Goal: Transaction & Acquisition: Purchase product/service

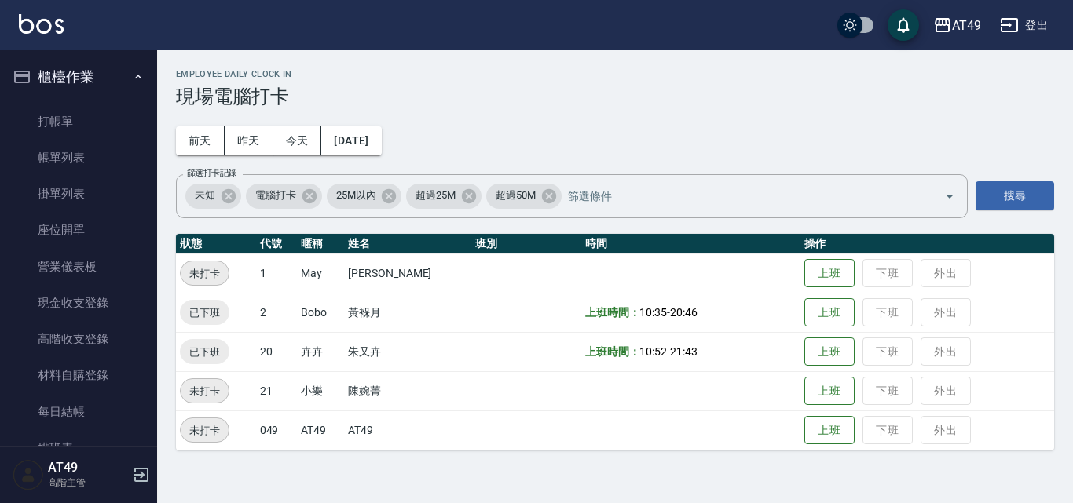
click at [107, 75] on button "櫃檯作業" at bounding box center [78, 77] width 145 height 41
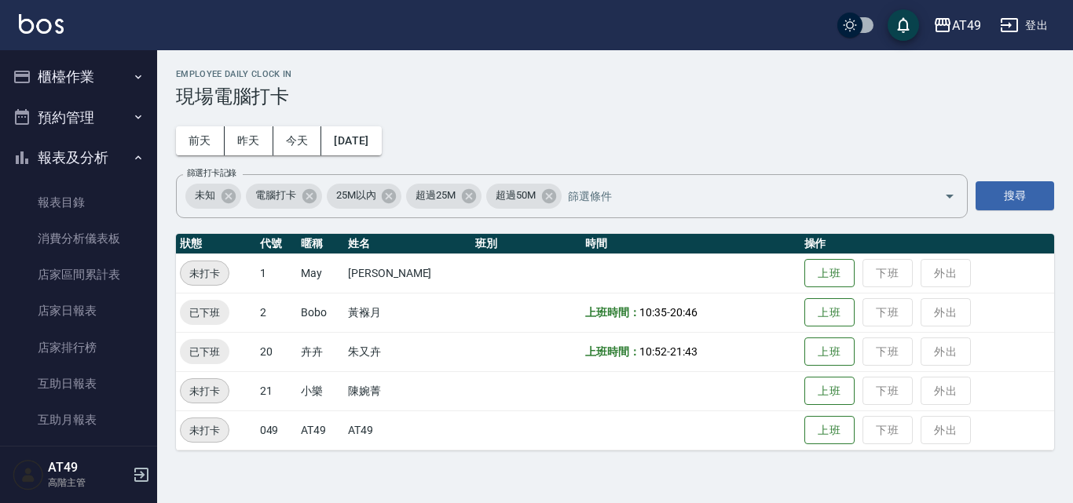
click at [86, 78] on button "櫃檯作業" at bounding box center [78, 77] width 145 height 41
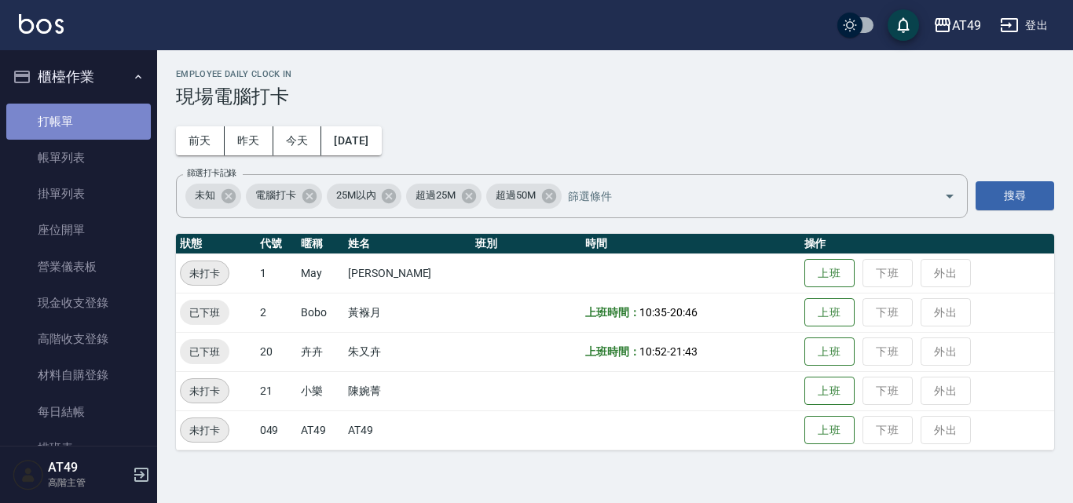
click at [94, 115] on link "打帳單" at bounding box center [78, 122] width 145 height 36
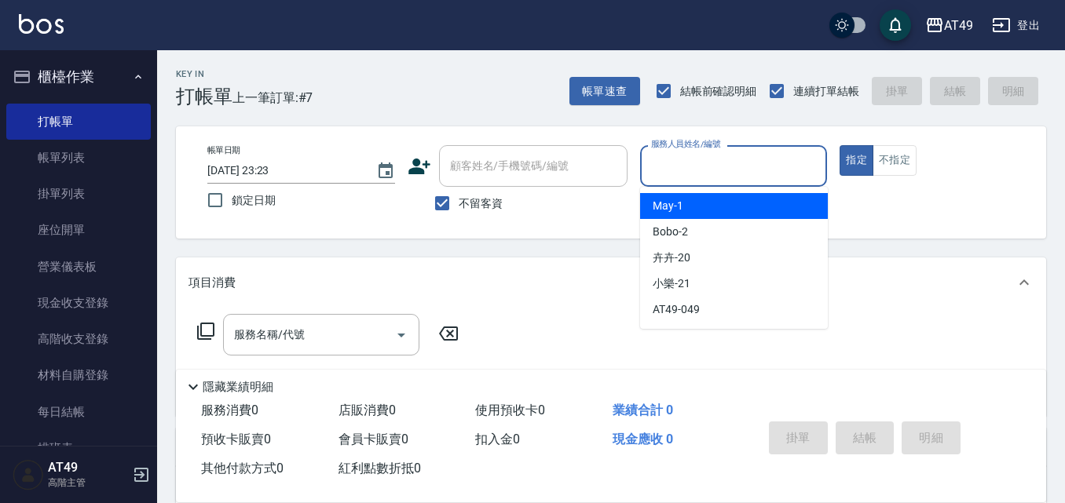
click at [724, 167] on input "服務人員姓名/編號" at bounding box center [734, 165] width 174 height 27
click at [727, 202] on div "May -1" at bounding box center [734, 206] width 188 height 26
type input "May-1"
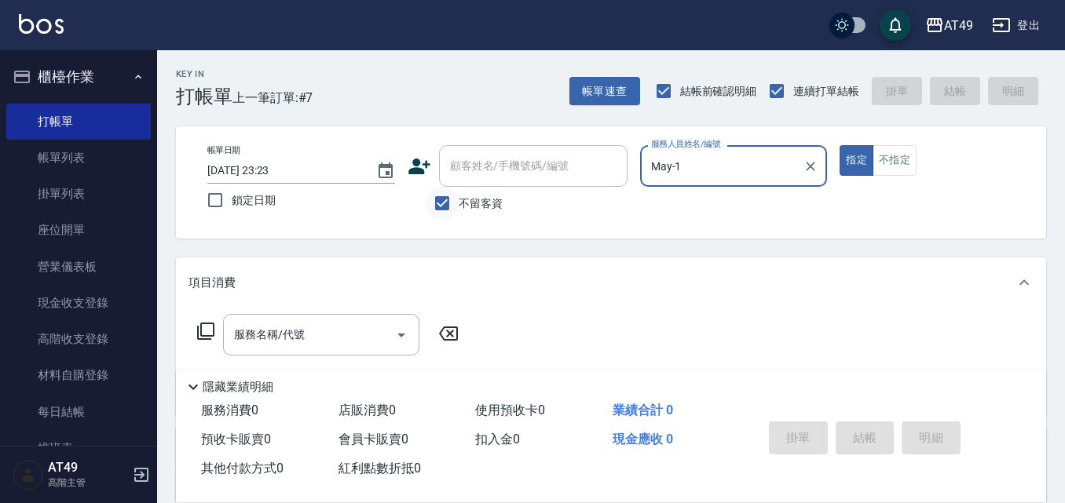
click at [443, 203] on input "不留客資" at bounding box center [442, 203] width 33 height 33
checkbox input "false"
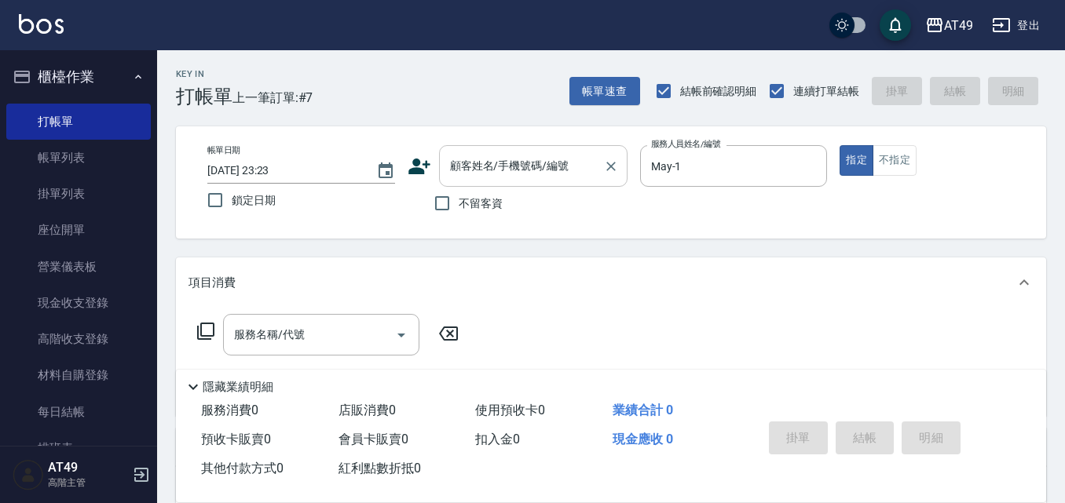
click at [514, 168] on input "顧客姓名/手機號碼/編號" at bounding box center [521, 165] width 151 height 27
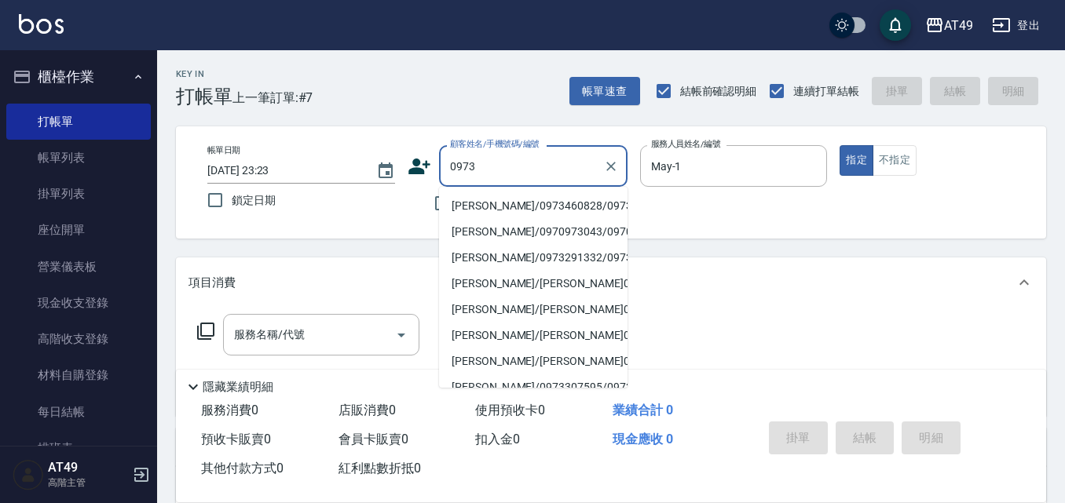
click at [525, 219] on li "[PERSON_NAME]/0973460828/0973460828" at bounding box center [533, 206] width 188 height 26
type input "[PERSON_NAME]/0973460828/0973460828"
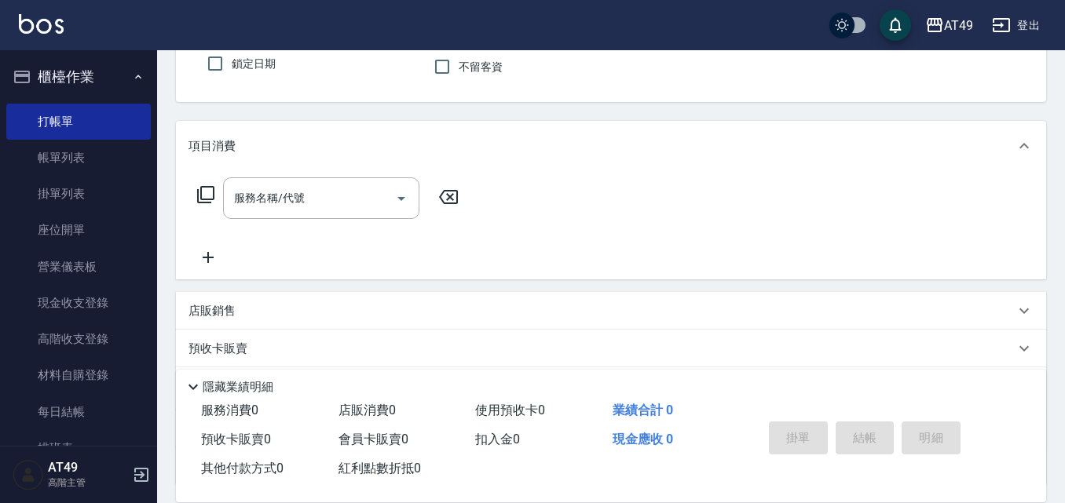
scroll to position [269, 0]
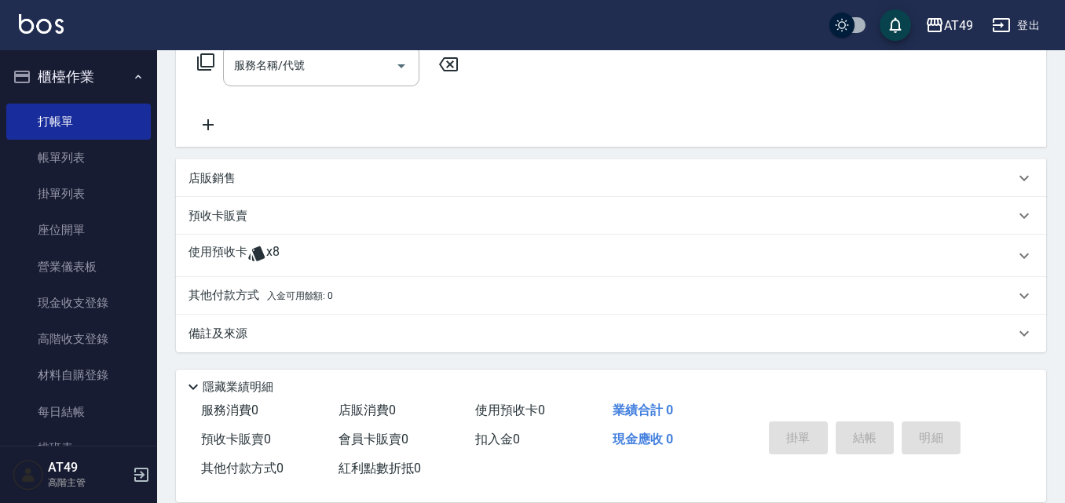
click at [258, 248] on icon at bounding box center [256, 254] width 16 height 15
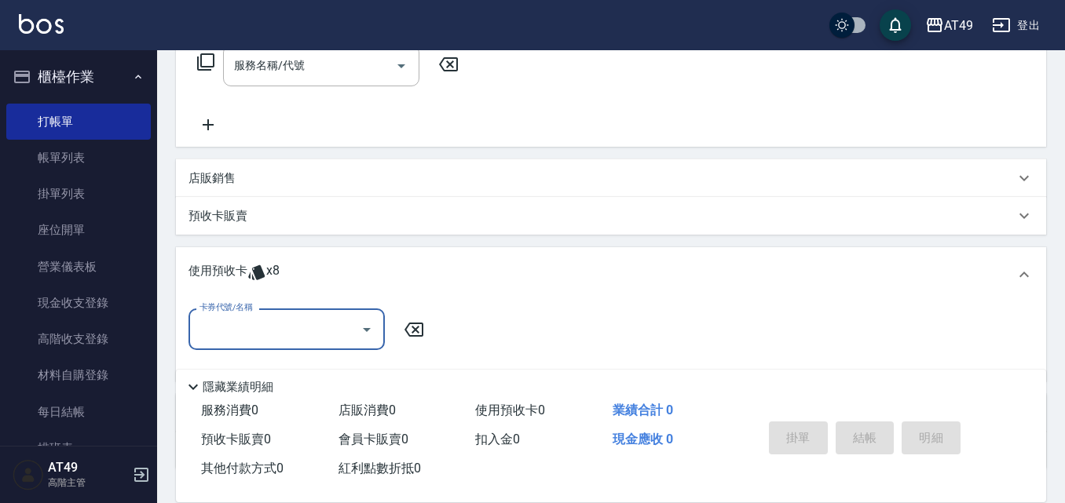
scroll to position [0, 0]
click at [368, 335] on icon "Open" at bounding box center [366, 329] width 19 height 19
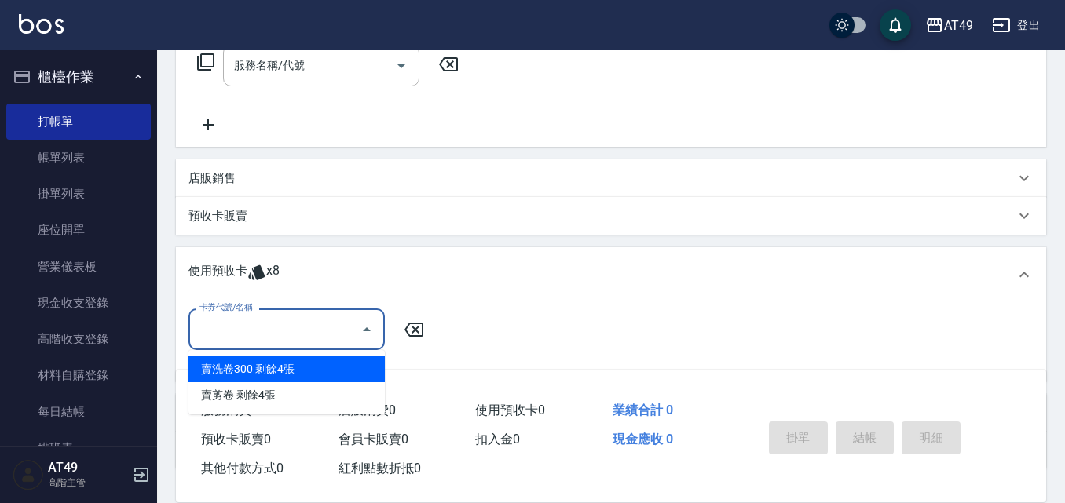
click at [349, 368] on div "賣洗卷300 剩餘4張" at bounding box center [286, 370] width 196 height 26
type input "賣洗卷300"
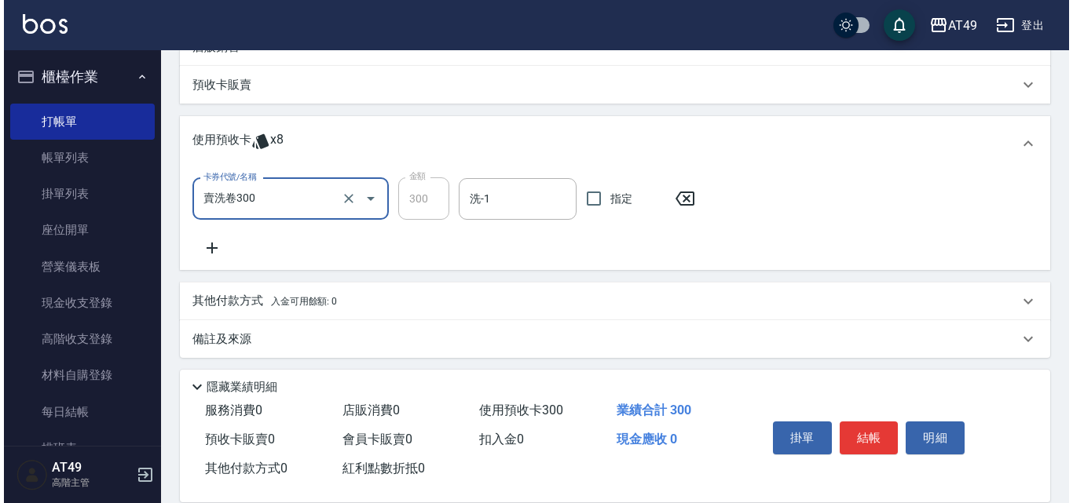
scroll to position [406, 0]
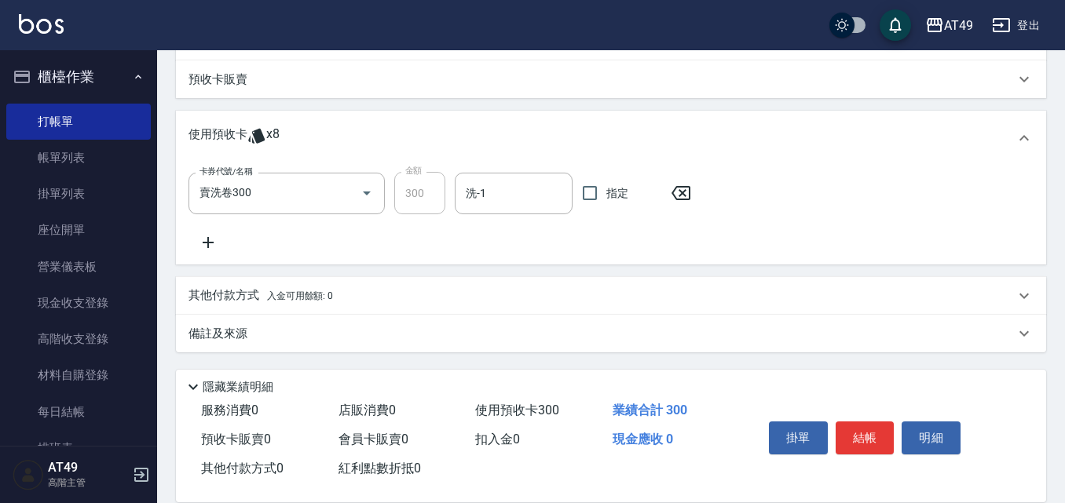
click at [212, 241] on icon at bounding box center [207, 242] width 39 height 19
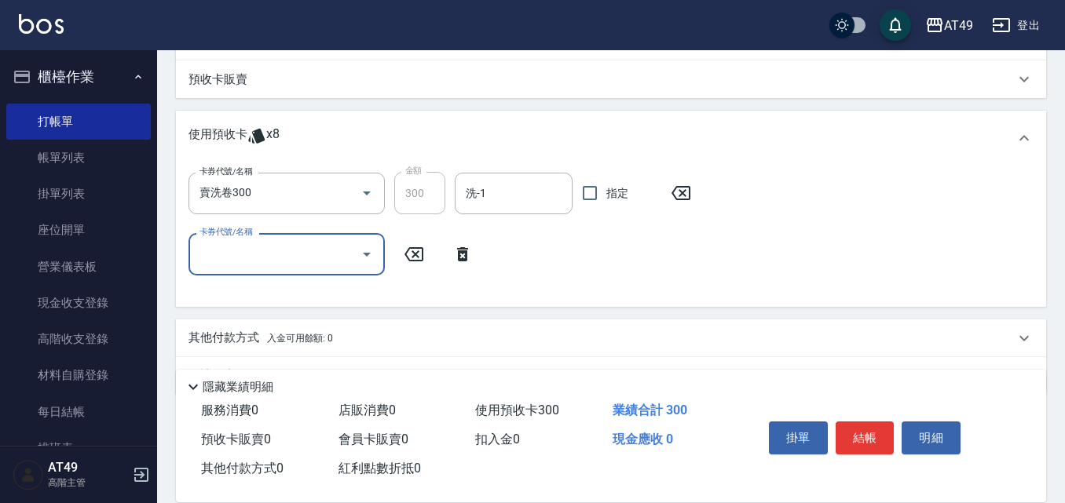
click at [376, 244] on div at bounding box center [366, 254] width 24 height 42
click at [370, 260] on icon "Open" at bounding box center [366, 254] width 19 height 19
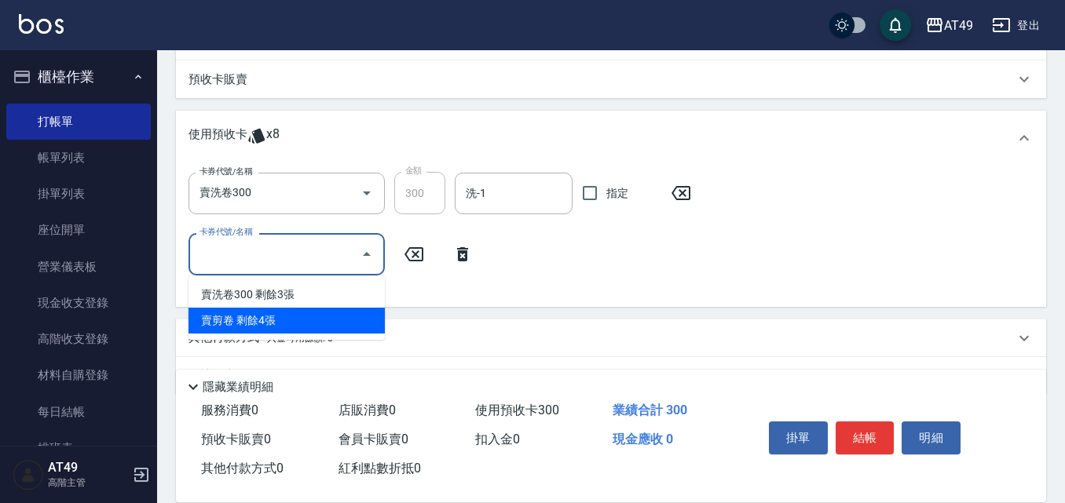
click at [345, 326] on div "賣剪卷 剩餘4張" at bounding box center [286, 321] width 196 height 26
type input "賣剪卷"
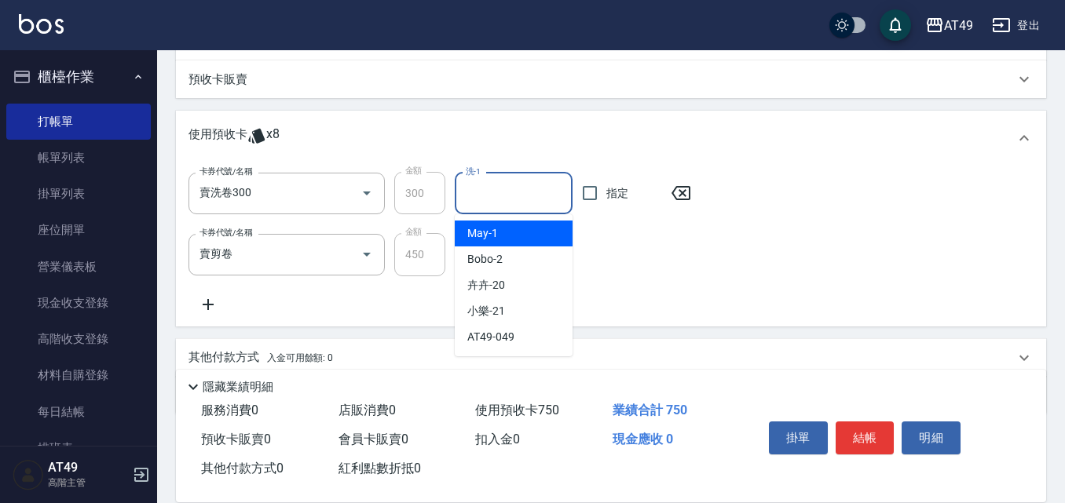
click at [503, 197] on input "洗-1" at bounding box center [514, 193] width 104 height 27
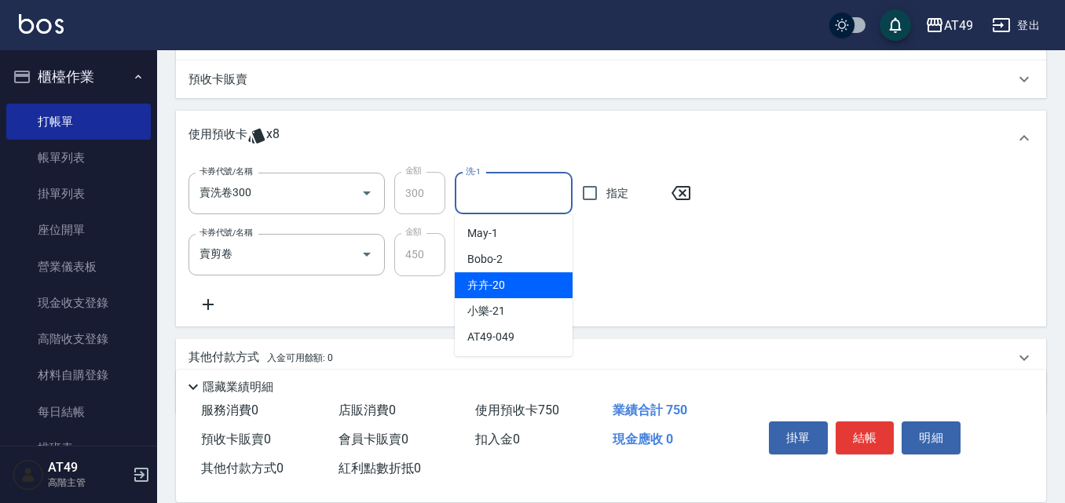
click at [547, 276] on div "卉卉 -20" at bounding box center [514, 286] width 118 height 26
type input "卉卉-20"
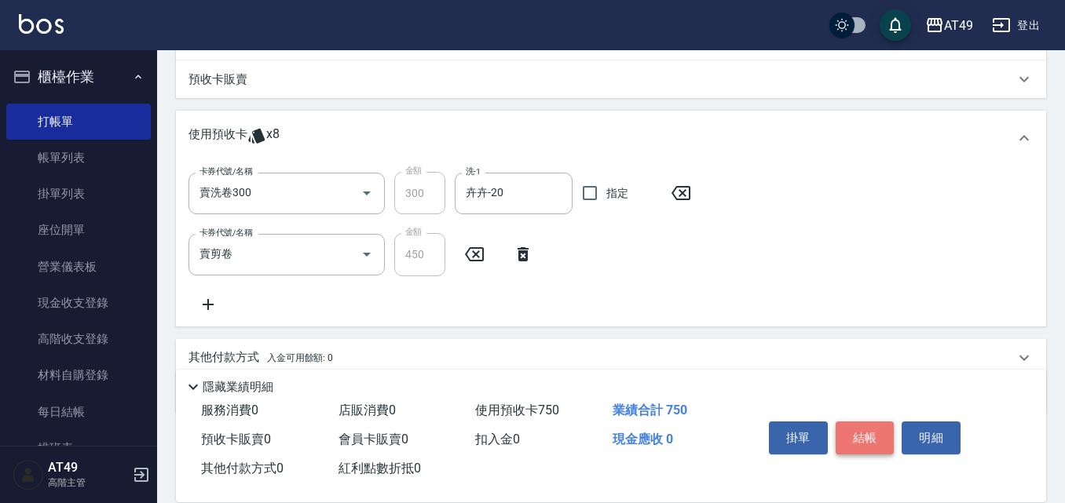
click at [873, 440] on button "結帳" at bounding box center [865, 438] width 59 height 33
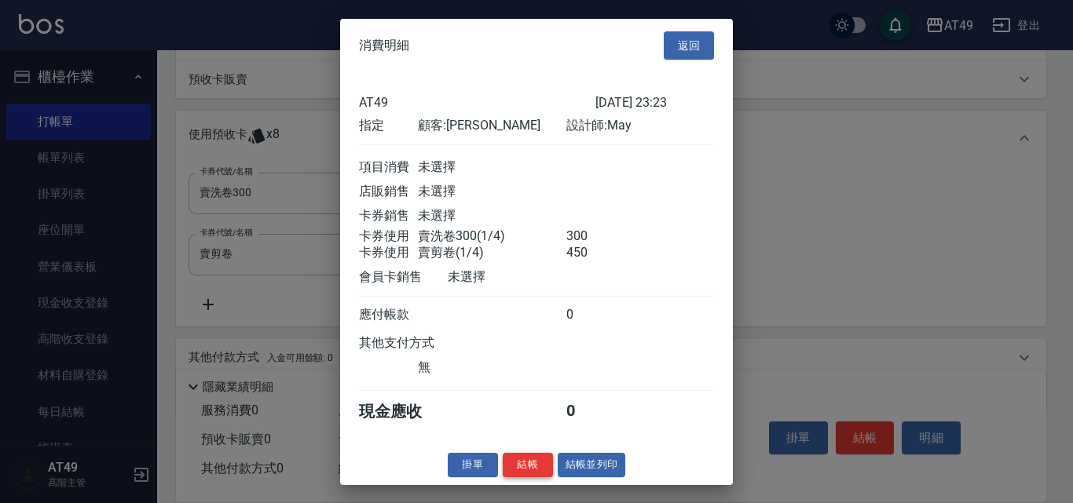
click at [523, 474] on button "結帳" at bounding box center [528, 465] width 50 height 24
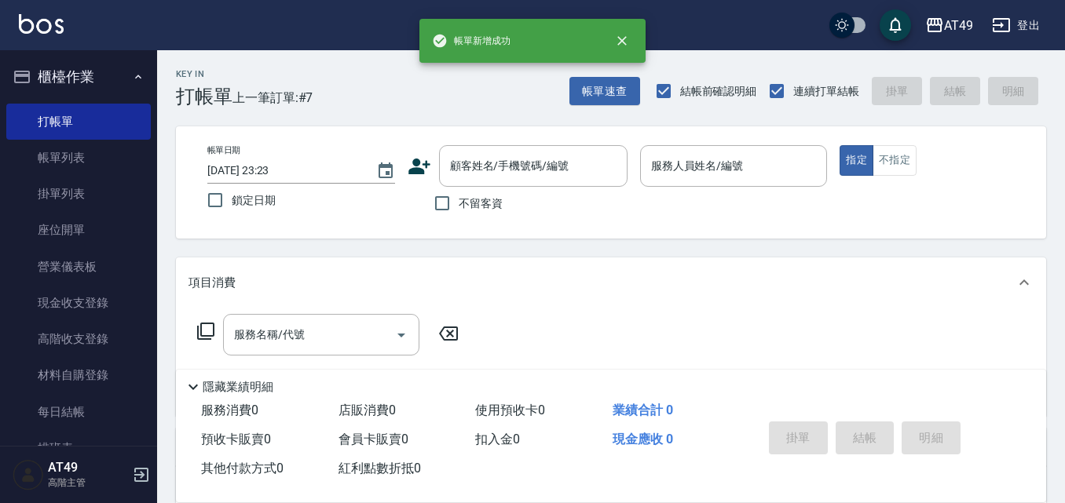
scroll to position [0, 0]
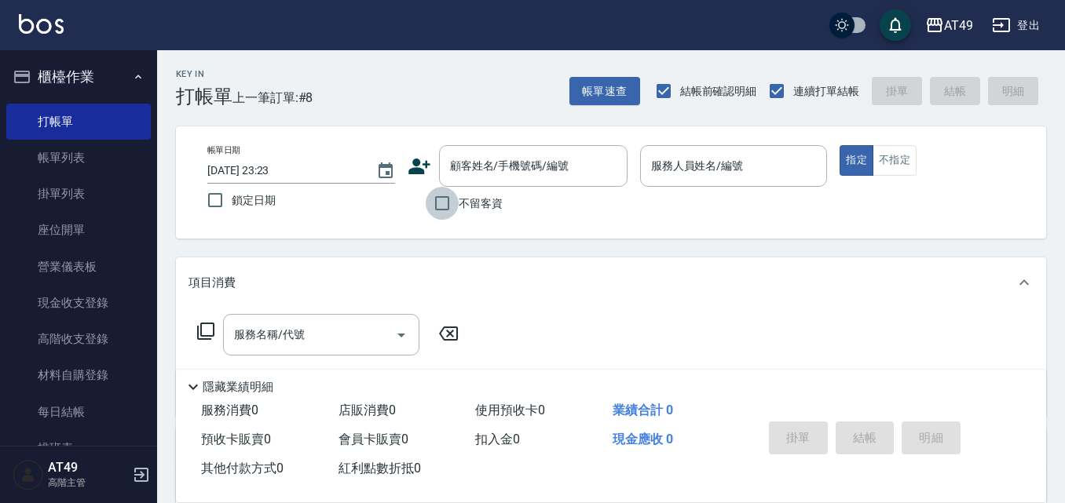
click at [436, 203] on input "不留客資" at bounding box center [442, 203] width 33 height 33
checkbox input "true"
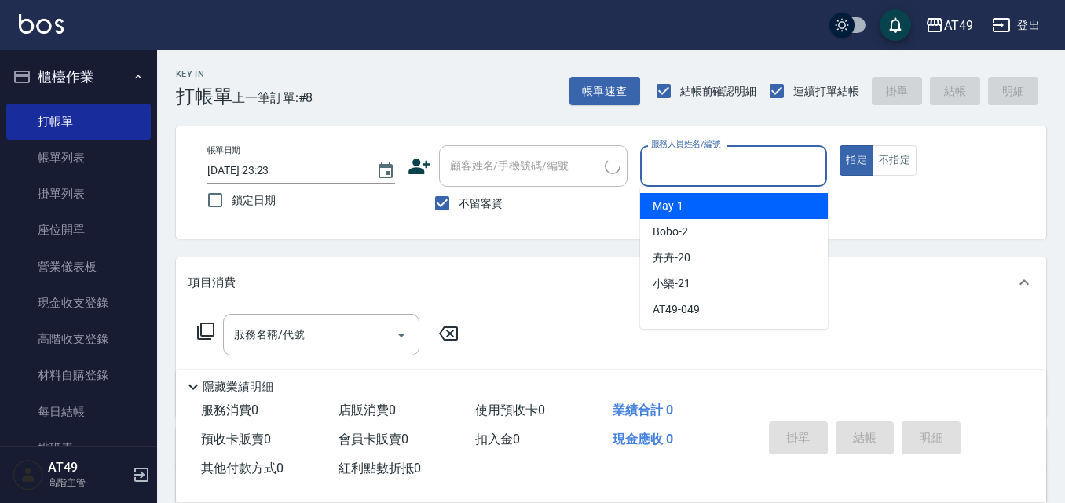
click at [707, 176] on input "服務人員姓名/編號" at bounding box center [734, 165] width 174 height 27
click at [746, 210] on div "May -1" at bounding box center [734, 206] width 188 height 26
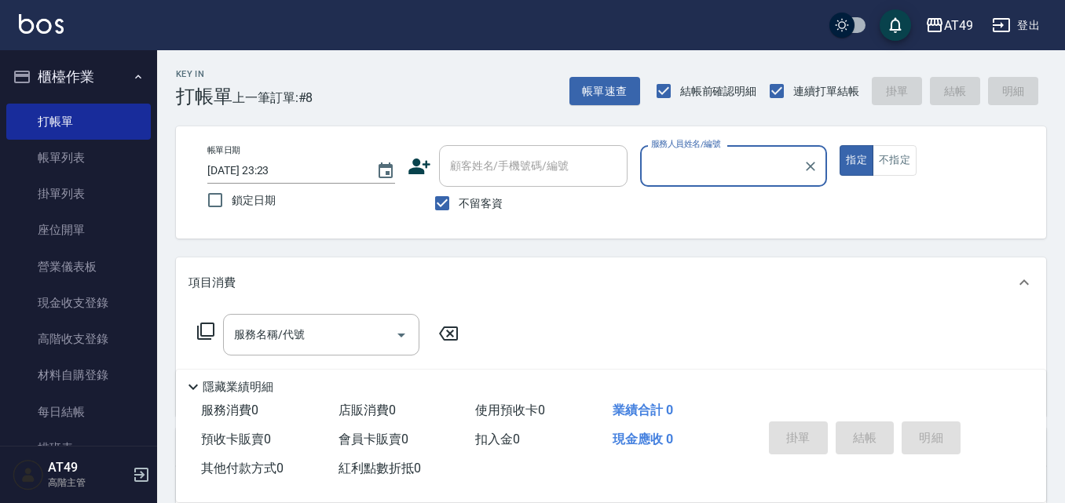
type input "May-1"
click at [210, 333] on icon at bounding box center [205, 331] width 19 height 19
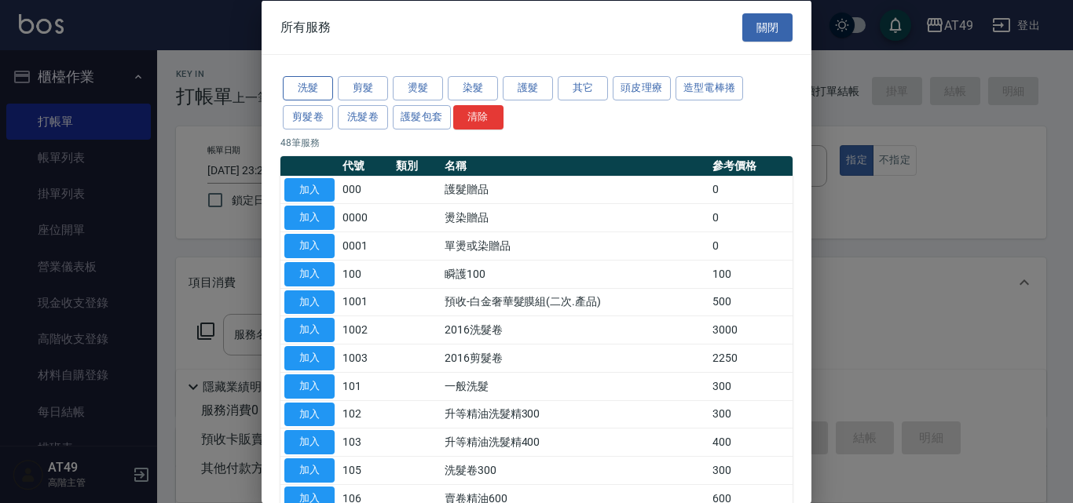
click at [312, 77] on button "洗髮" at bounding box center [308, 88] width 50 height 24
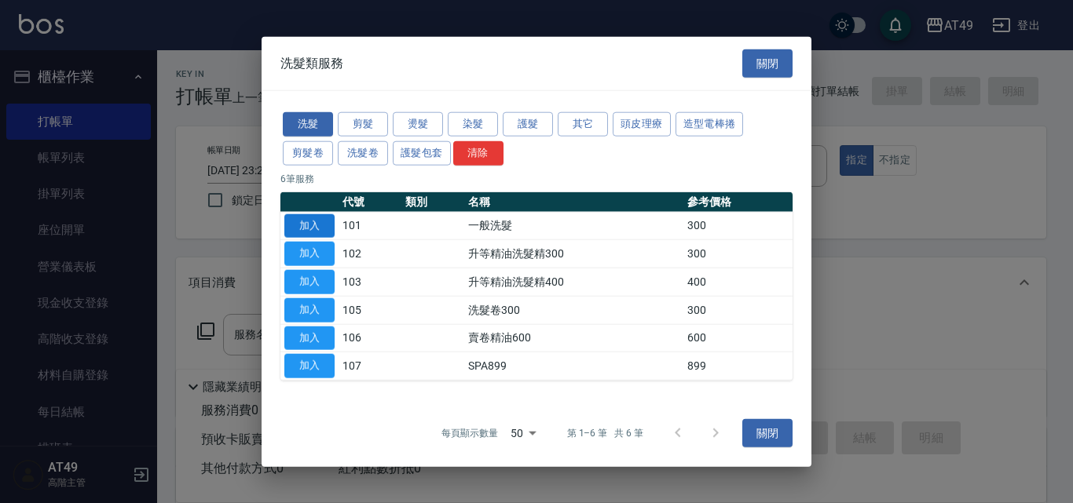
click at [311, 225] on button "加入" at bounding box center [309, 226] width 50 height 24
type input "一般洗髮(101)"
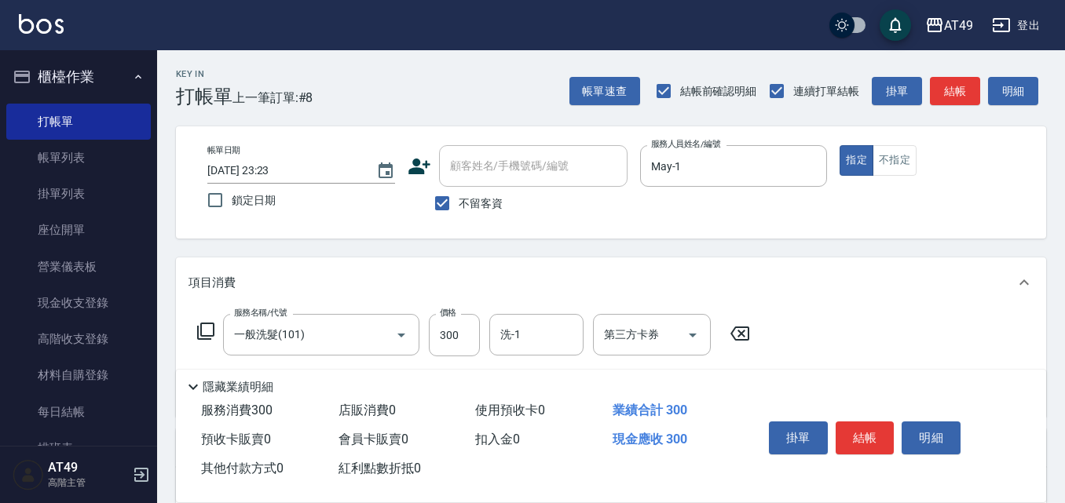
click at [207, 334] on icon at bounding box center [205, 331] width 19 height 19
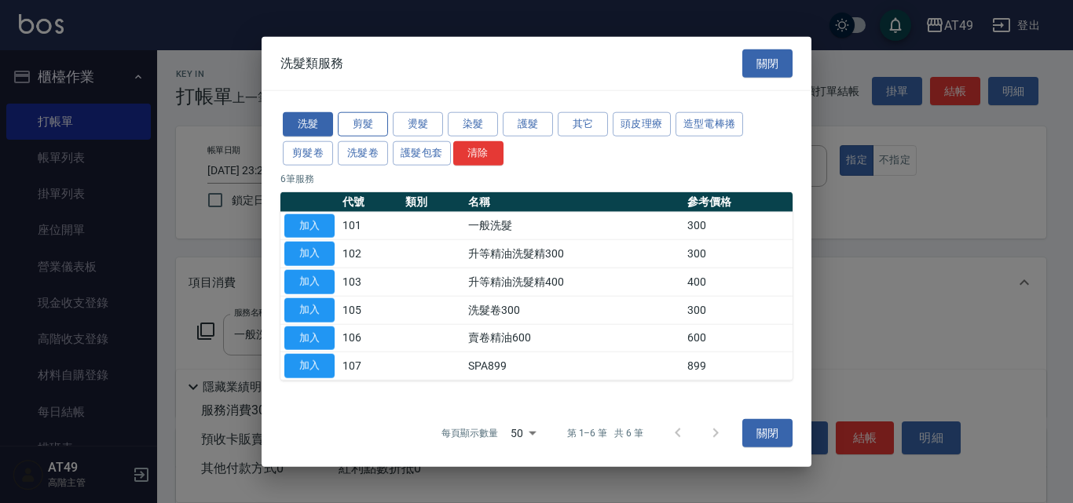
click at [369, 124] on button "剪髮" at bounding box center [363, 124] width 50 height 24
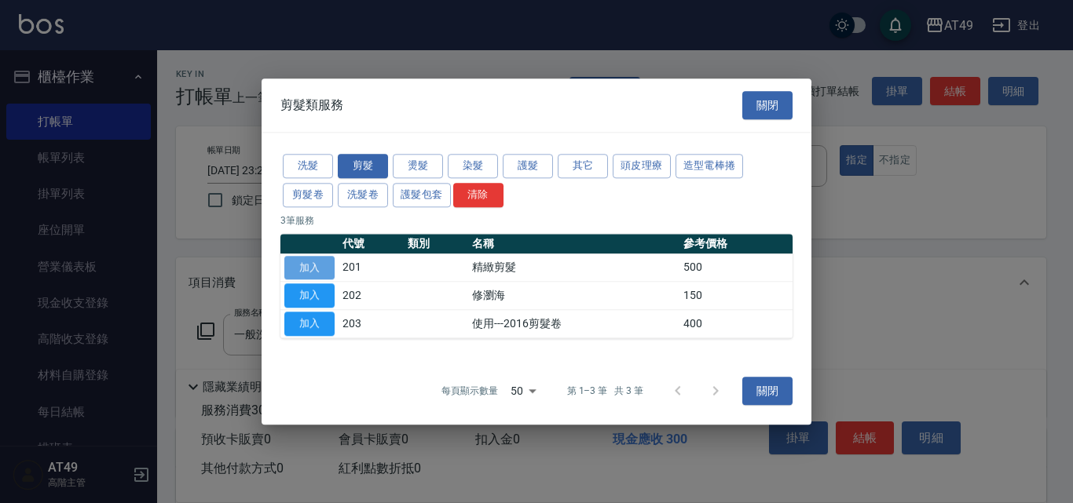
click at [317, 269] on button "加入" at bounding box center [309, 268] width 50 height 24
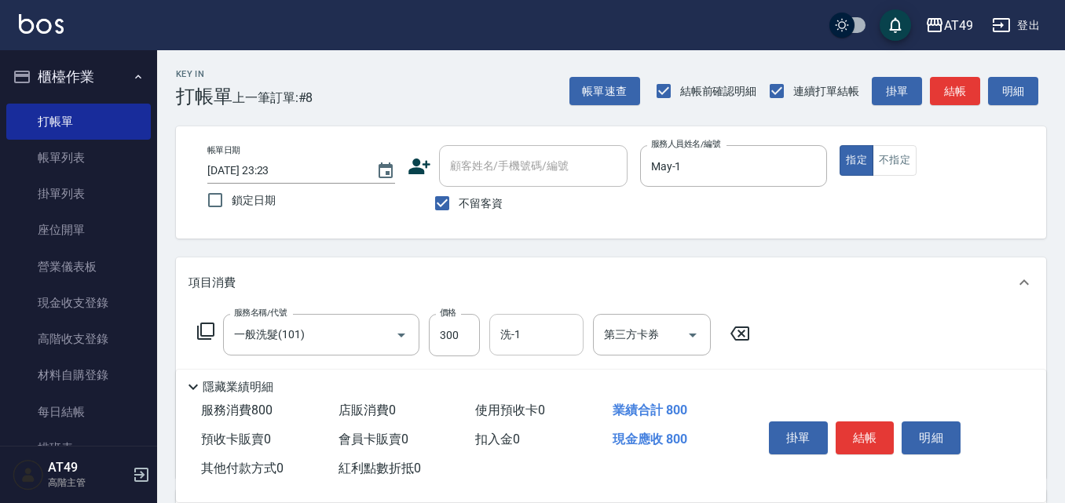
click at [525, 338] on input "洗-1" at bounding box center [536, 334] width 80 height 27
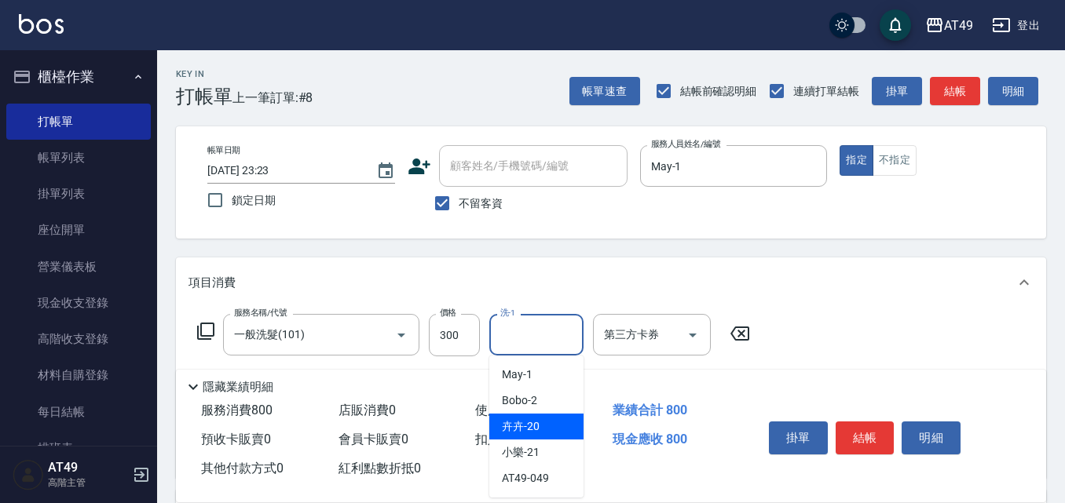
click at [548, 425] on div "卉卉 -20" at bounding box center [536, 427] width 94 height 26
type input "卉卉-20"
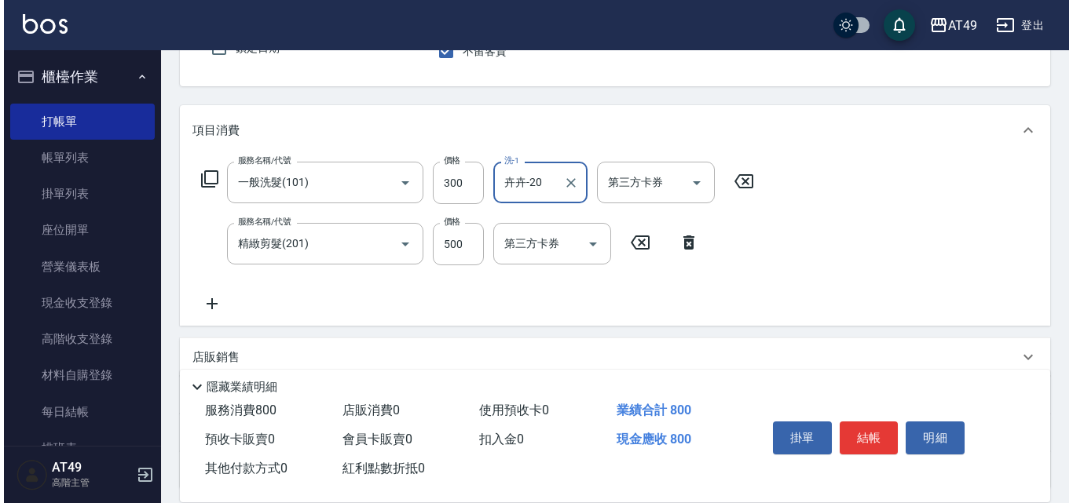
scroll to position [157, 0]
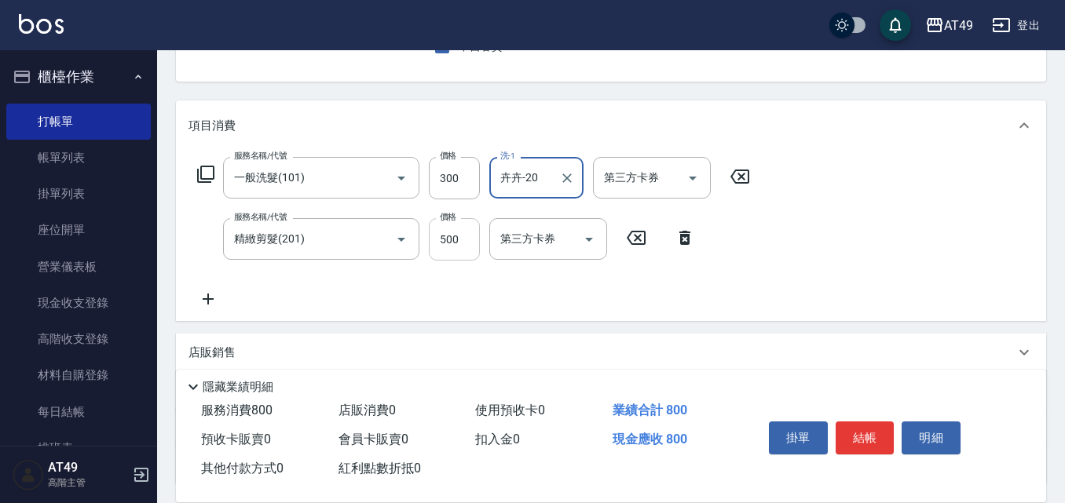
click at [448, 243] on input "500" at bounding box center [454, 239] width 51 height 42
click at [448, 243] on input "4000" at bounding box center [454, 239] width 51 height 42
click at [456, 239] on input "4000" at bounding box center [454, 239] width 51 height 42
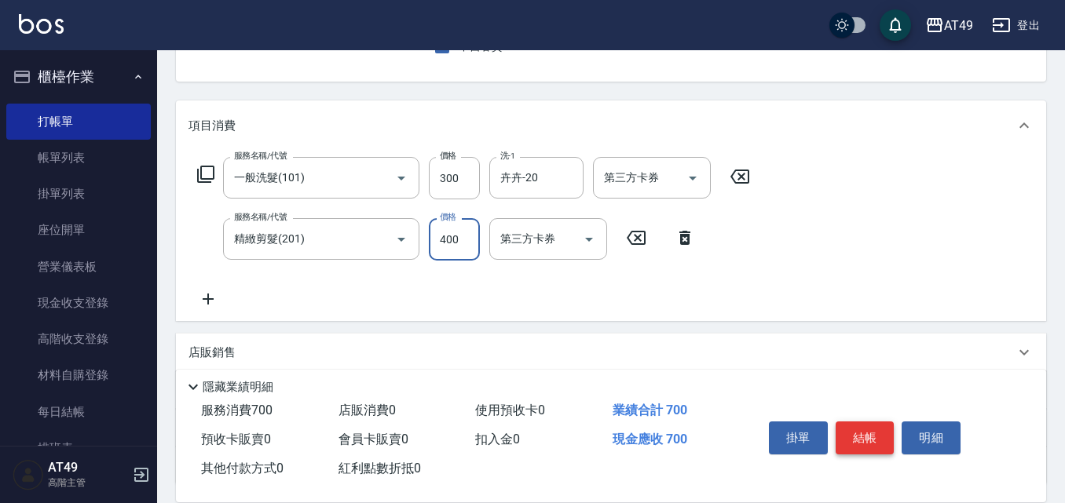
type input "400"
click at [855, 427] on button "結帳" at bounding box center [865, 438] width 59 height 33
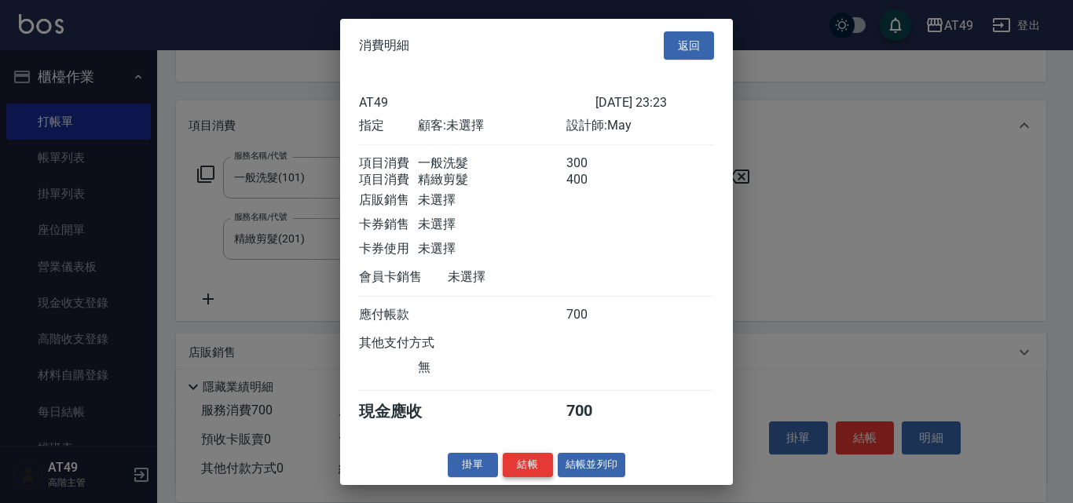
click at [541, 478] on button "結帳" at bounding box center [528, 465] width 50 height 24
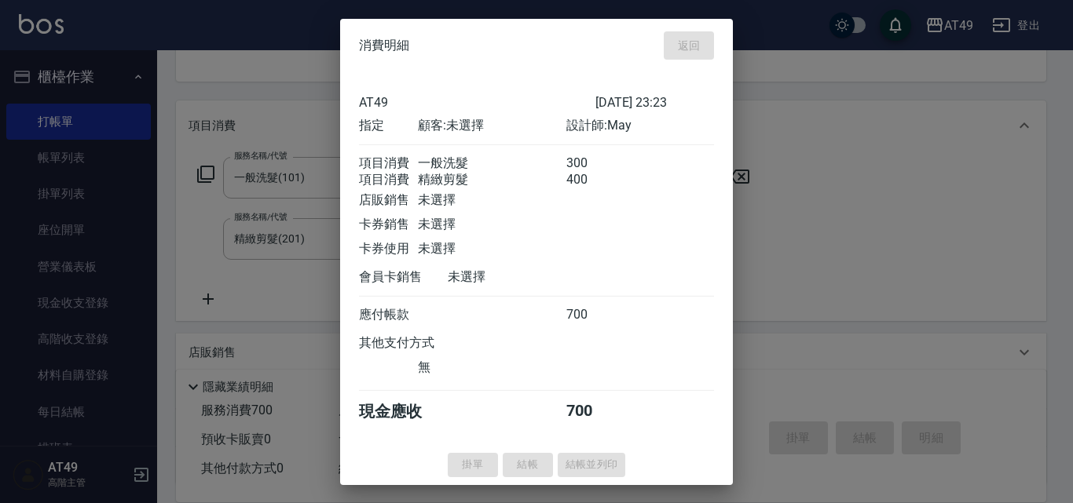
type input "[DATE] 23:24"
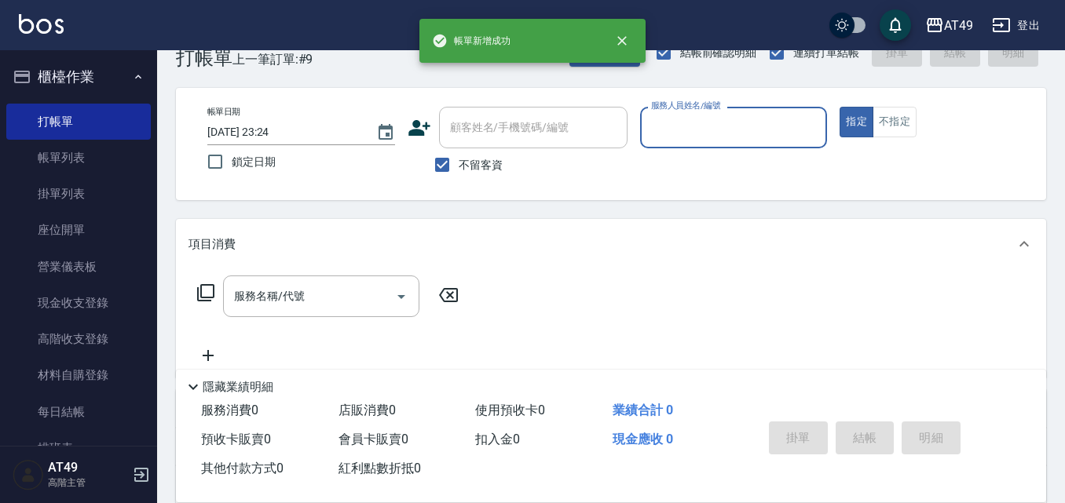
scroll to position [0, 0]
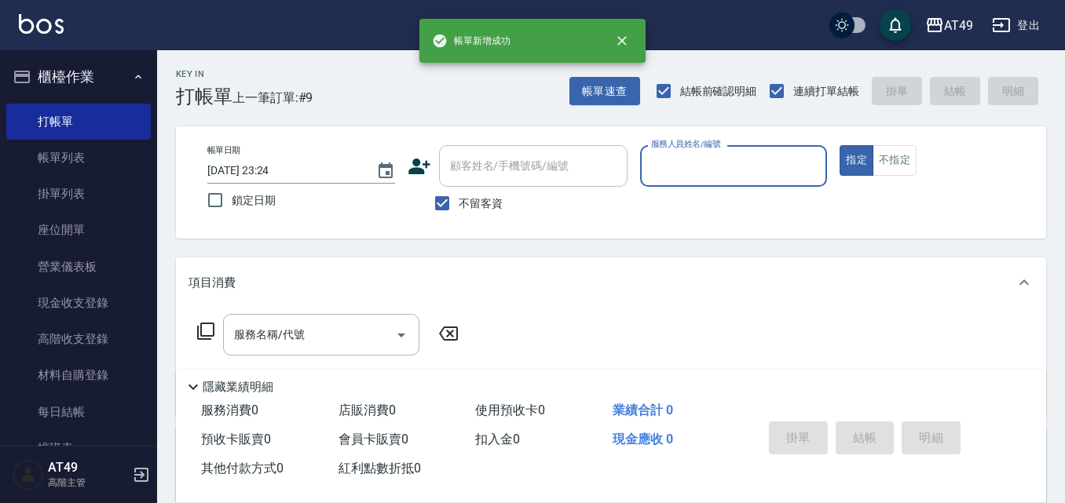
click at [679, 158] on input "服務人員姓名/編號" at bounding box center [734, 165] width 174 height 27
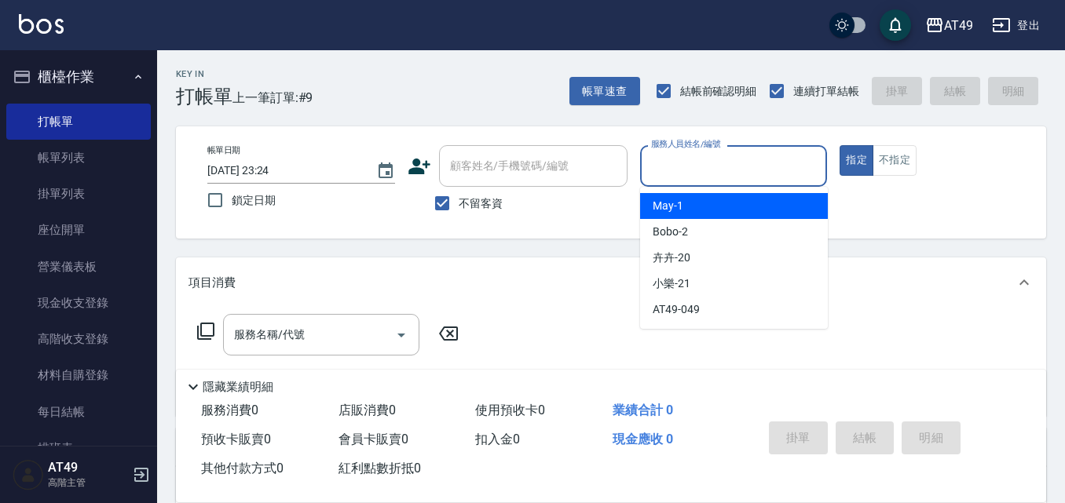
click at [685, 205] on div "May -1" at bounding box center [734, 206] width 188 height 26
type input "May-1"
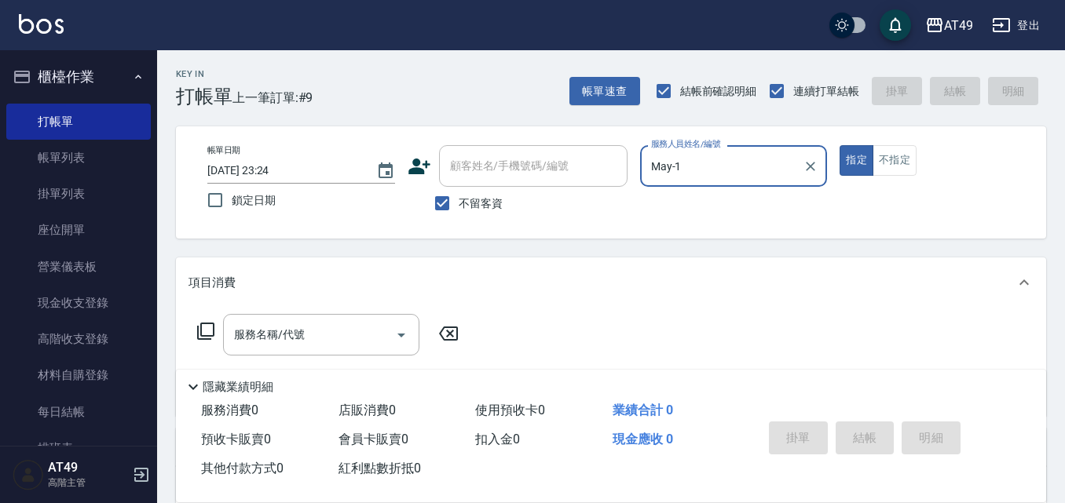
click at [210, 323] on icon at bounding box center [205, 331] width 19 height 19
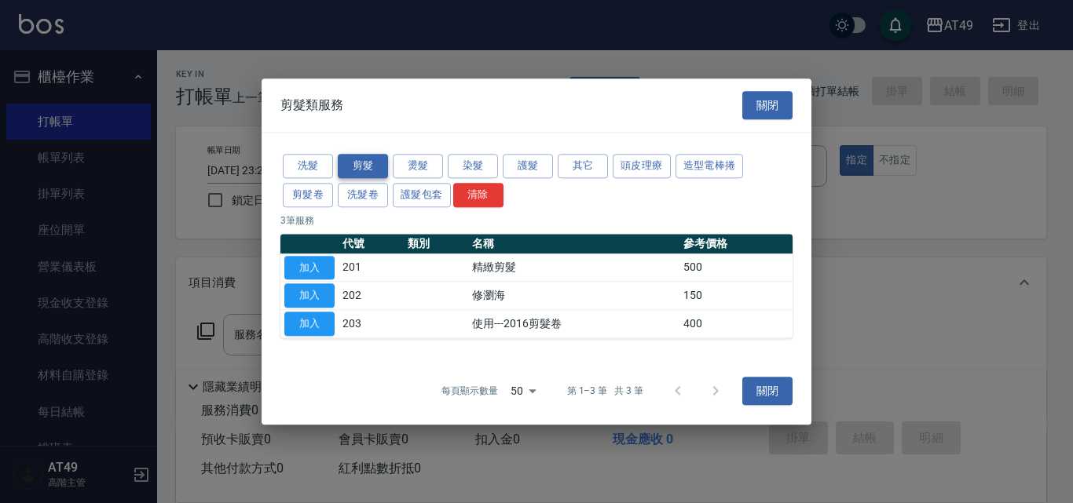
click at [379, 163] on button "剪髮" at bounding box center [363, 166] width 50 height 24
click at [306, 264] on button "加入" at bounding box center [309, 268] width 50 height 24
type input "精緻剪髮(201)"
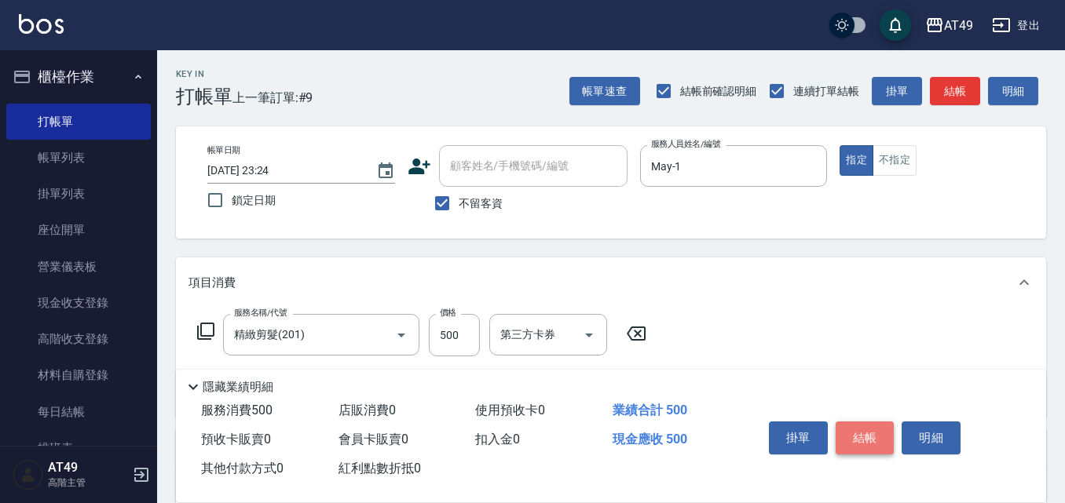
click at [871, 429] on button "結帳" at bounding box center [865, 438] width 59 height 33
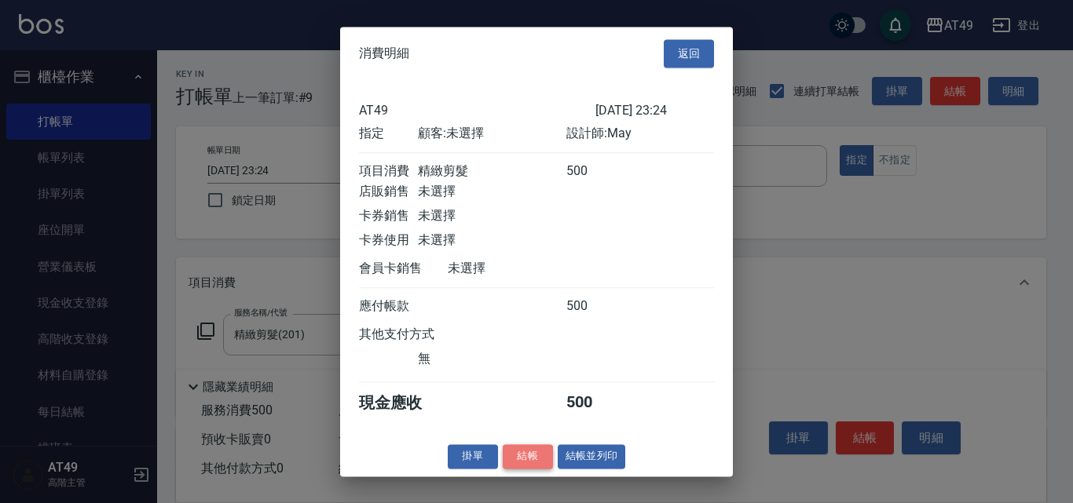
click at [526, 468] on button "結帳" at bounding box center [528, 457] width 50 height 24
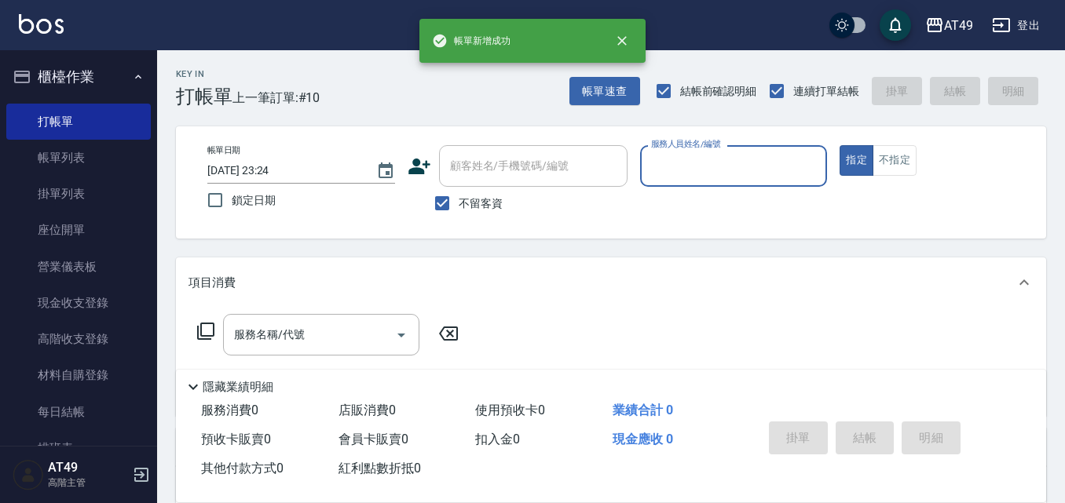
click at [706, 157] on input "服務人員姓名/編號" at bounding box center [734, 165] width 174 height 27
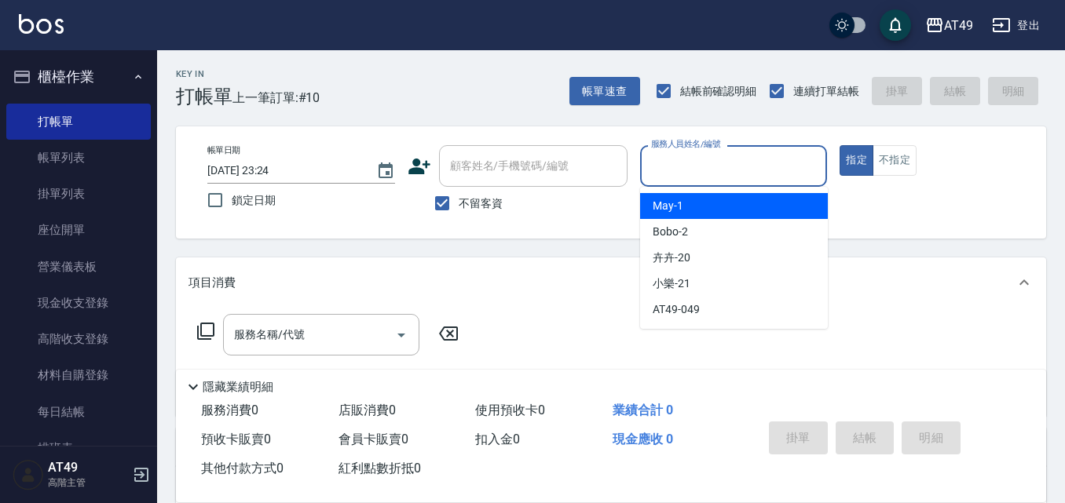
click at [706, 203] on div "May -1" at bounding box center [734, 206] width 188 height 26
type input "May-1"
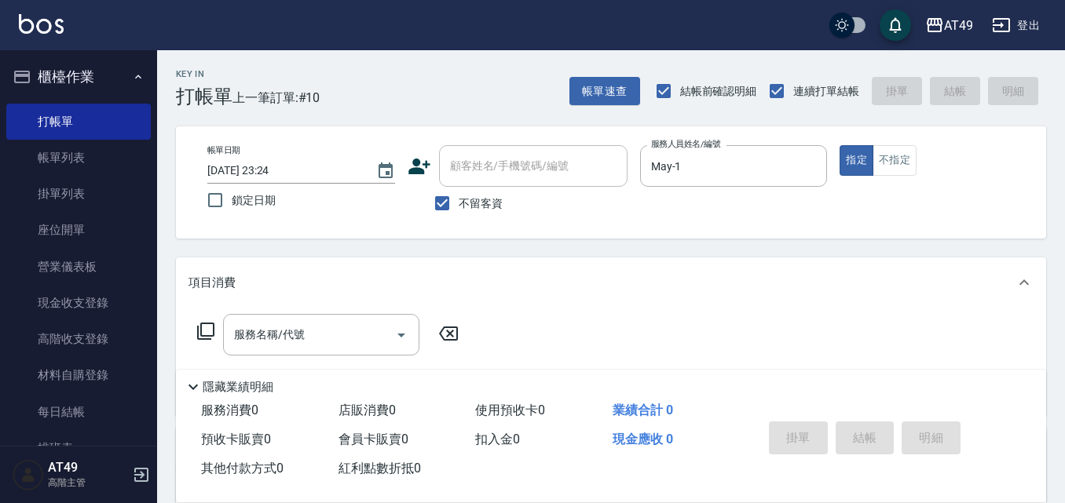
click at [205, 323] on icon at bounding box center [205, 331] width 19 height 19
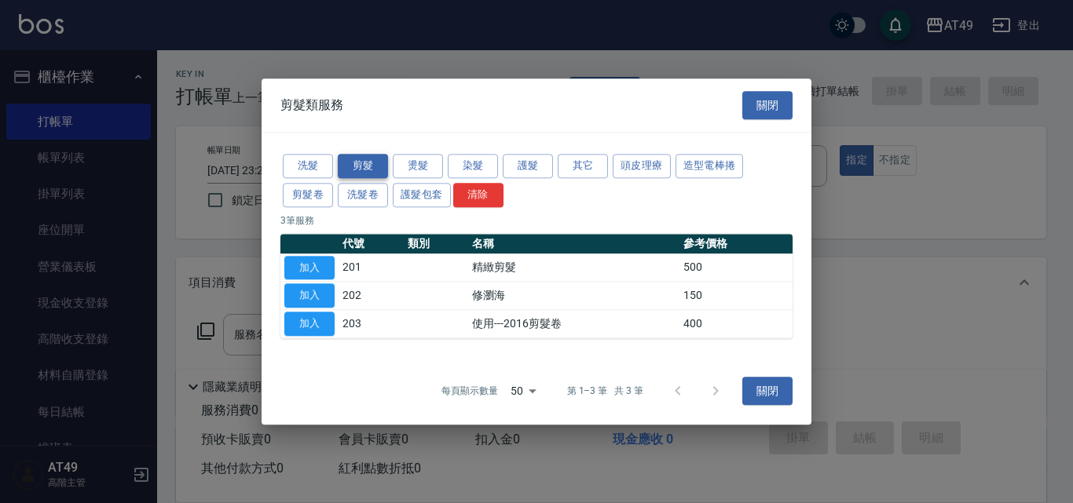
click at [364, 162] on button "剪髮" at bounding box center [363, 166] width 50 height 24
click at [307, 259] on button "加入" at bounding box center [309, 268] width 50 height 24
type input "精緻剪髮(201)"
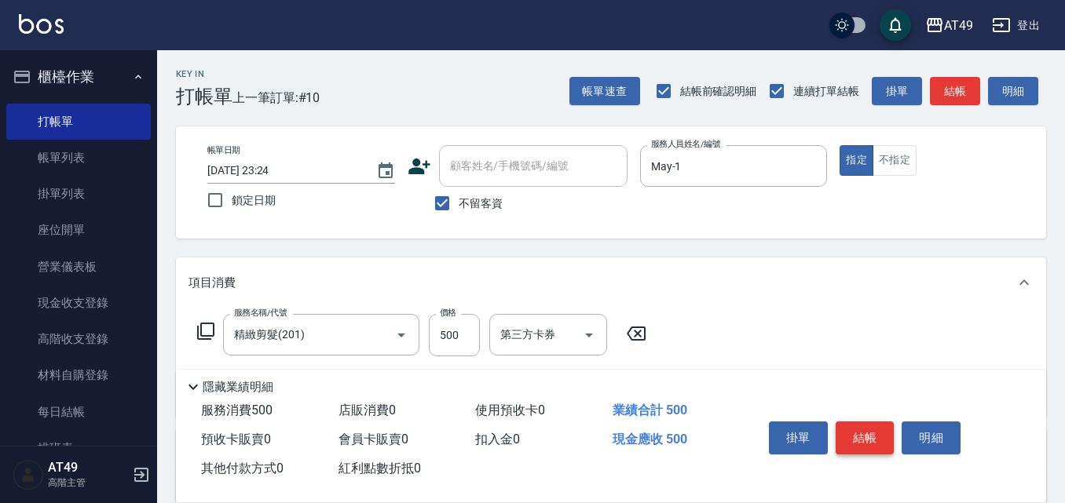
click at [869, 425] on button "結帳" at bounding box center [865, 438] width 59 height 33
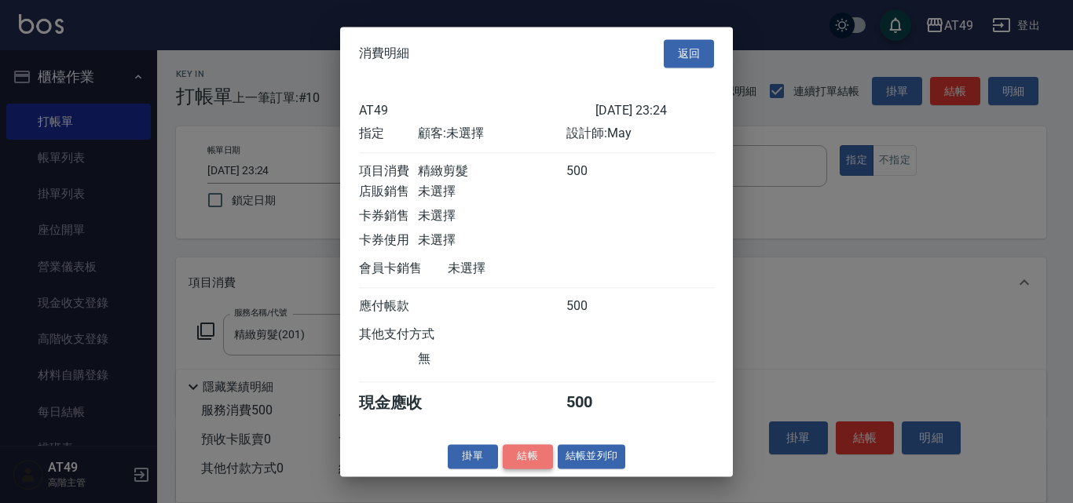
click at [535, 469] on button "結帳" at bounding box center [528, 457] width 50 height 24
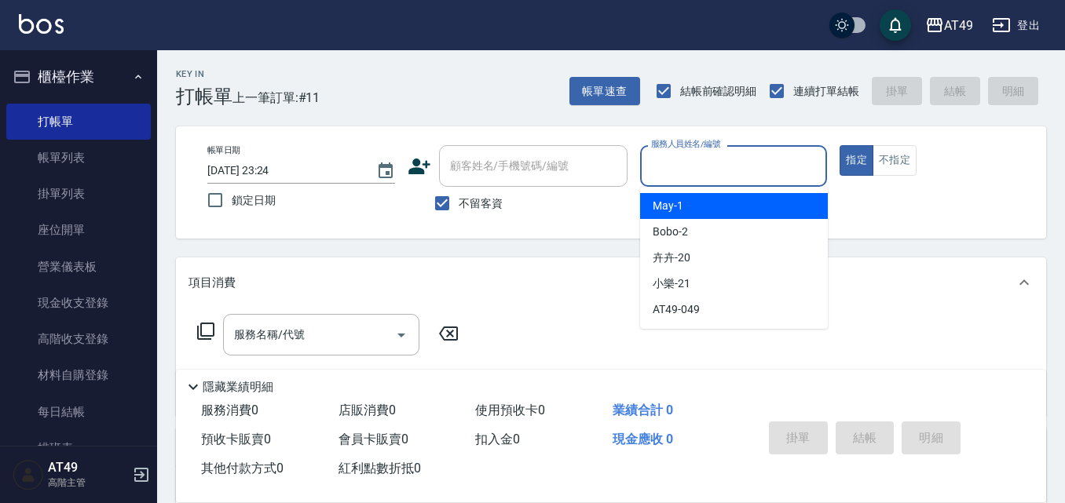
click at [662, 157] on input "服務人員姓名/編號" at bounding box center [734, 165] width 174 height 27
click at [698, 207] on div "May -1" at bounding box center [734, 206] width 188 height 26
type input "May-1"
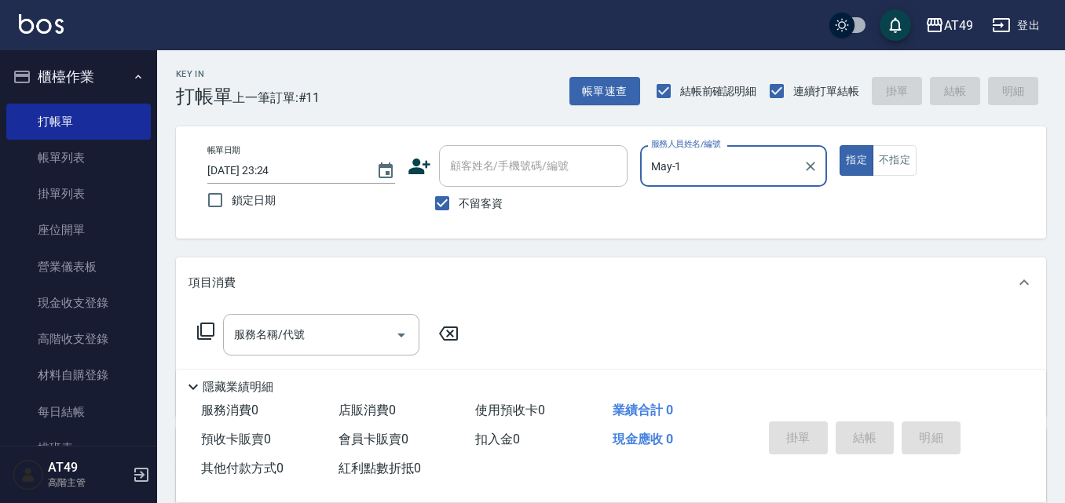
click at [204, 332] on icon at bounding box center [205, 331] width 19 height 19
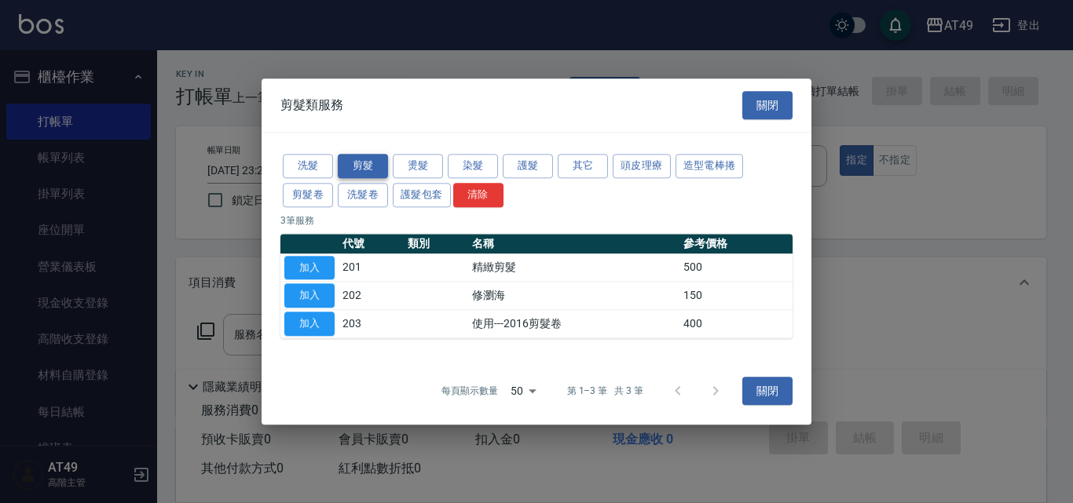
click at [370, 165] on button "剪髮" at bounding box center [363, 166] width 50 height 24
click at [301, 262] on button "加入" at bounding box center [309, 268] width 50 height 24
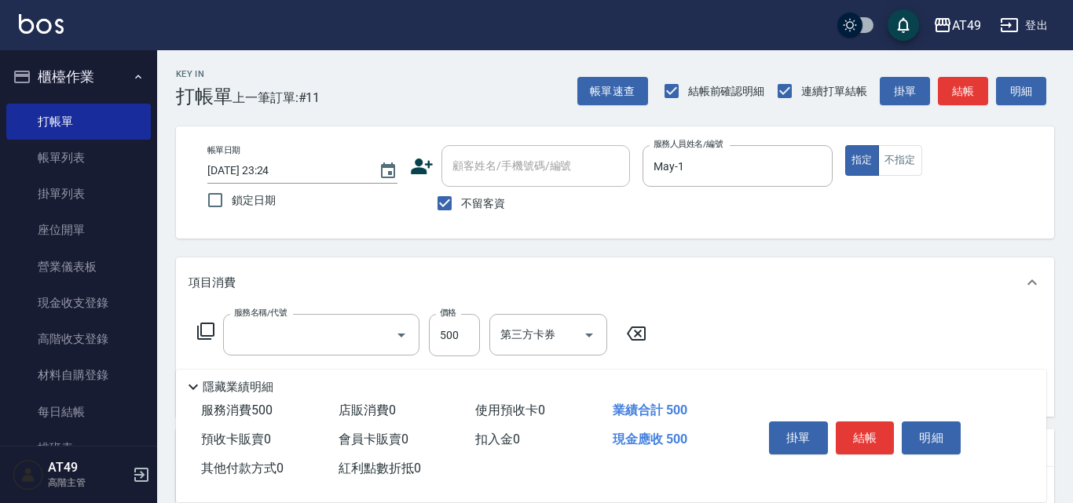
type input "精緻剪髮(201)"
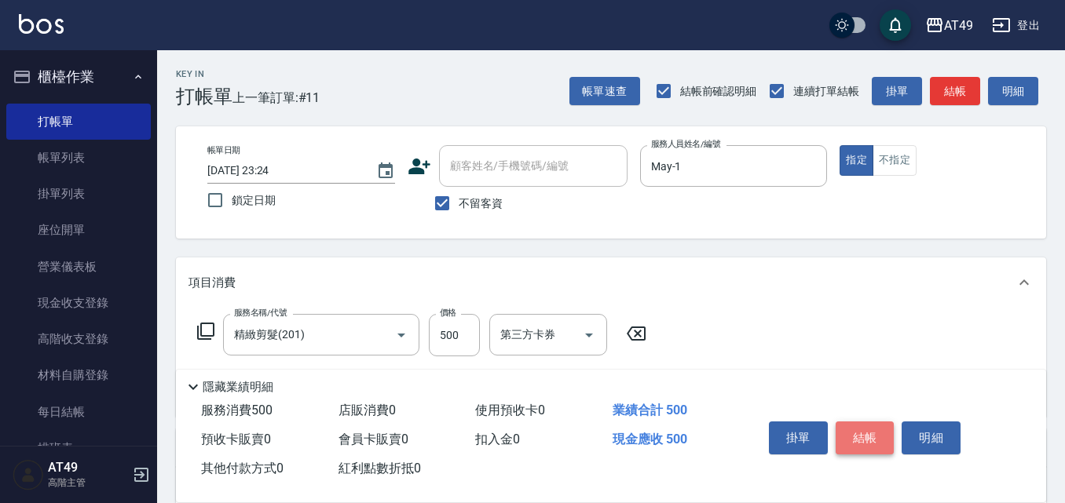
click at [871, 440] on button "結帳" at bounding box center [865, 438] width 59 height 33
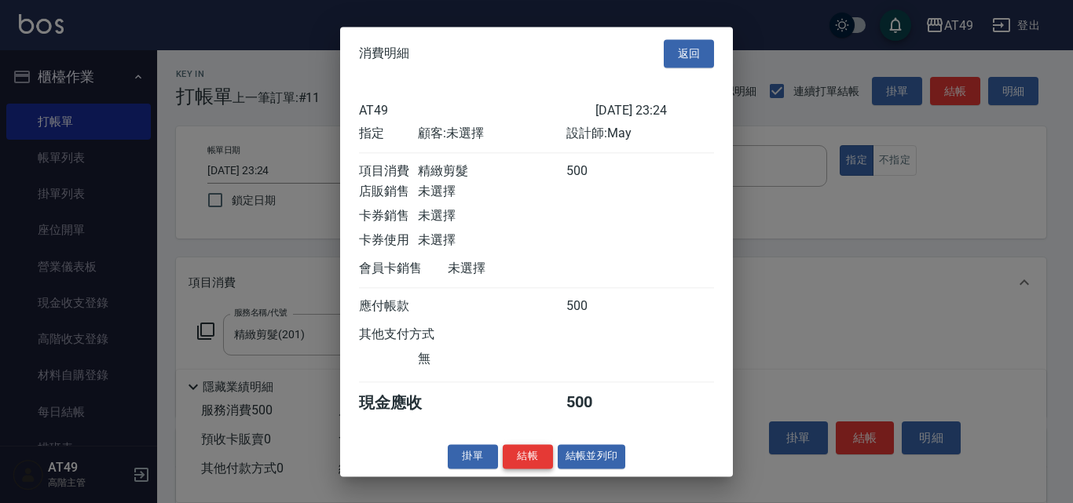
click at [542, 458] on button "結帳" at bounding box center [528, 457] width 50 height 24
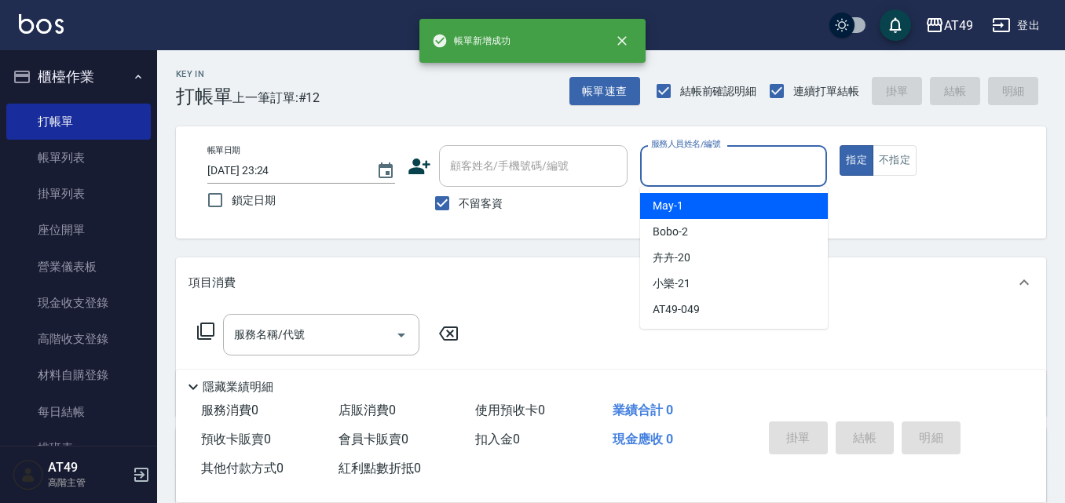
click at [715, 177] on input "服務人員姓名/編號" at bounding box center [734, 165] width 174 height 27
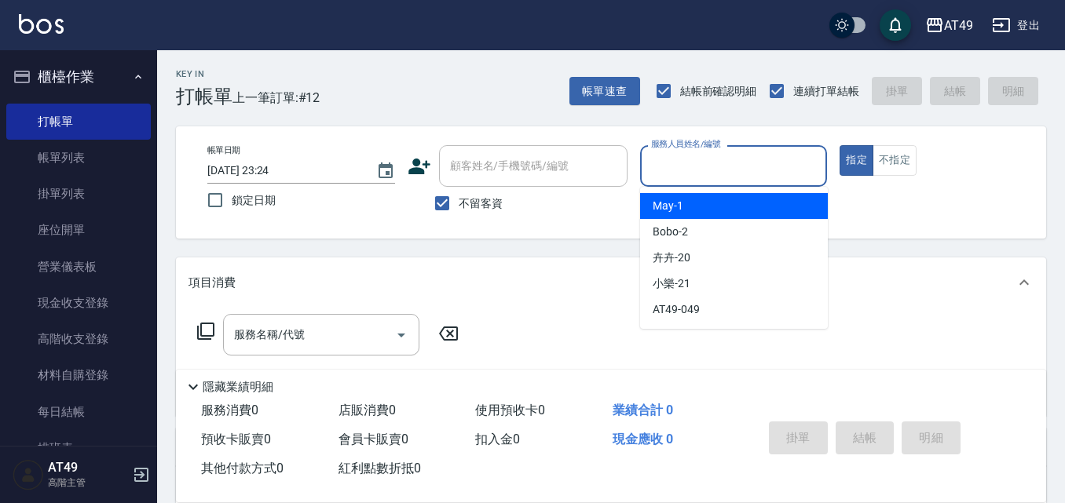
drag, startPoint x: 725, startPoint y: 203, endPoint x: 266, endPoint y: 300, distance: 468.9
click at [723, 205] on div "May -1" at bounding box center [734, 206] width 188 height 26
type input "May-1"
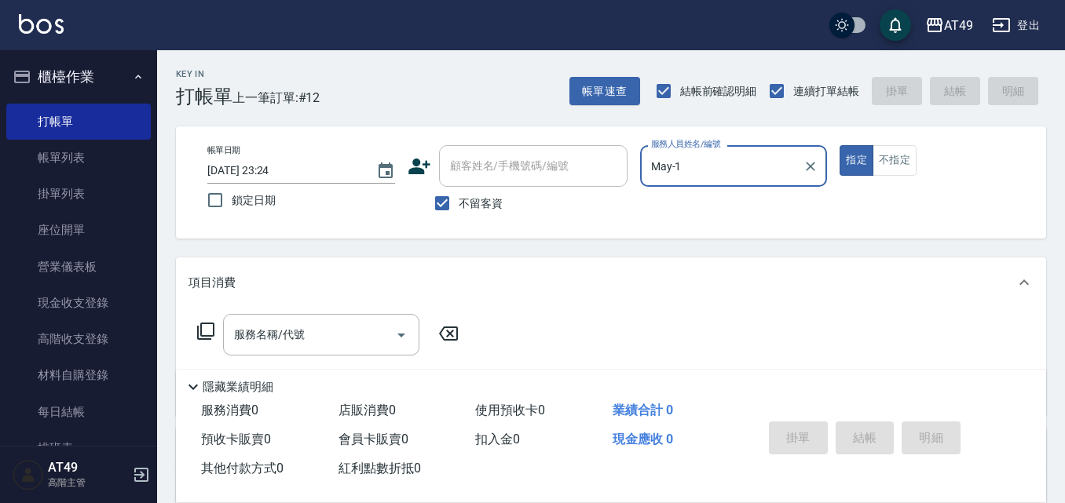
click at [212, 330] on icon at bounding box center [205, 331] width 19 height 19
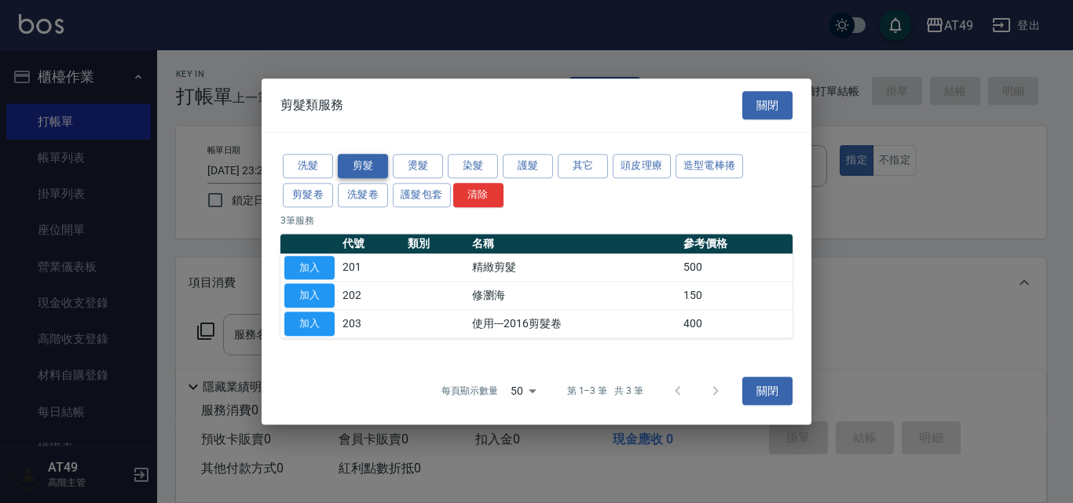
click at [368, 165] on button "剪髮" at bounding box center [363, 166] width 50 height 24
click at [317, 265] on button "加入" at bounding box center [309, 268] width 50 height 24
type input "精緻剪髮(201)"
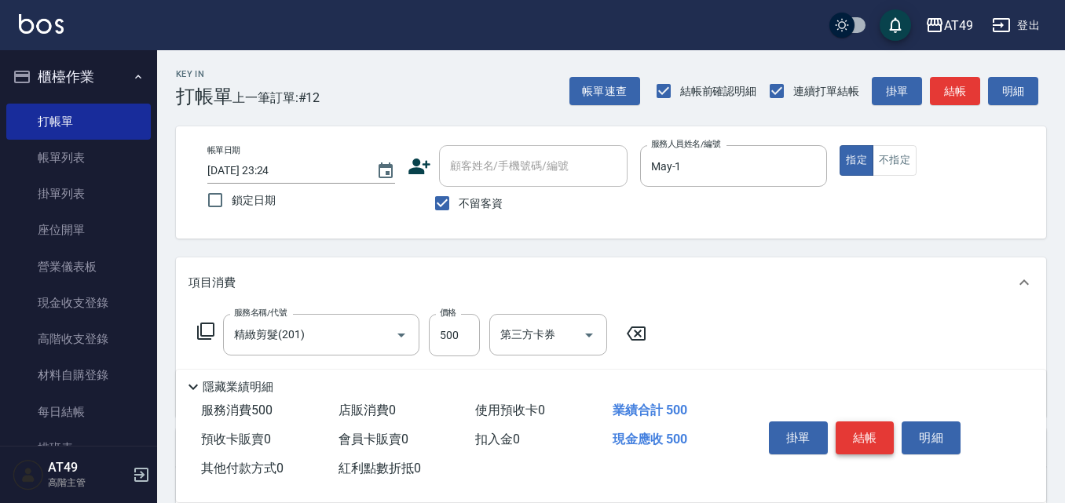
click at [881, 433] on button "結帳" at bounding box center [865, 438] width 59 height 33
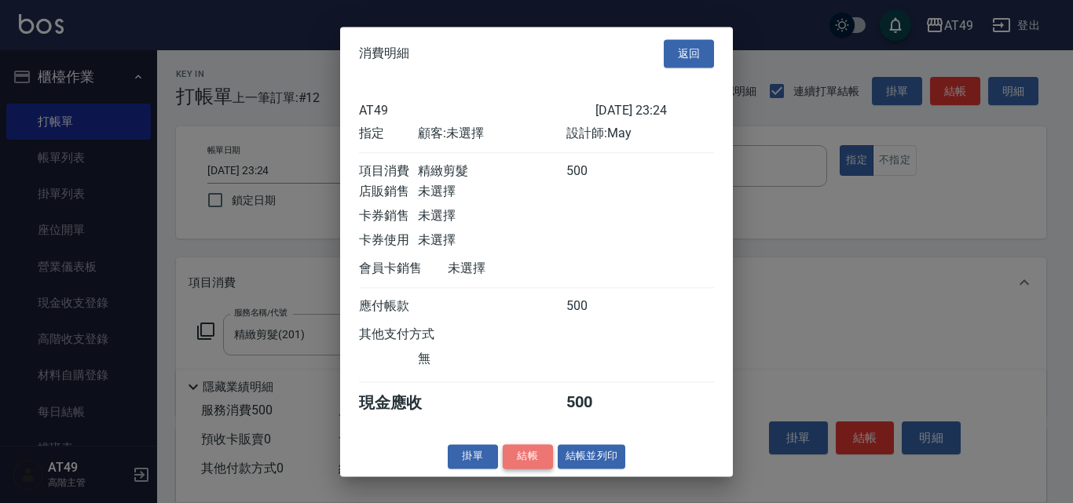
click at [538, 463] on button "結帳" at bounding box center [528, 457] width 50 height 24
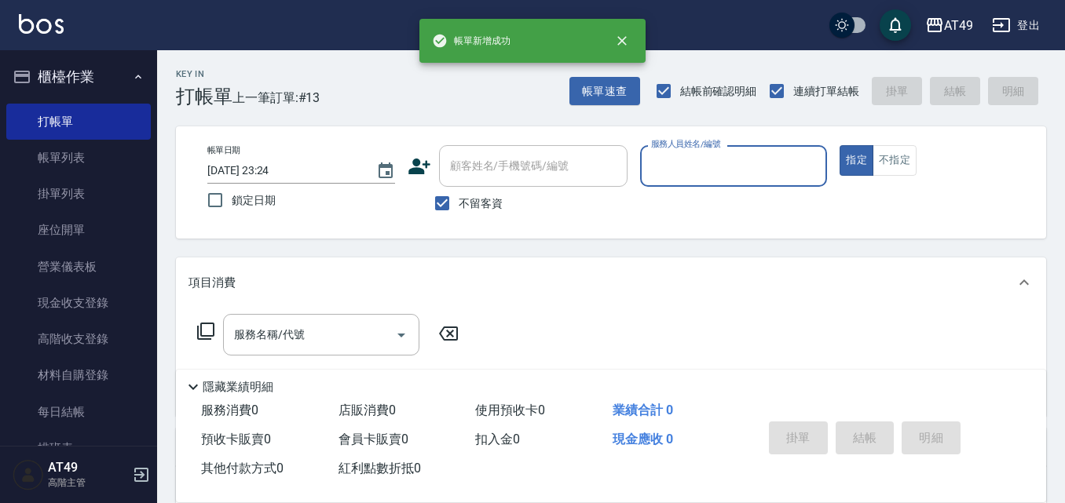
click at [690, 153] on input "服務人員姓名/編號" at bounding box center [734, 165] width 174 height 27
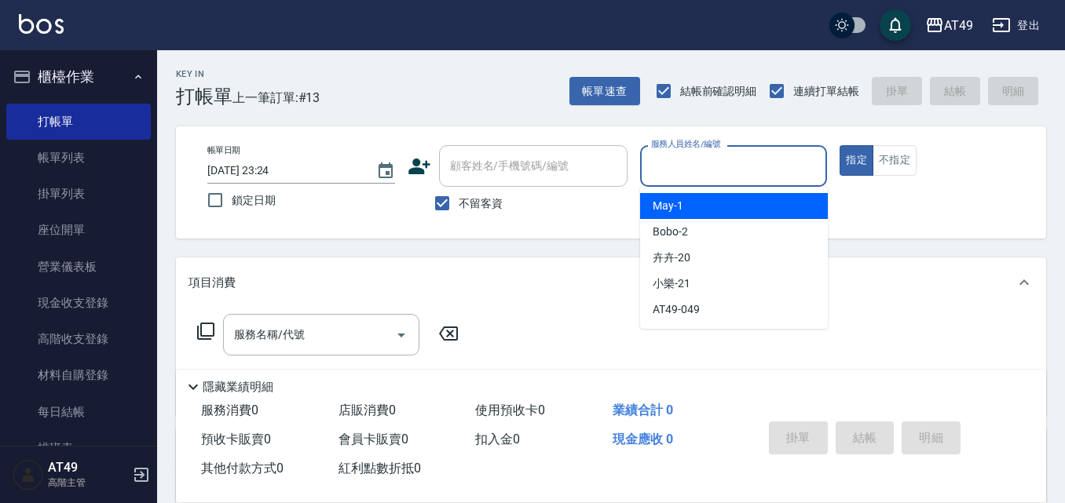
click at [711, 207] on div "May -1" at bounding box center [734, 206] width 188 height 26
type input "May-1"
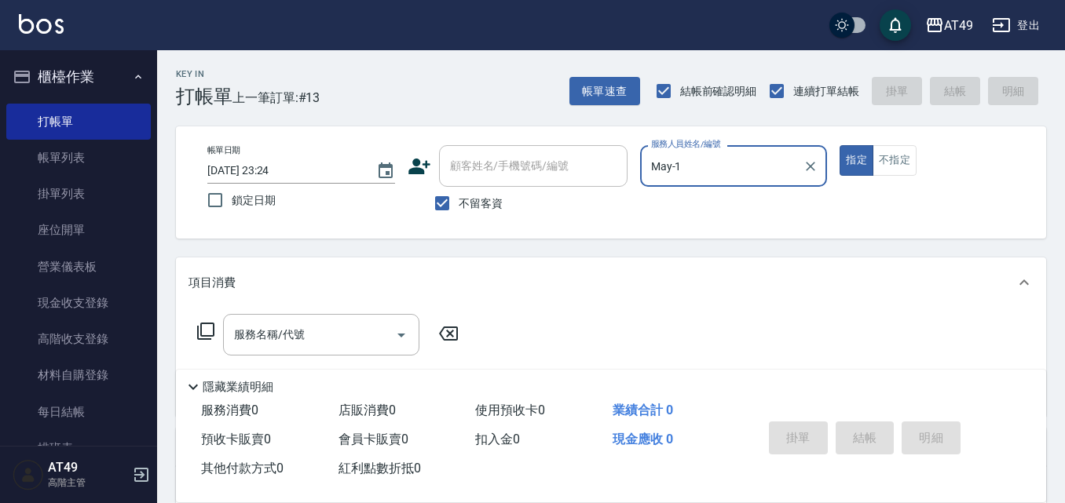
click at [211, 332] on icon at bounding box center [205, 331] width 19 height 19
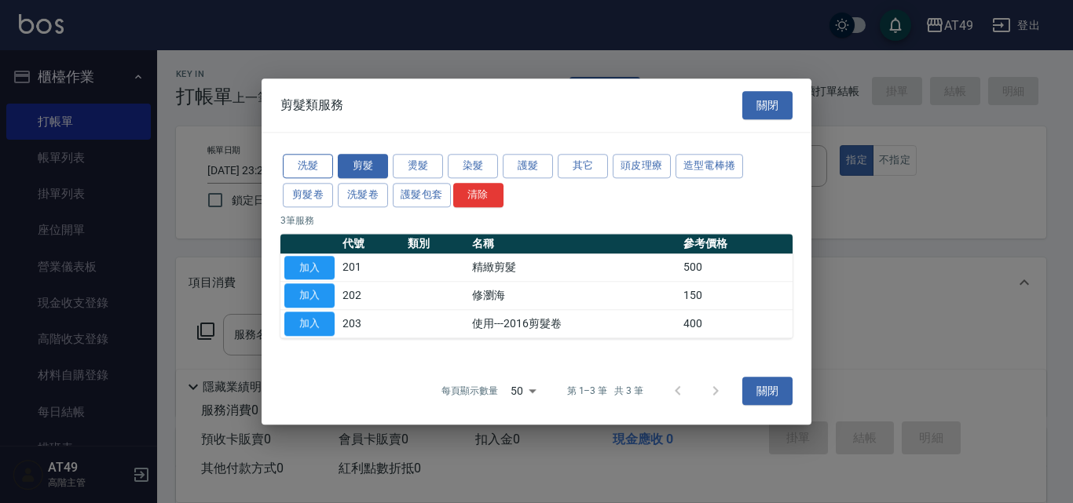
click at [322, 165] on button "洗髮" at bounding box center [308, 166] width 50 height 24
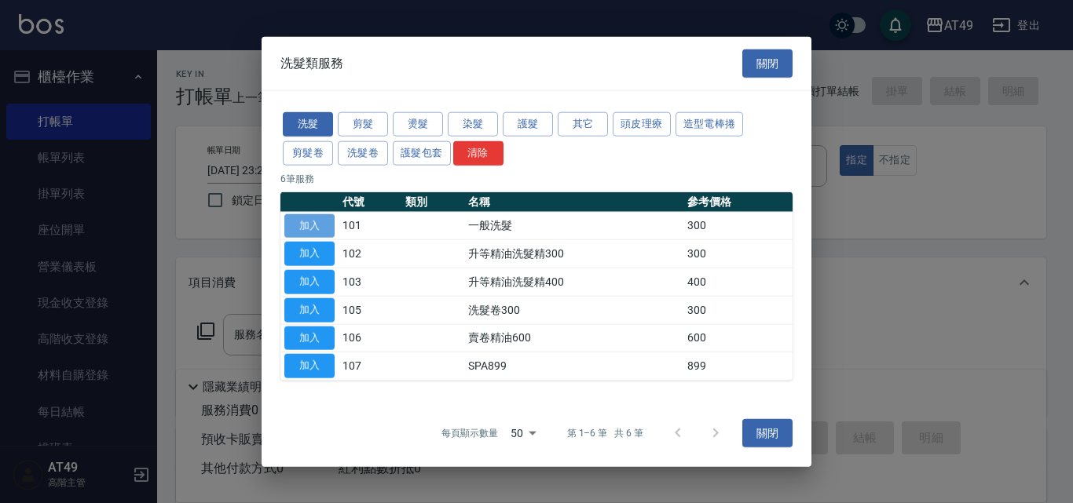
click at [309, 226] on button "加入" at bounding box center [309, 226] width 50 height 24
type input "一般洗髮(101)"
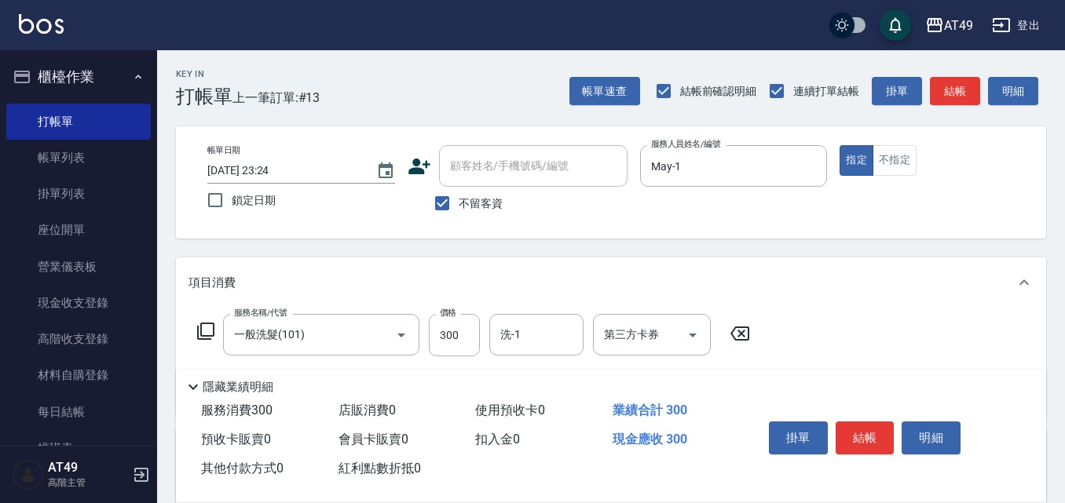
click at [204, 326] on icon at bounding box center [205, 331] width 19 height 19
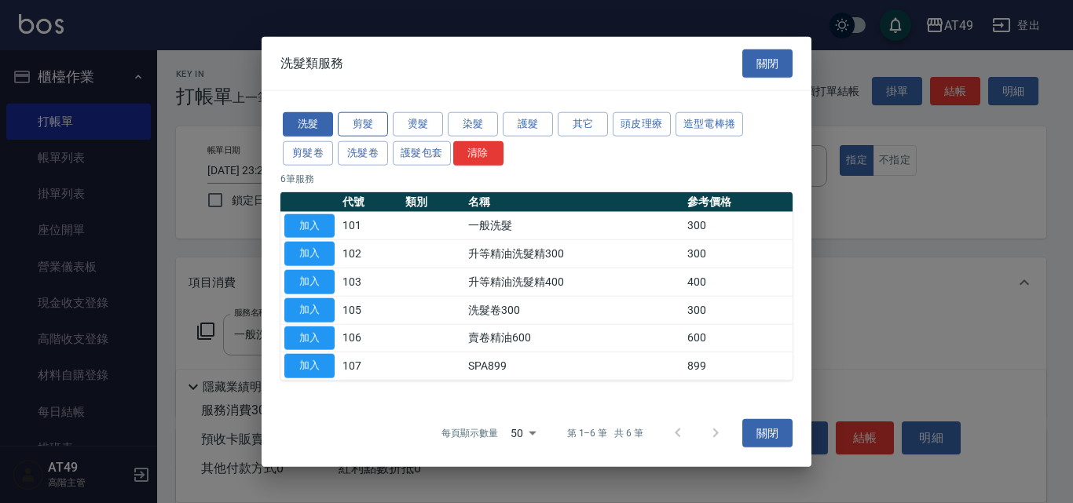
click at [361, 121] on button "剪髮" at bounding box center [363, 124] width 50 height 24
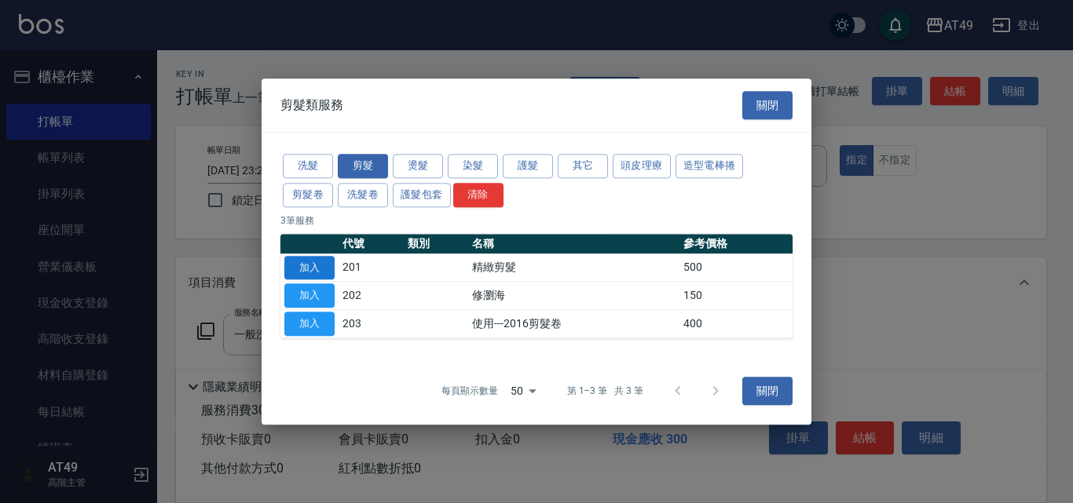
click at [326, 264] on button "加入" at bounding box center [309, 268] width 50 height 24
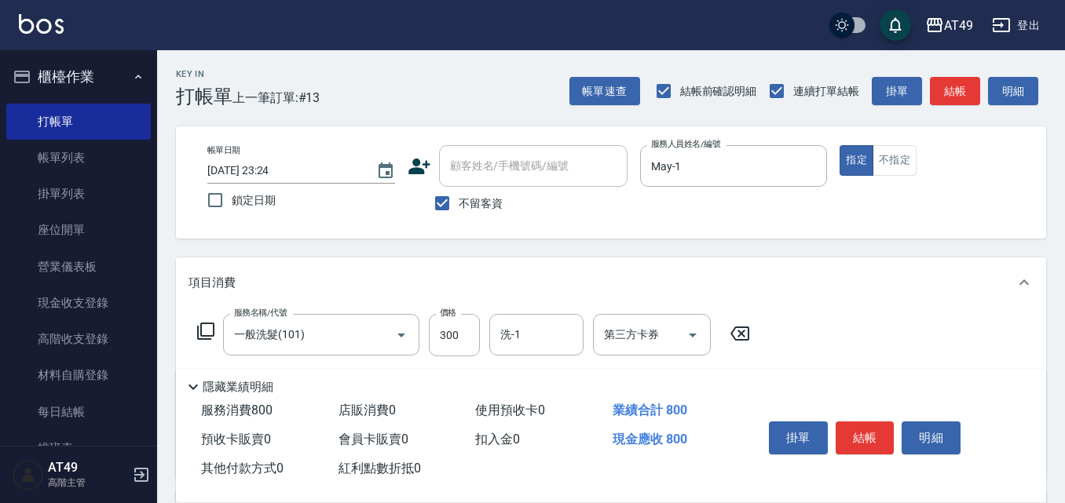
click at [196, 324] on icon at bounding box center [205, 331] width 19 height 19
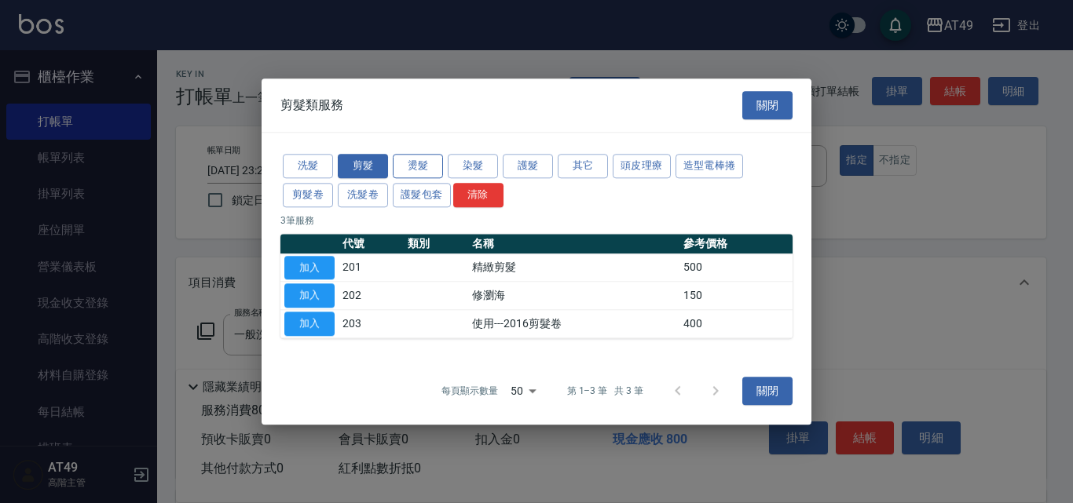
click at [423, 164] on button "燙髮" at bounding box center [418, 166] width 50 height 24
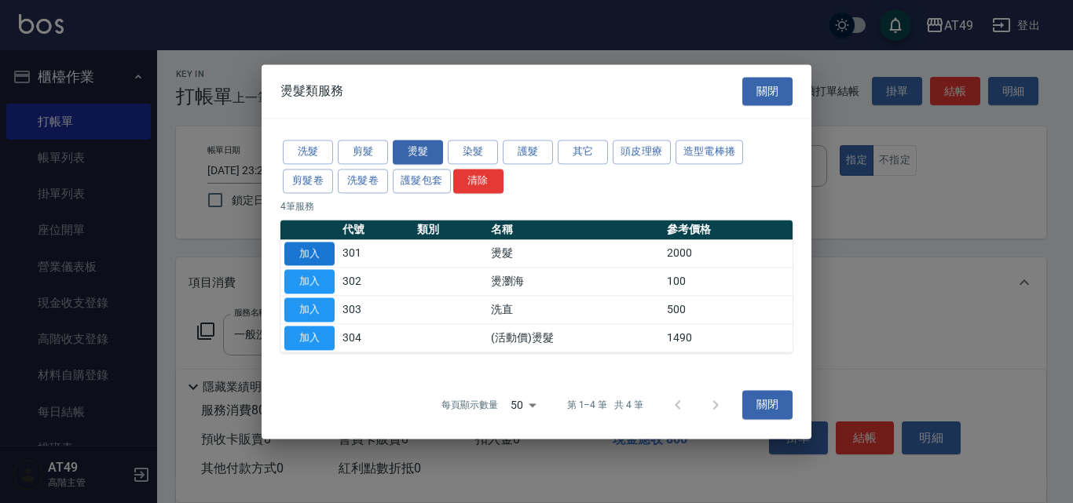
click at [314, 256] on button "加入" at bounding box center [309, 254] width 50 height 24
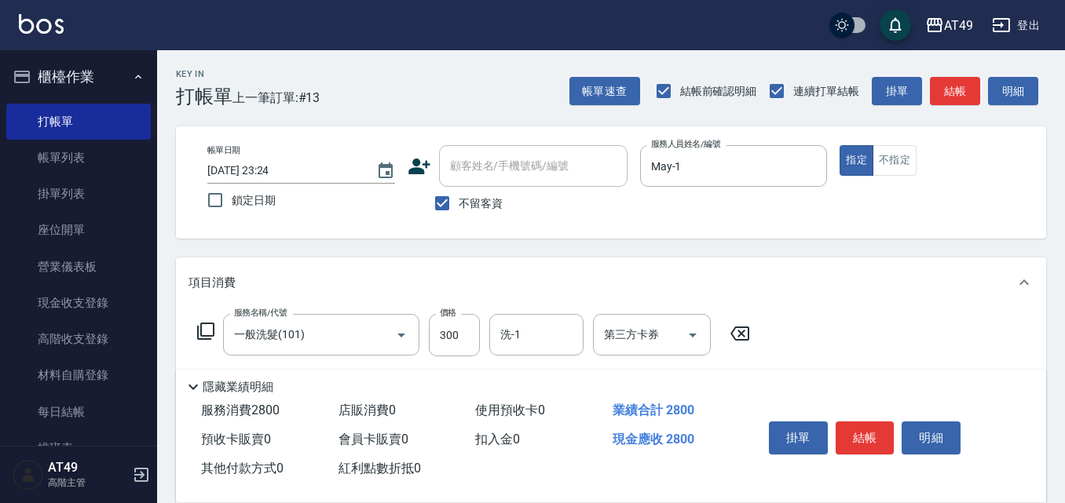
click at [210, 331] on icon at bounding box center [205, 331] width 19 height 19
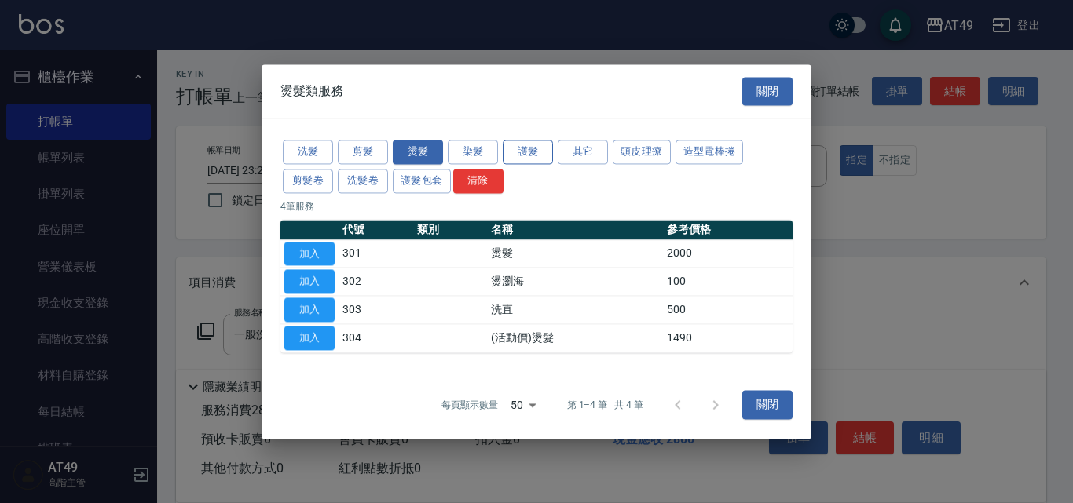
click at [550, 154] on button "護髮" at bounding box center [528, 152] width 50 height 24
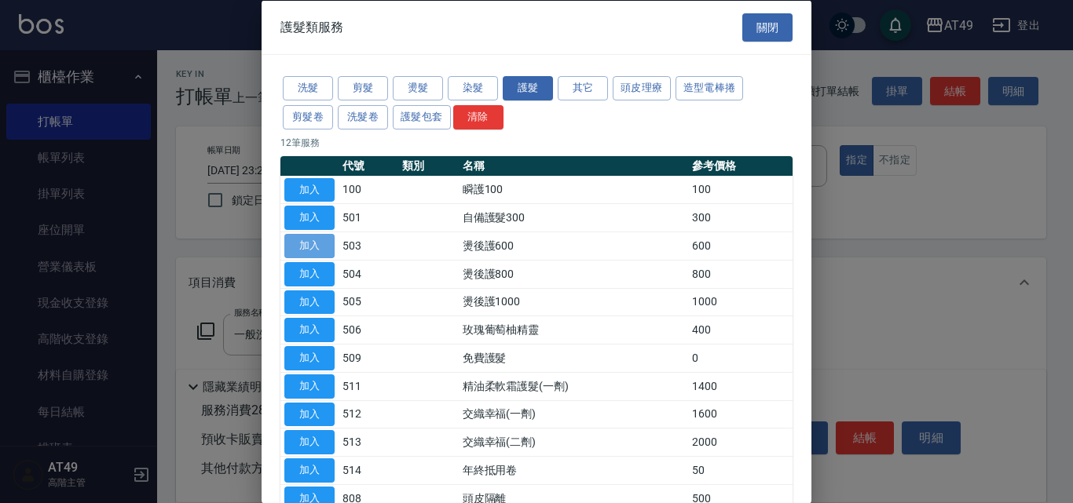
click at [318, 241] on button "加入" at bounding box center [309, 246] width 50 height 24
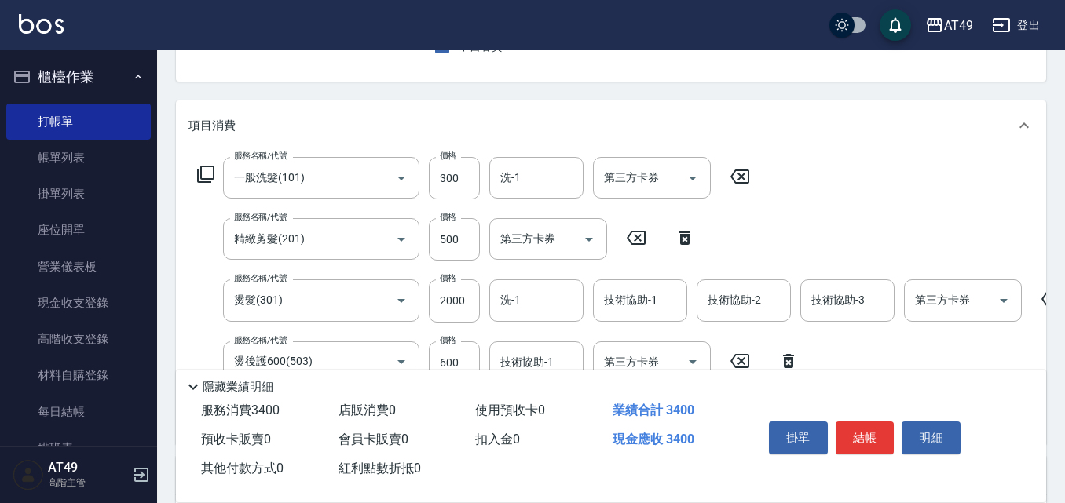
scroll to position [314, 0]
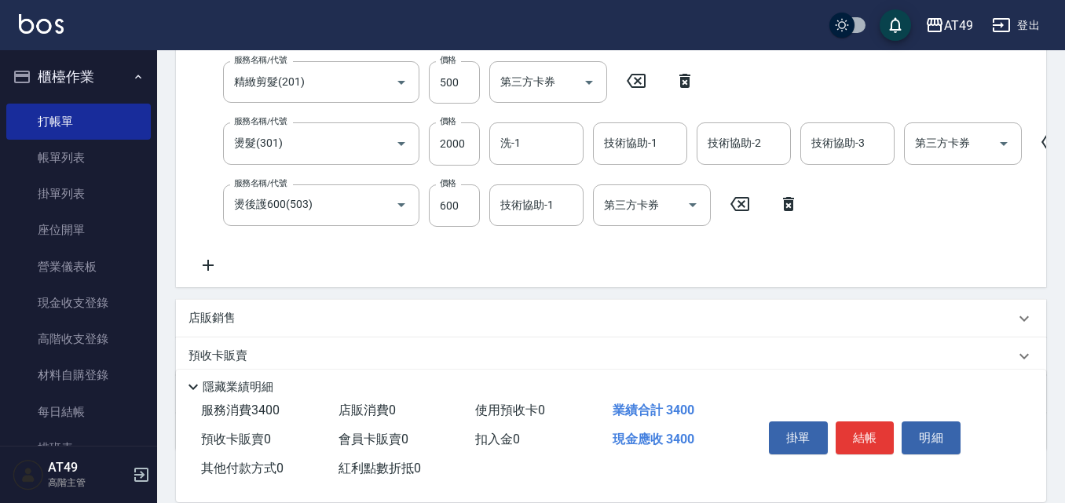
click at [788, 203] on icon at bounding box center [788, 204] width 11 height 14
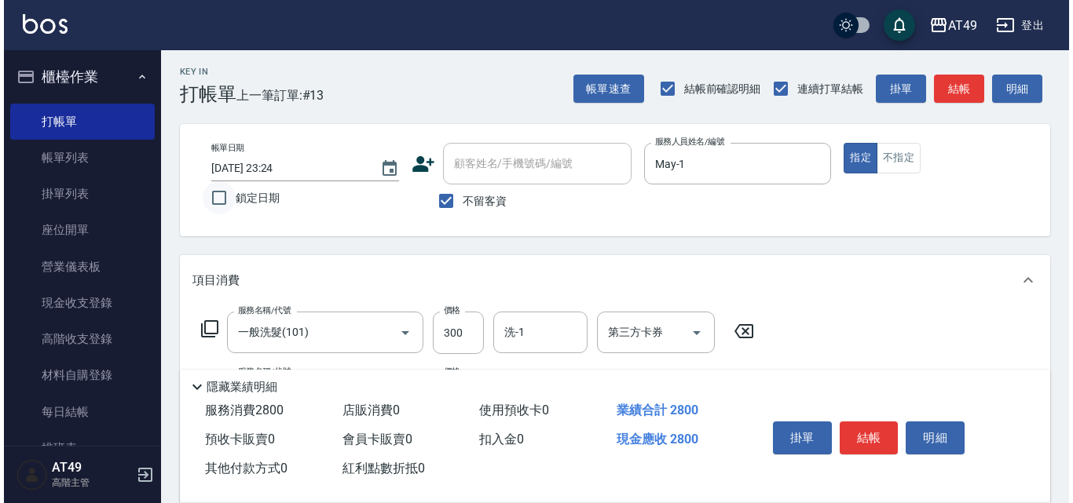
scroll to position [0, 0]
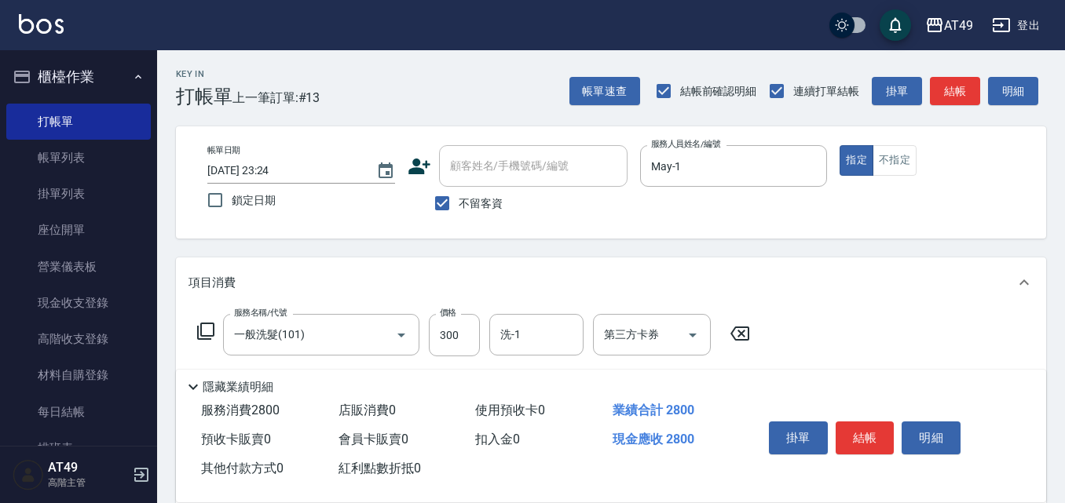
click at [203, 328] on icon at bounding box center [205, 331] width 19 height 19
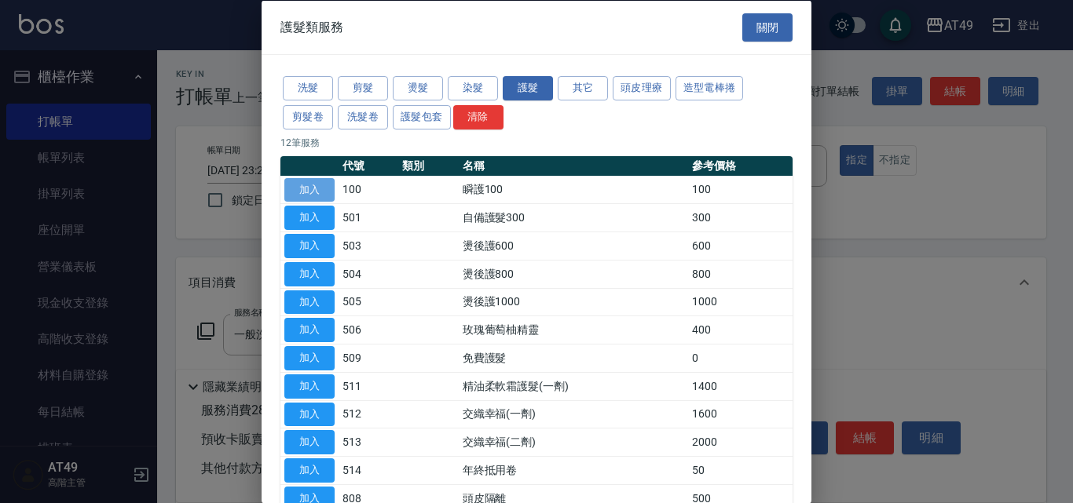
click at [319, 191] on button "加入" at bounding box center [309, 189] width 50 height 24
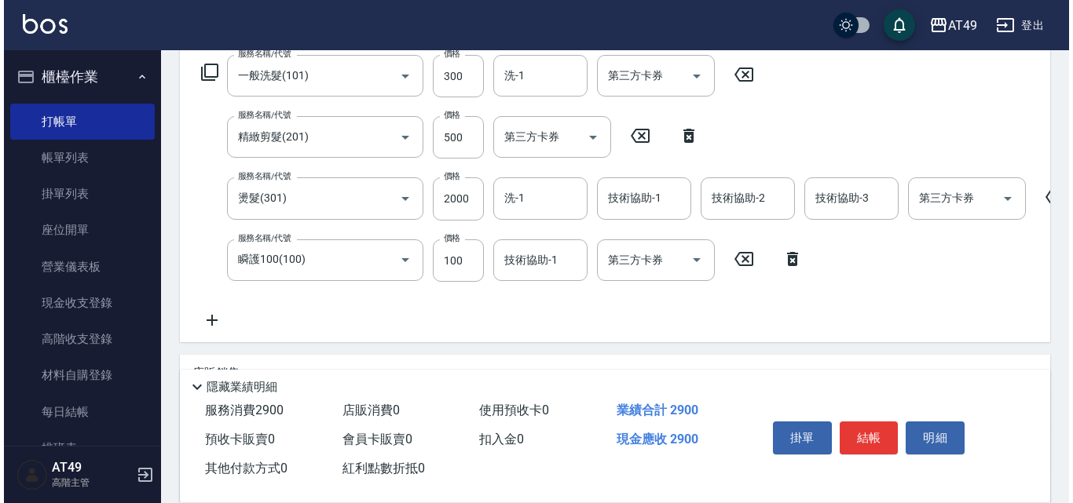
scroll to position [267, 0]
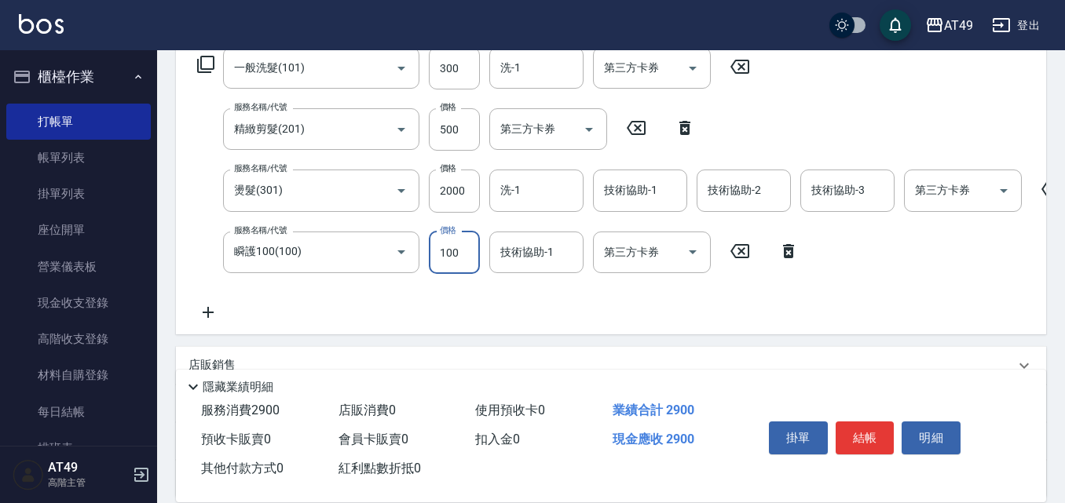
click at [445, 247] on input "100" at bounding box center [454, 253] width 51 height 42
type input "200"
click at [542, 70] on input "洗-1" at bounding box center [536, 67] width 80 height 27
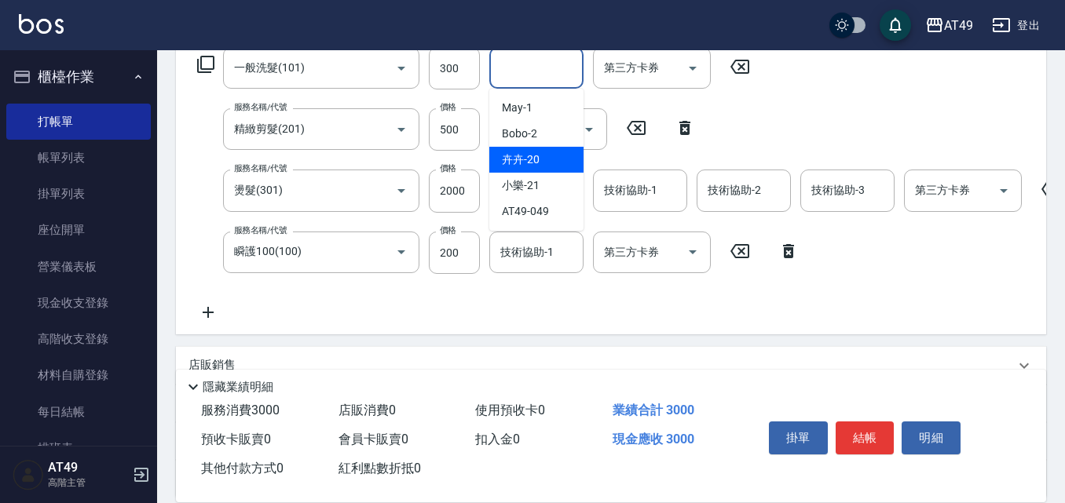
click at [550, 158] on div "卉卉 -20" at bounding box center [536, 160] width 94 height 26
type input "卉卉-20"
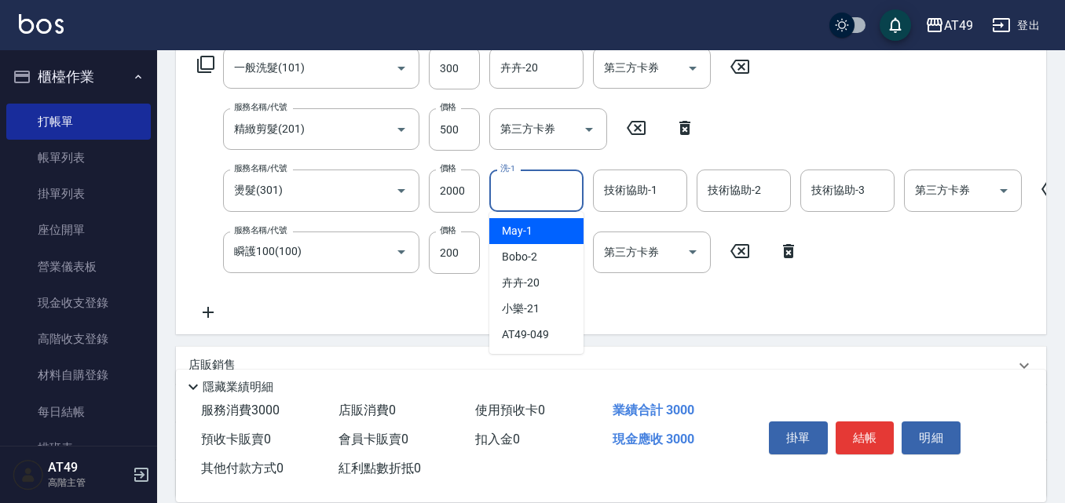
click at [547, 199] on input "洗-1" at bounding box center [536, 190] width 80 height 27
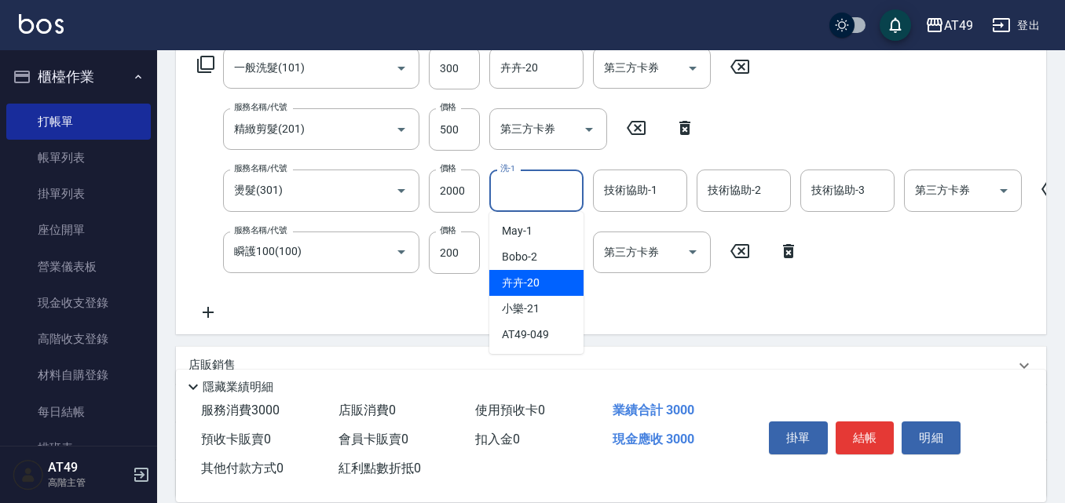
click at [540, 279] on div "卉卉 -20" at bounding box center [536, 283] width 94 height 26
type input "卉卉-20"
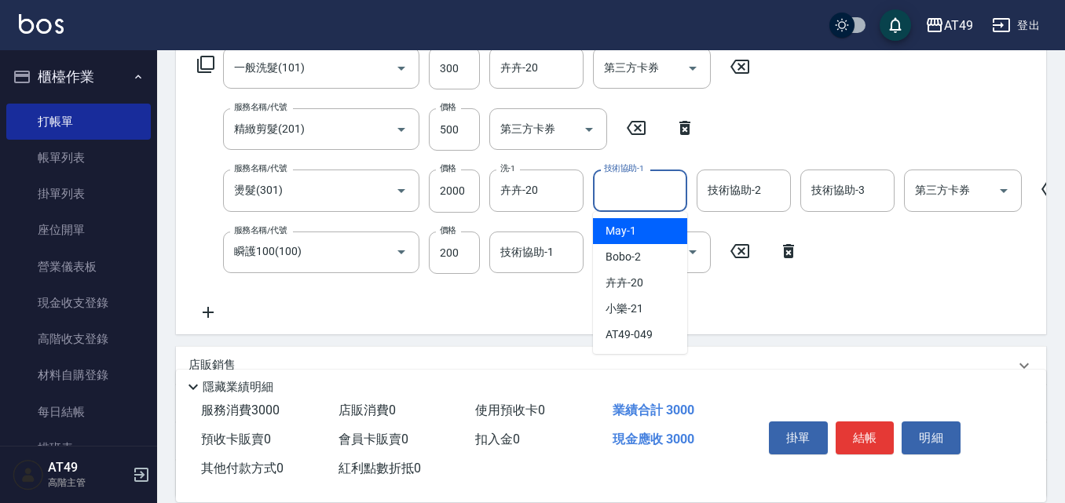
click at [617, 187] on div "技術協助-1 技術協助-1" at bounding box center [640, 191] width 94 height 42
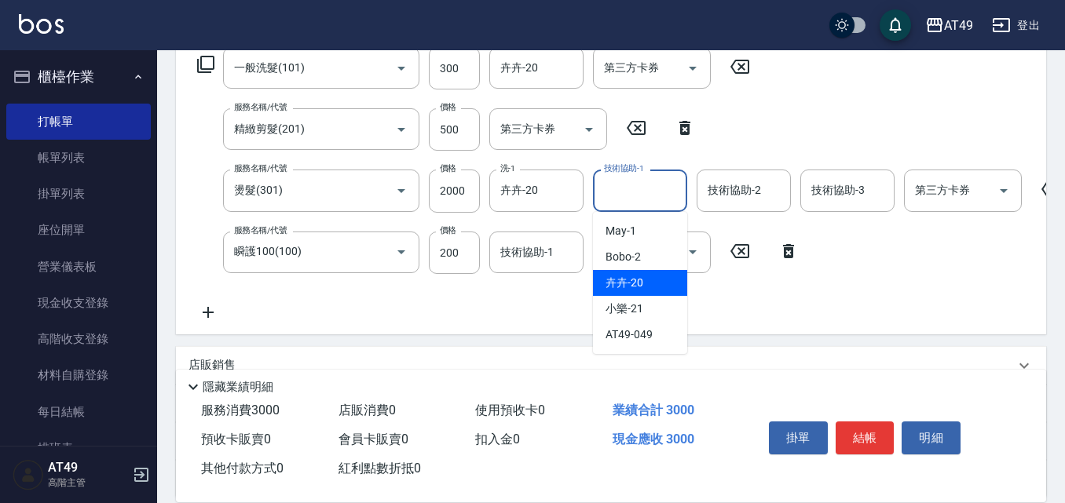
click at [648, 283] on div "卉卉 -20" at bounding box center [640, 283] width 94 height 26
type input "卉卉-20"
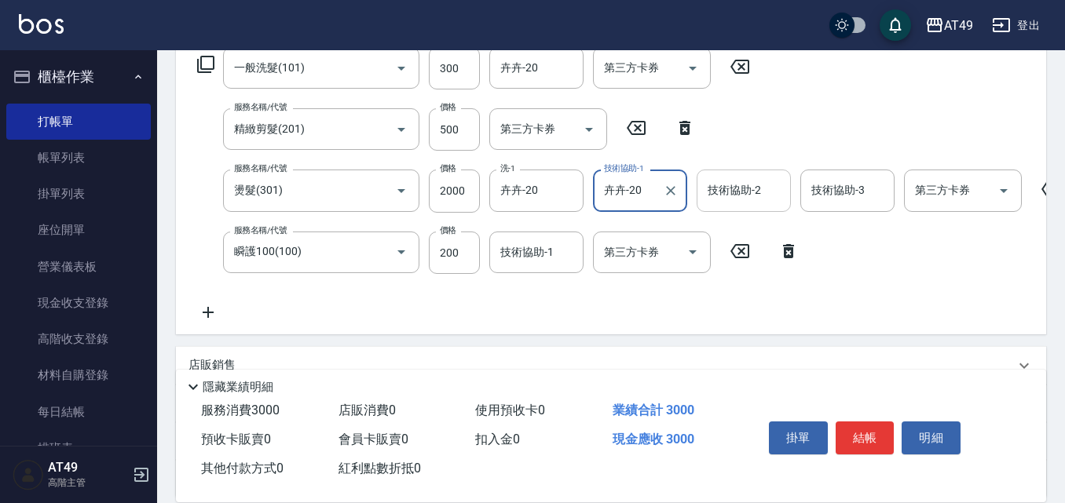
click at [727, 185] on div "技術協助-2 技術協助-2" at bounding box center [744, 191] width 94 height 42
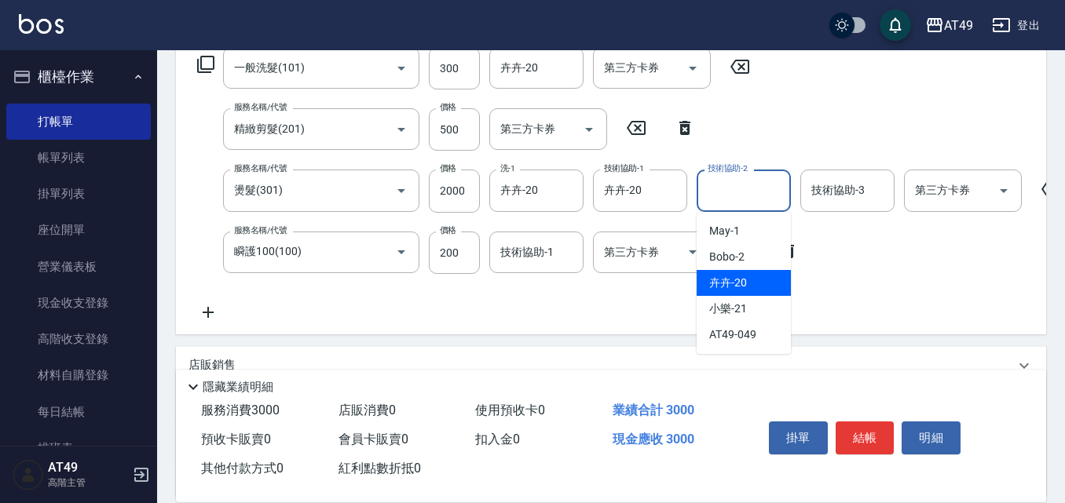
click at [743, 284] on span "卉卉 -20" at bounding box center [728, 283] width 38 height 16
type input "卉卉-20"
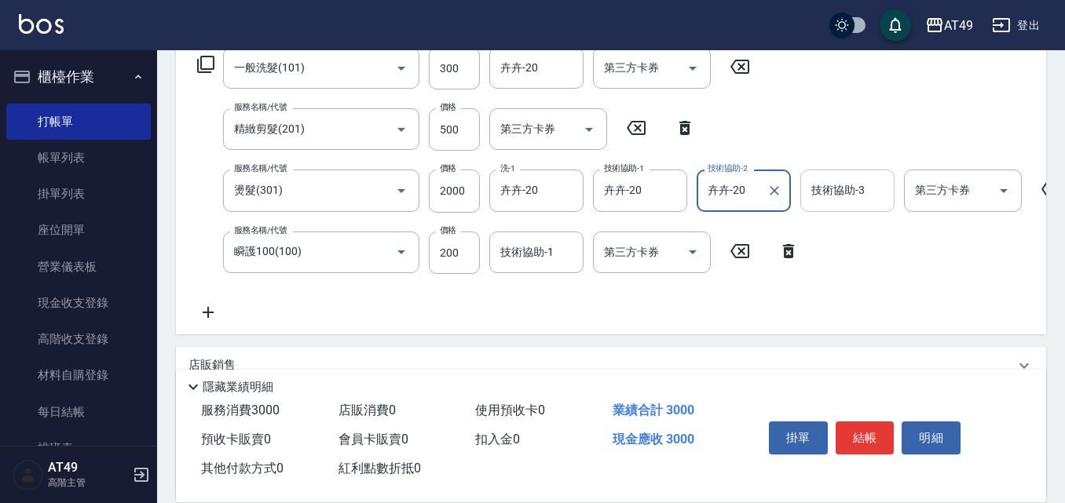
click at [839, 188] on div "技術協助-3 技術協助-3" at bounding box center [847, 191] width 94 height 42
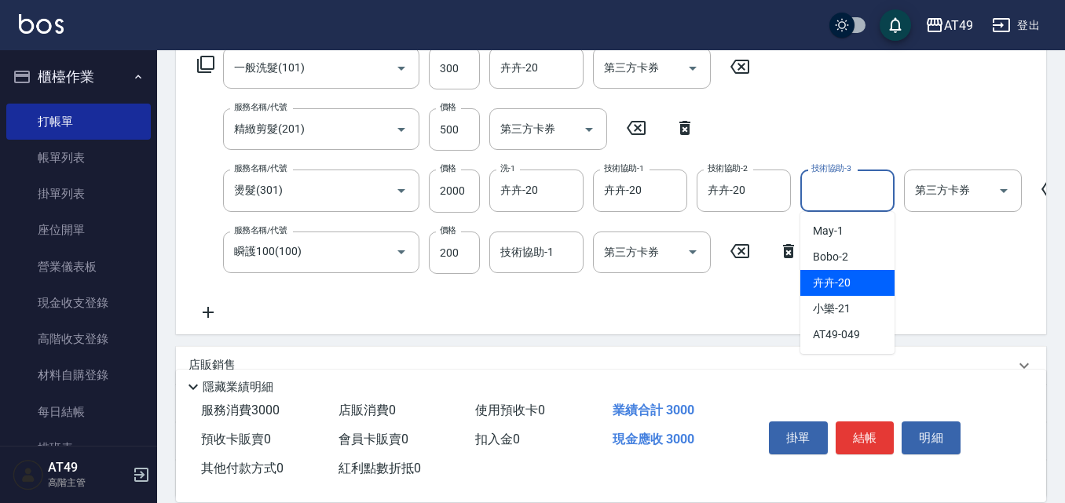
click at [863, 281] on div "卉卉 -20" at bounding box center [847, 283] width 94 height 26
type input "卉卉-20"
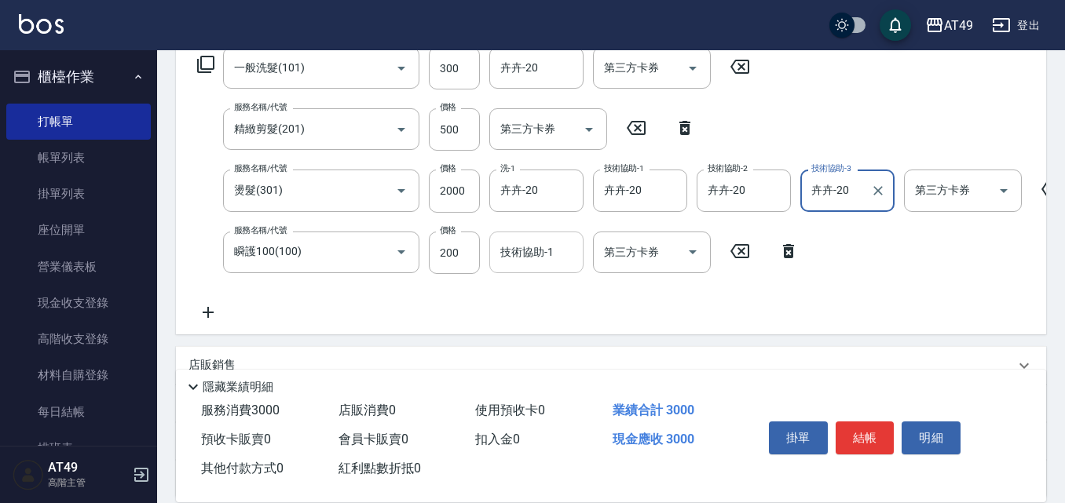
click at [558, 247] on input "技術協助-1" at bounding box center [536, 252] width 80 height 27
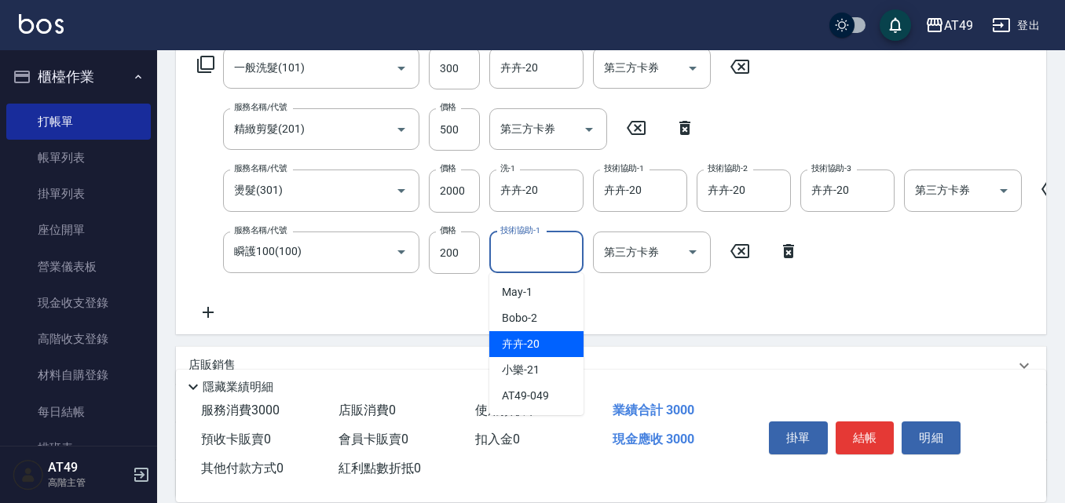
click at [560, 341] on div "卉卉 -20" at bounding box center [536, 344] width 94 height 26
type input "卉卉-20"
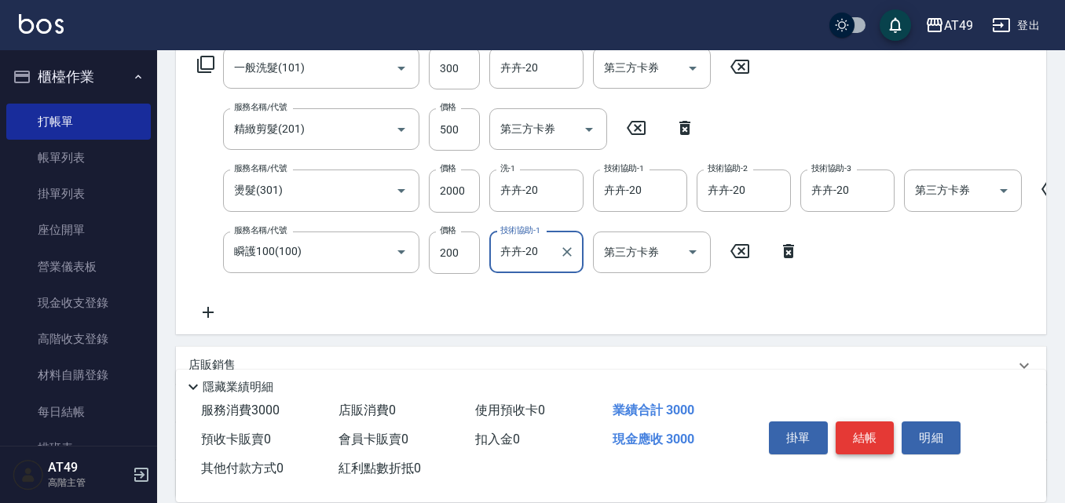
click at [882, 433] on button "結帳" at bounding box center [865, 438] width 59 height 33
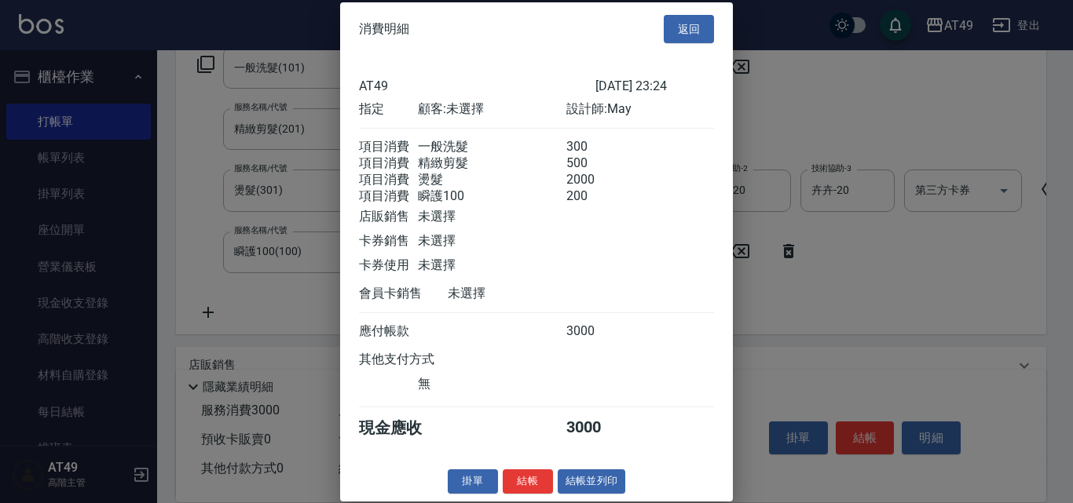
scroll to position [26, 0]
click at [523, 478] on button "結帳" at bounding box center [528, 482] width 50 height 24
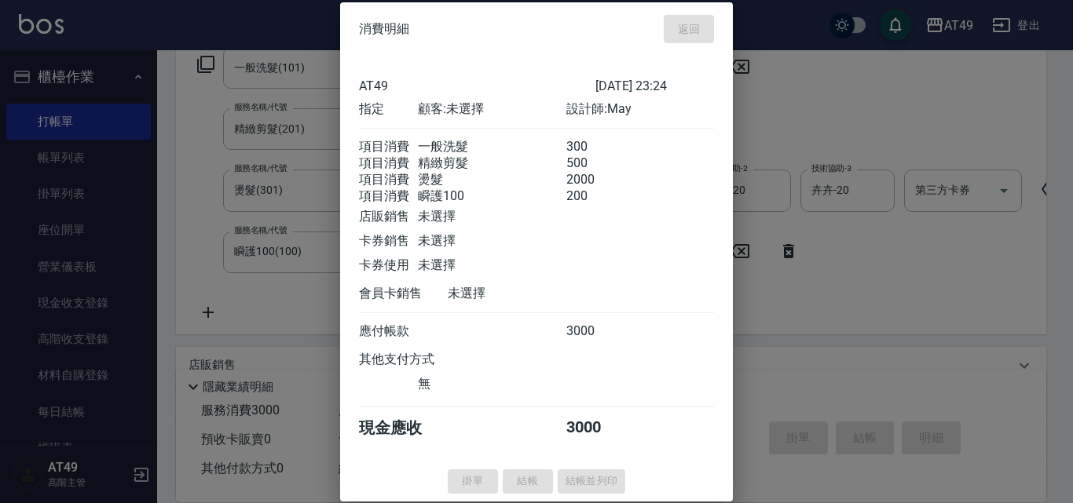
type input "[DATE] 23:25"
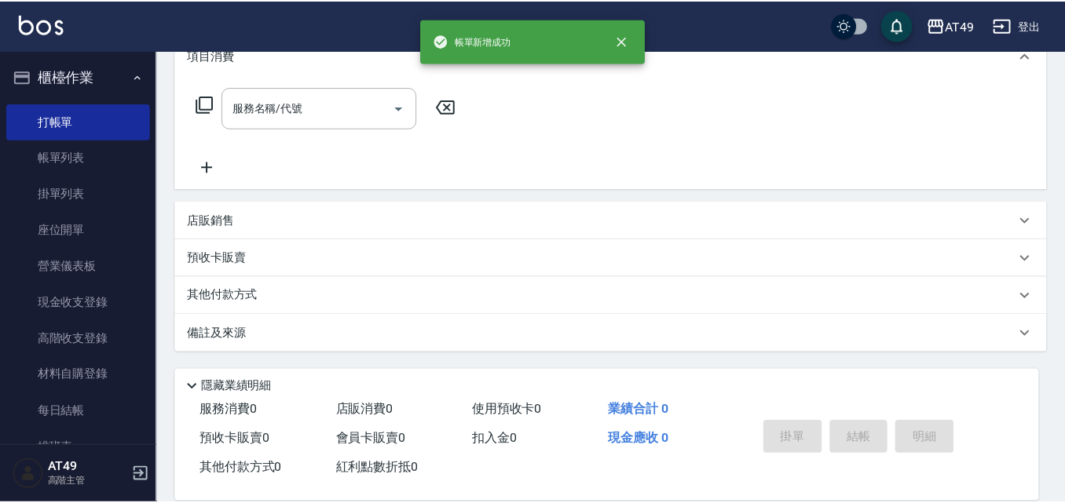
scroll to position [0, 0]
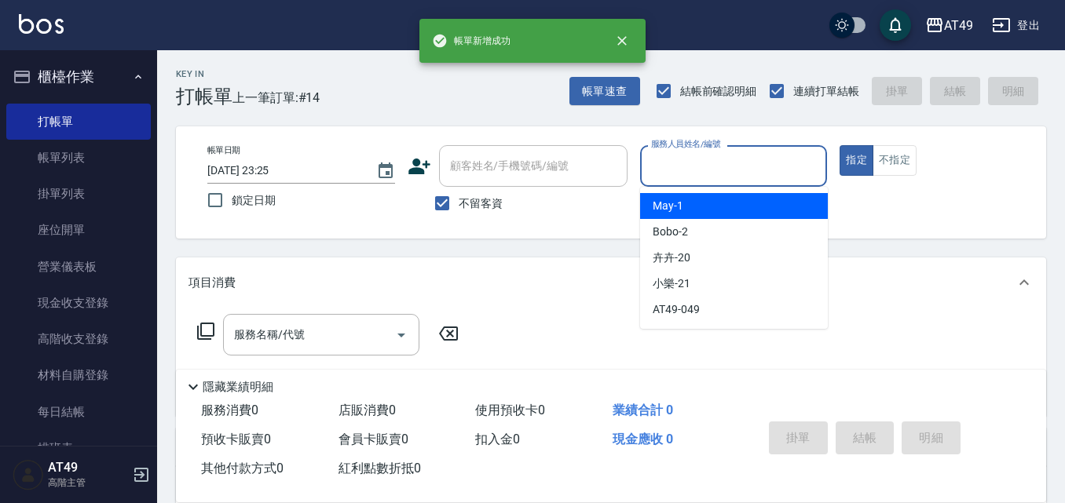
click at [684, 167] on input "服務人員姓名/編號" at bounding box center [734, 165] width 174 height 27
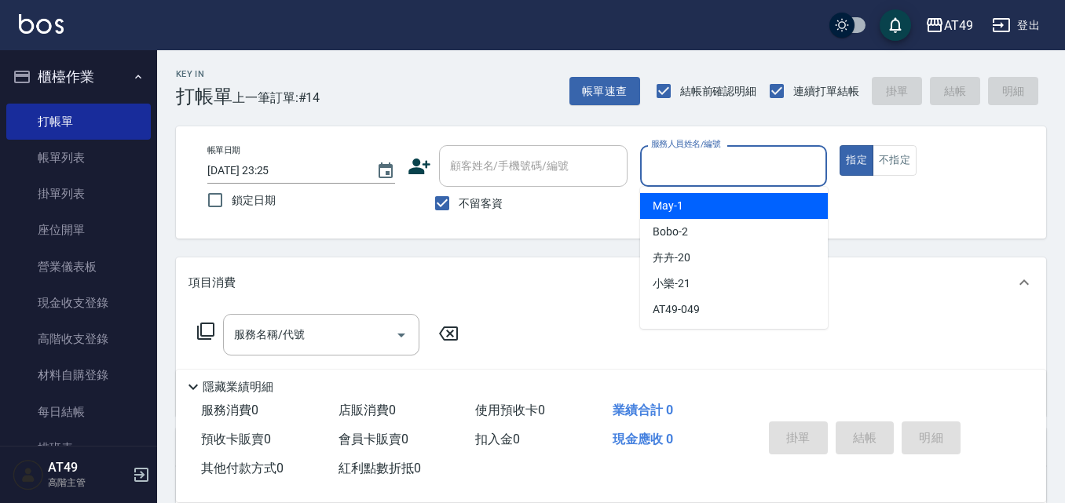
click at [679, 207] on span "May -1" at bounding box center [668, 206] width 31 height 16
type input "May-1"
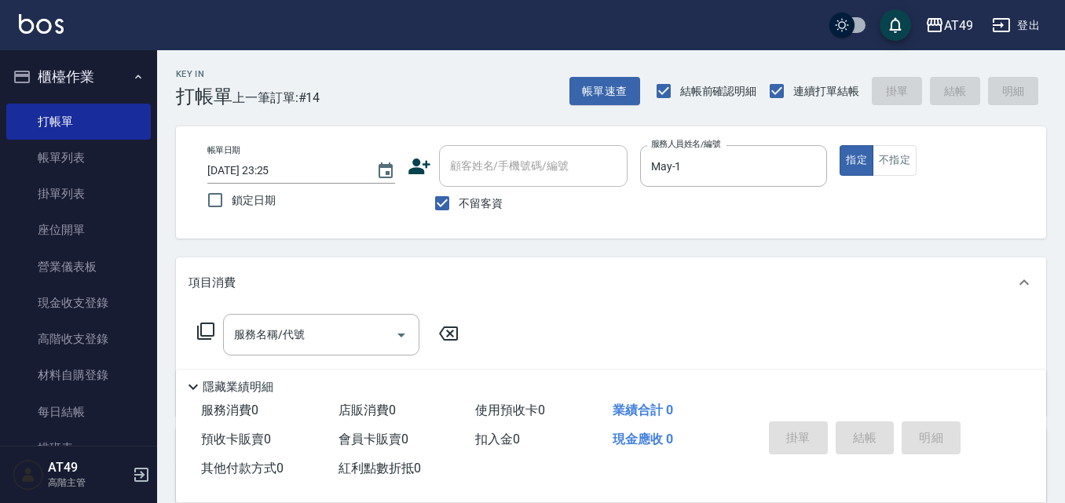
click at [203, 329] on icon at bounding box center [205, 331] width 19 height 19
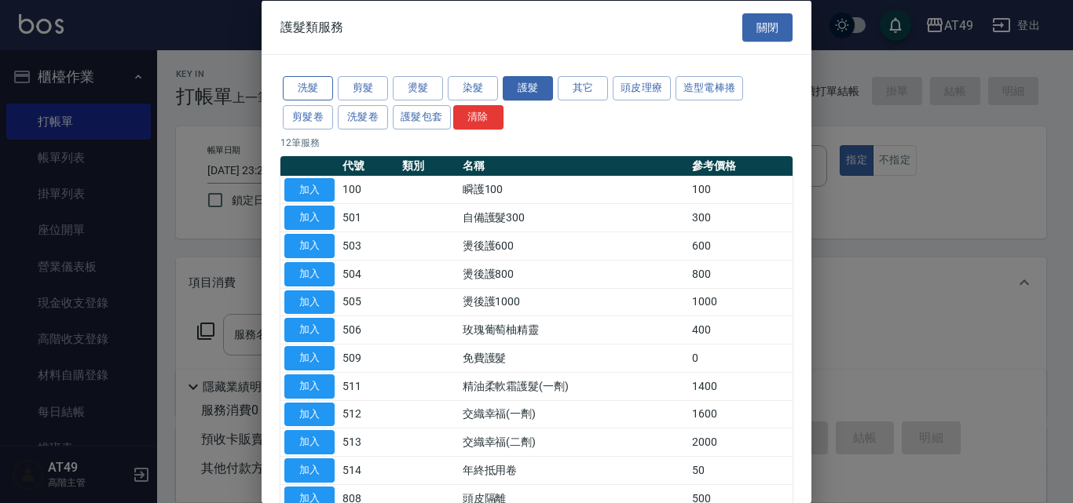
click at [322, 92] on button "洗髮" at bounding box center [308, 88] width 50 height 24
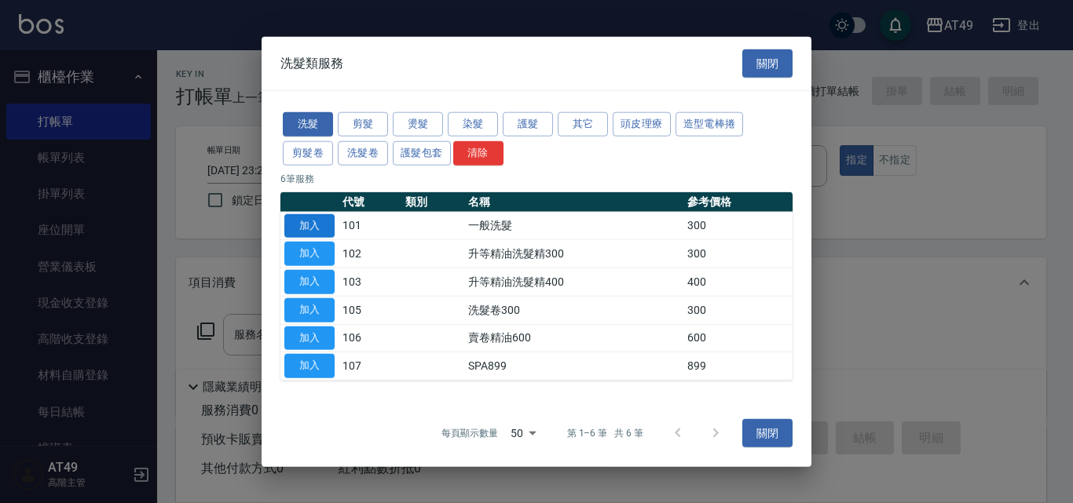
click at [323, 221] on button "加入" at bounding box center [309, 226] width 50 height 24
type input "一般洗髮(101)"
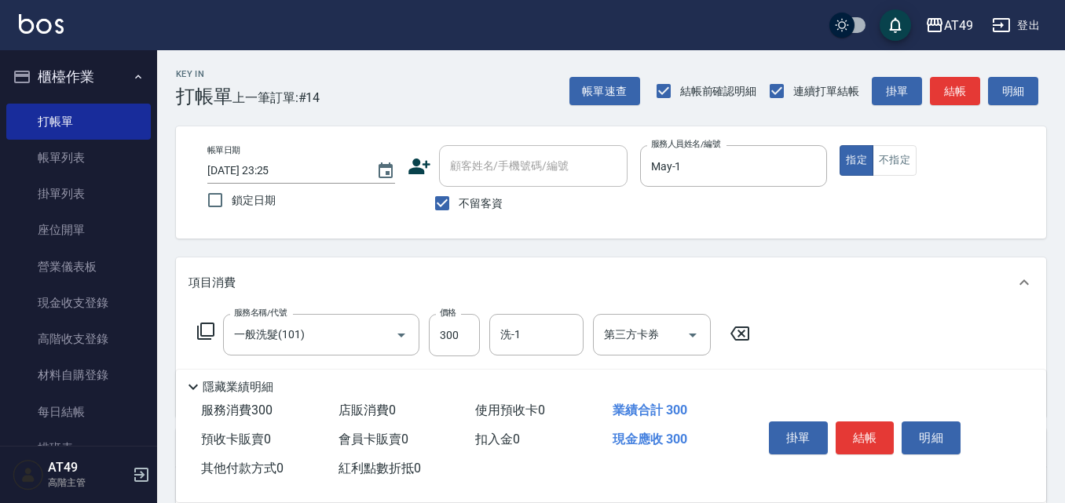
click at [207, 328] on icon at bounding box center [205, 331] width 19 height 19
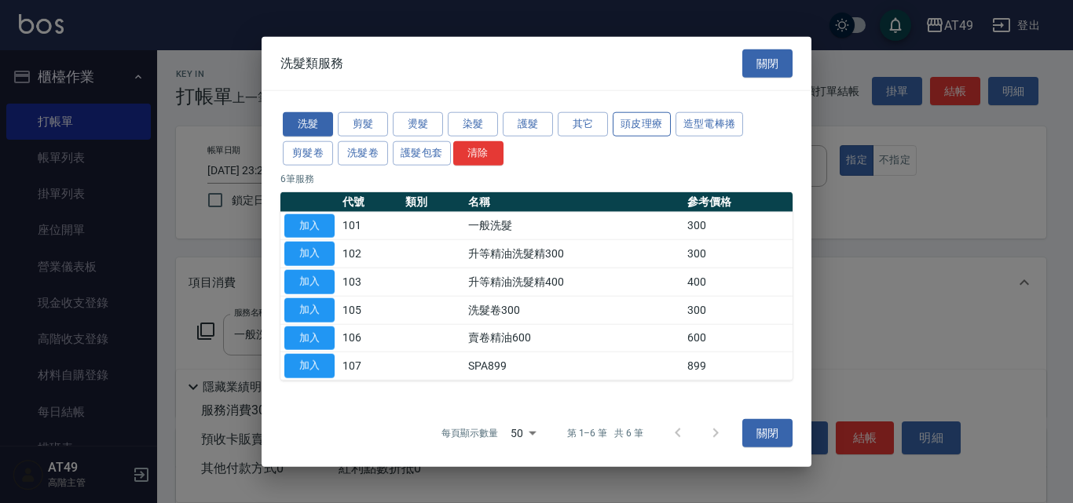
click at [649, 123] on button "頭皮理療" at bounding box center [642, 124] width 58 height 24
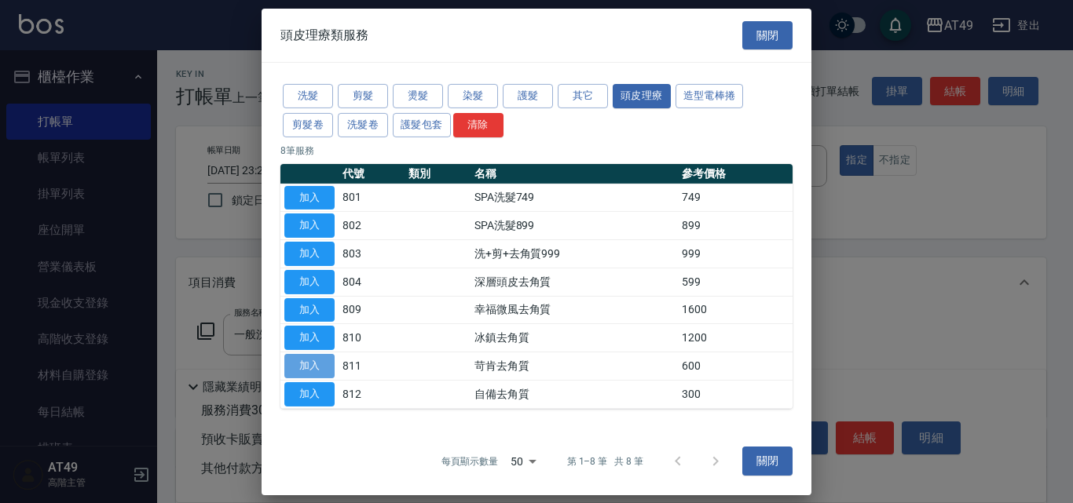
click at [323, 366] on button "加入" at bounding box center [309, 366] width 50 height 24
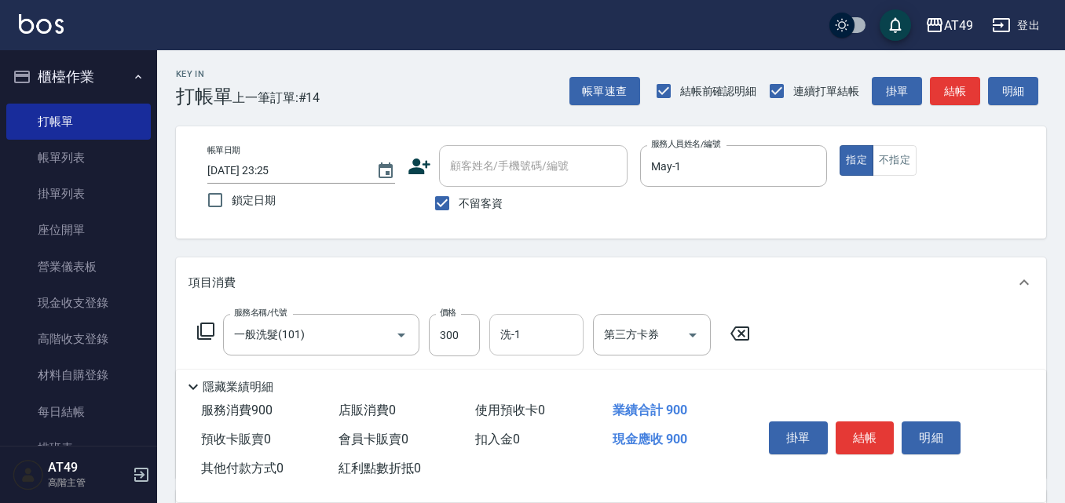
click at [550, 336] on input "洗-1" at bounding box center [536, 334] width 80 height 27
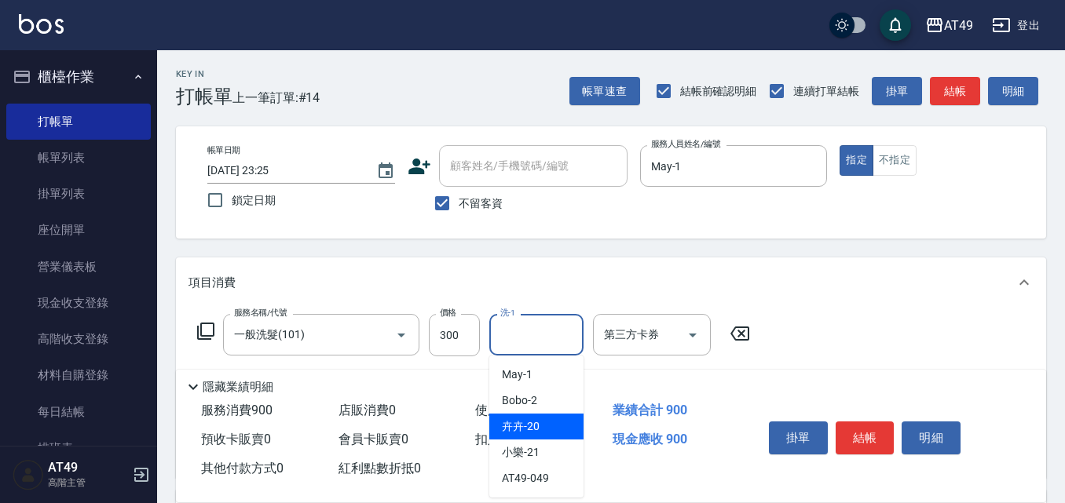
click at [569, 421] on div "卉卉 -20" at bounding box center [536, 427] width 94 height 26
type input "卉卉-20"
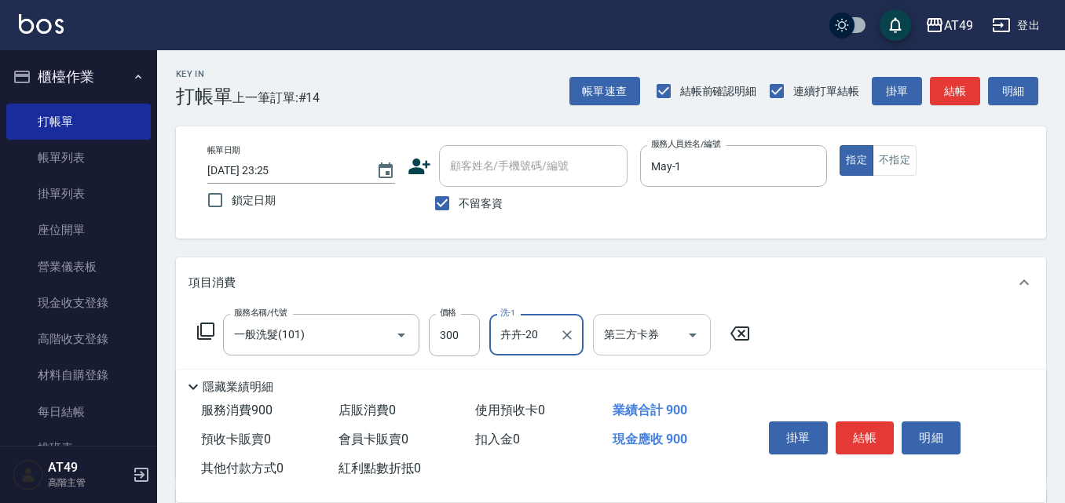
scroll to position [79, 0]
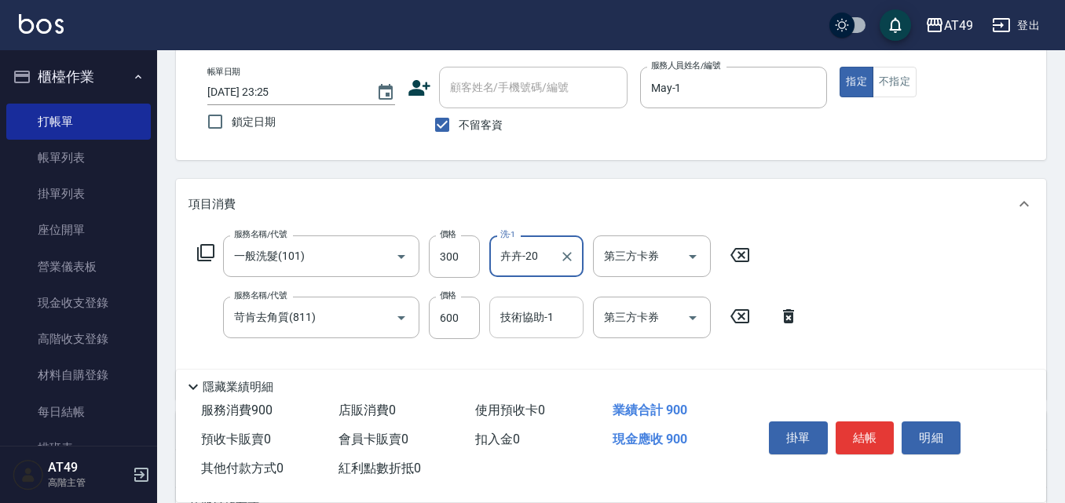
click at [527, 323] on input "技術協助-1" at bounding box center [536, 317] width 80 height 27
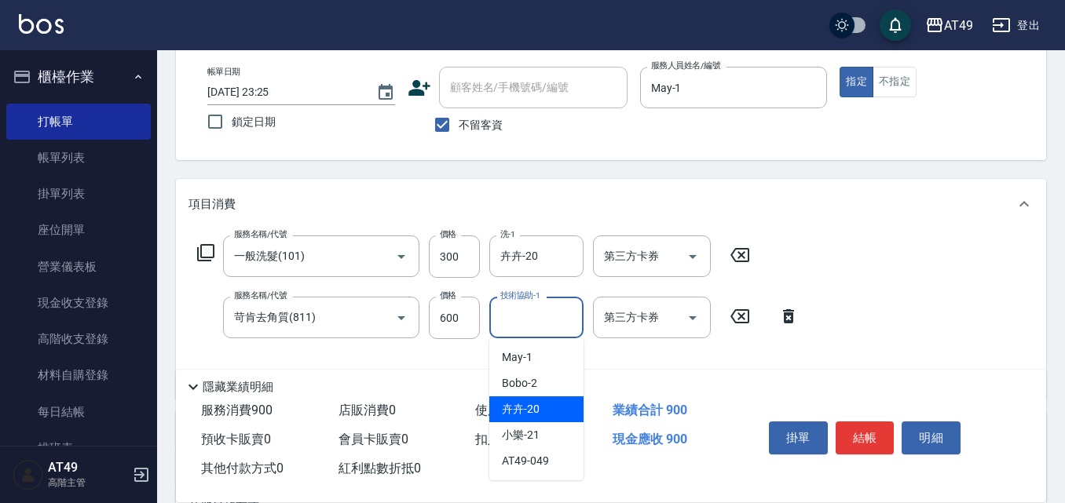
click at [561, 408] on div "卉卉 -20" at bounding box center [536, 410] width 94 height 26
type input "卉卉-20"
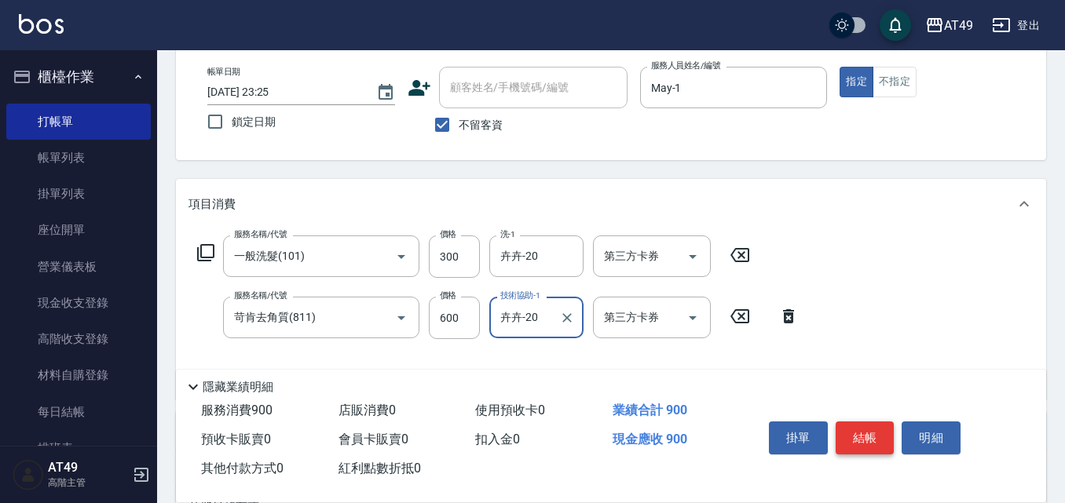
click at [873, 431] on button "結帳" at bounding box center [865, 438] width 59 height 33
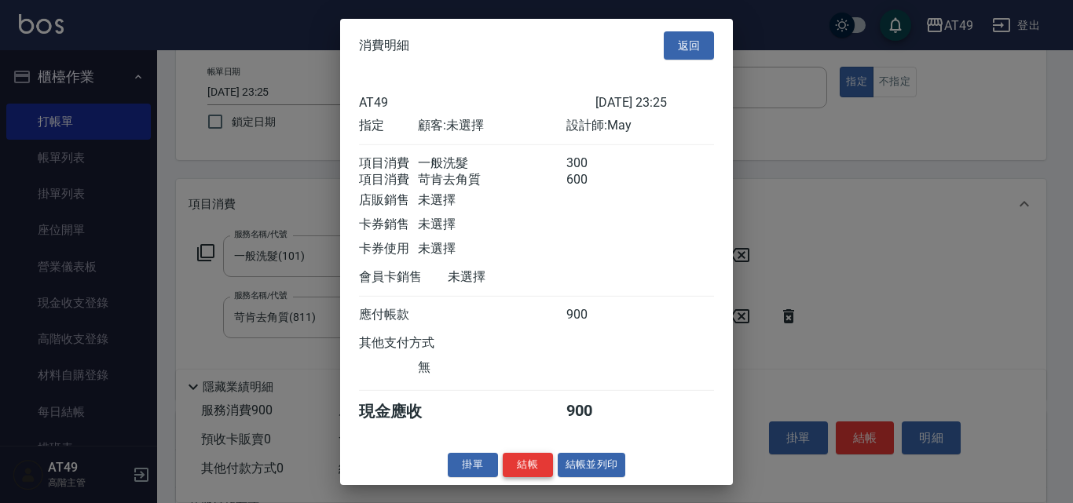
click at [518, 478] on button "結帳" at bounding box center [528, 465] width 50 height 24
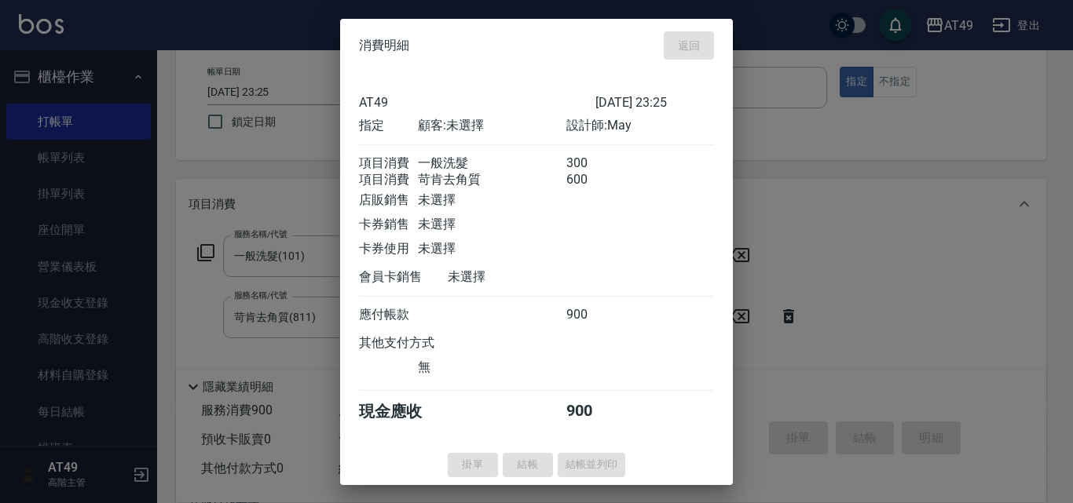
type input "[DATE] 23:26"
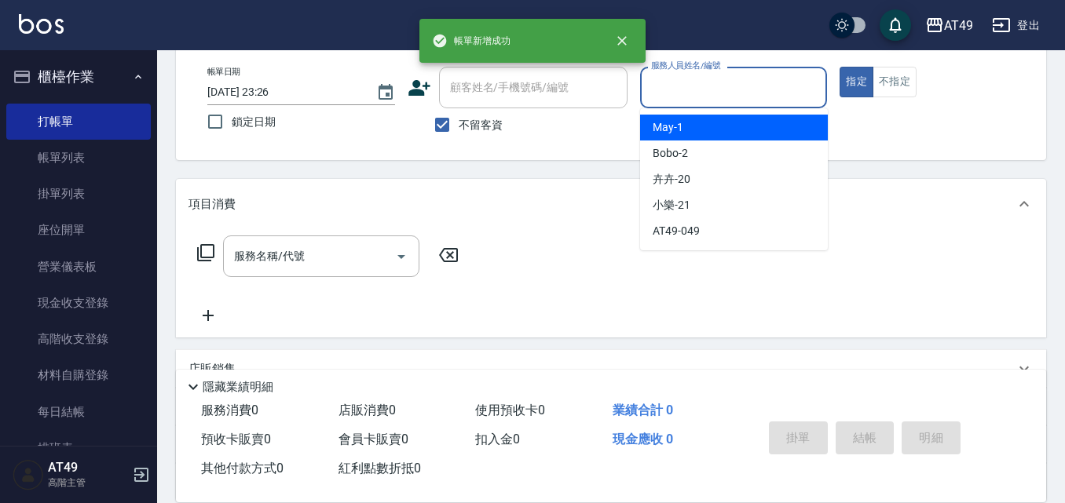
click at [705, 87] on input "服務人員姓名/編號" at bounding box center [734, 87] width 174 height 27
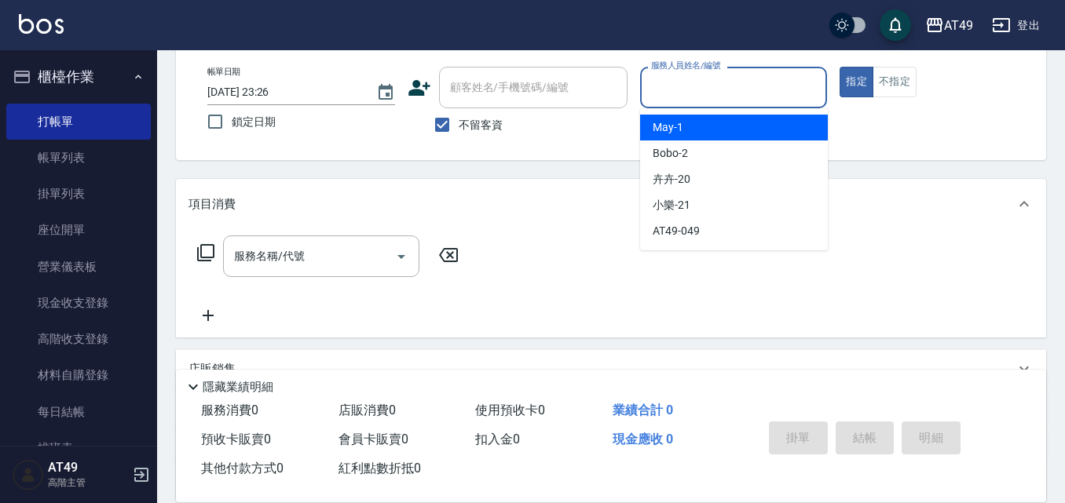
click at [715, 124] on div "May -1" at bounding box center [734, 128] width 188 height 26
type input "May-1"
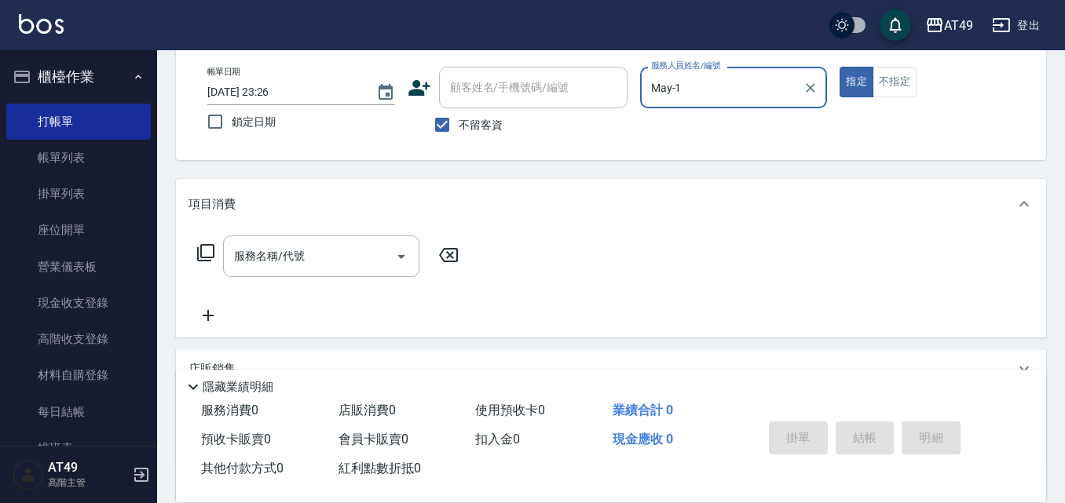
click at [206, 251] on icon at bounding box center [205, 252] width 19 height 19
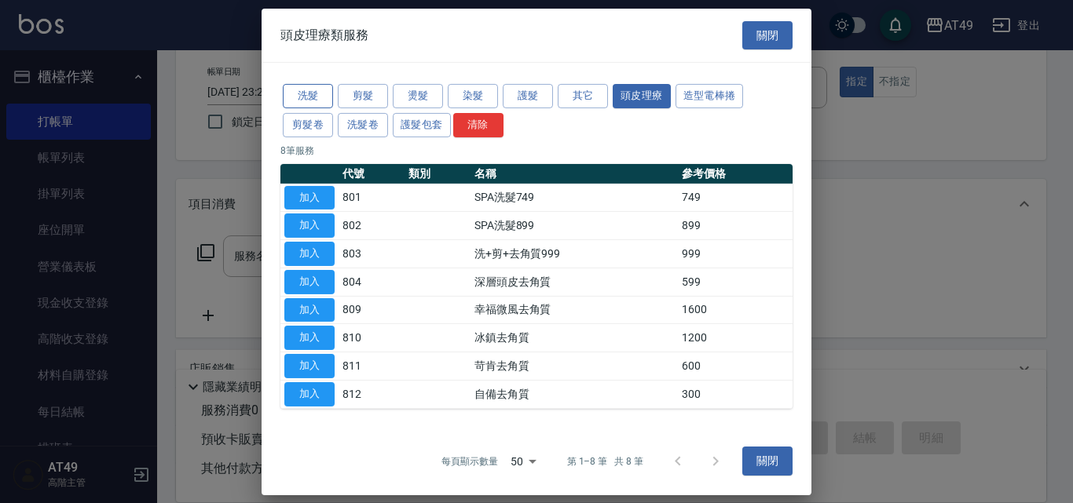
click at [319, 93] on button "洗髮" at bounding box center [308, 96] width 50 height 24
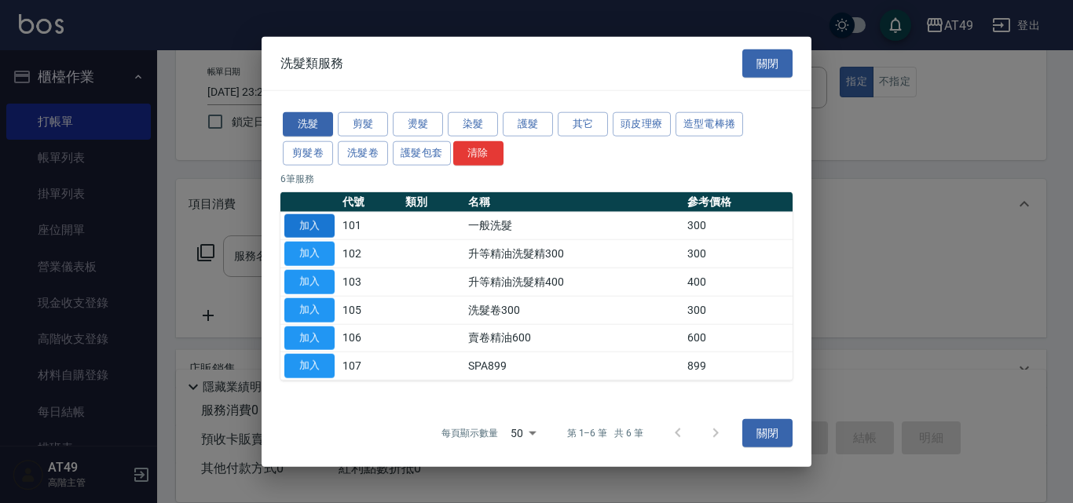
click at [331, 228] on button "加入" at bounding box center [309, 226] width 50 height 24
type input "一般洗髮(101)"
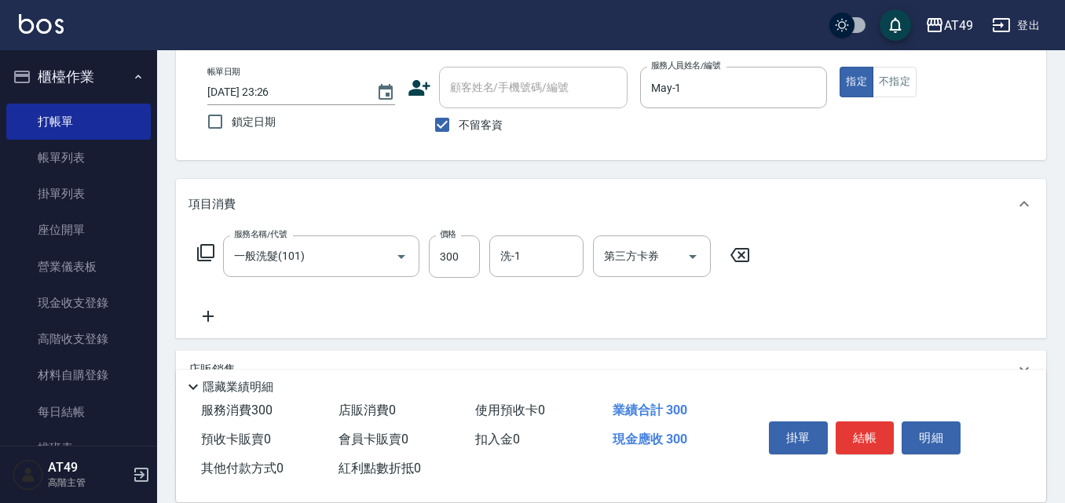
click at [209, 243] on icon at bounding box center [205, 252] width 19 height 19
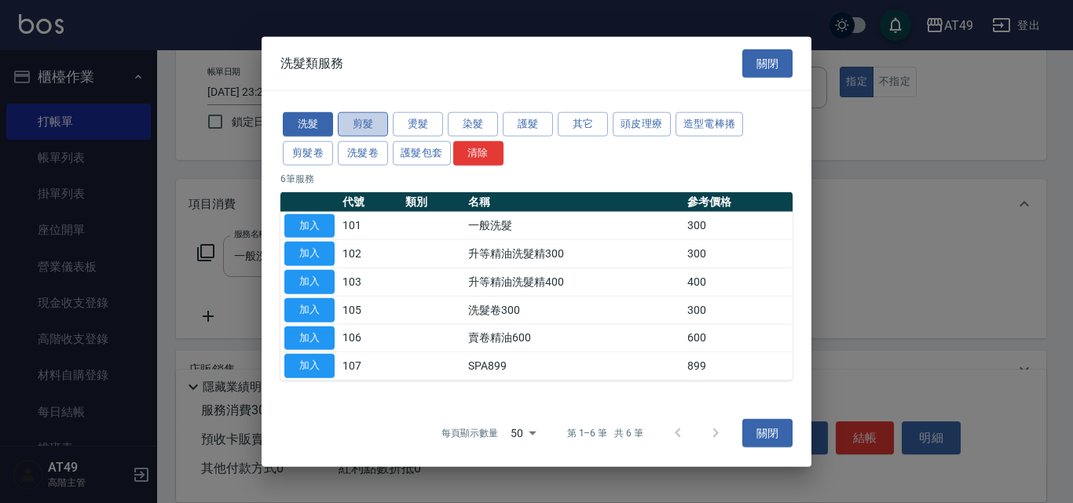
click at [371, 122] on button "剪髮" at bounding box center [363, 124] width 50 height 24
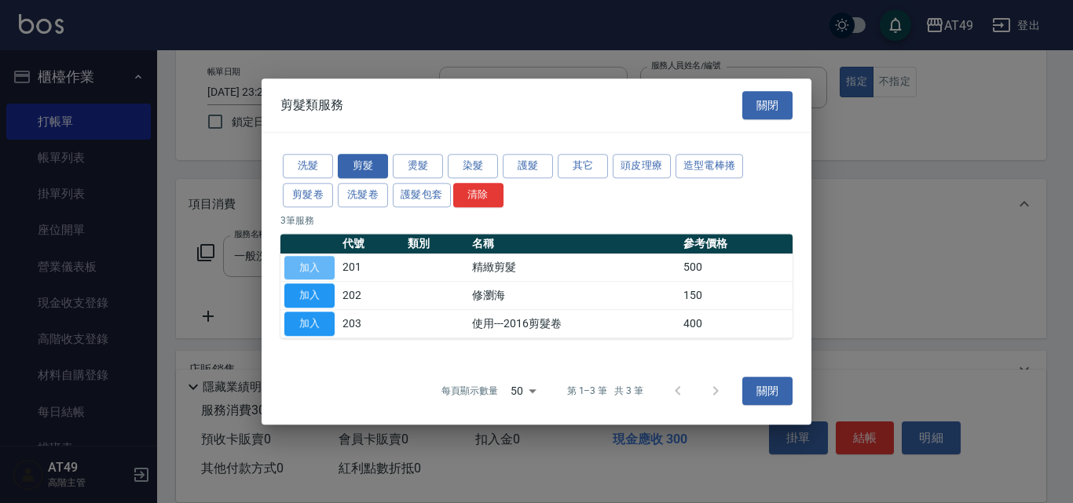
drag, startPoint x: 324, startPoint y: 265, endPoint x: 415, endPoint y: 284, distance: 93.0
click at [322, 264] on button "加入" at bounding box center [309, 268] width 50 height 24
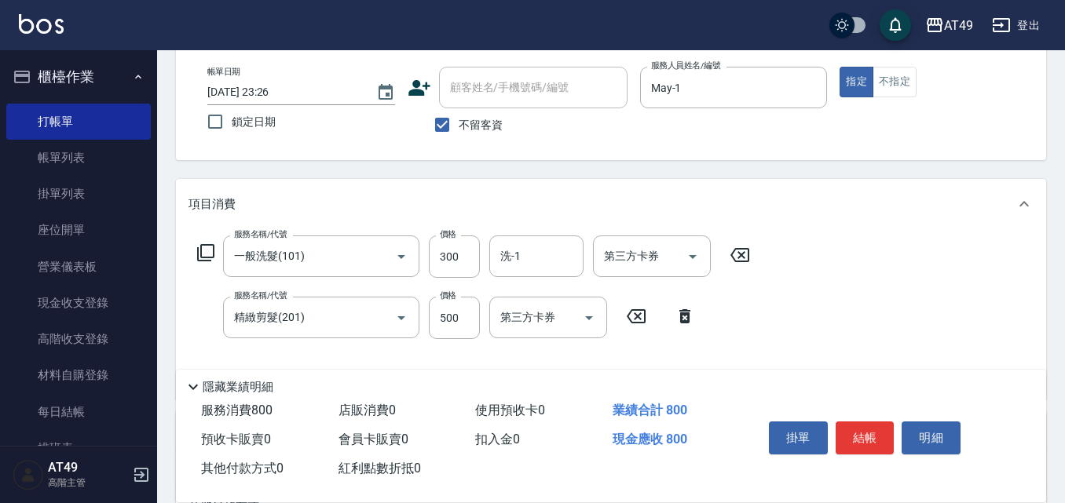
click at [211, 251] on icon at bounding box center [205, 252] width 19 height 19
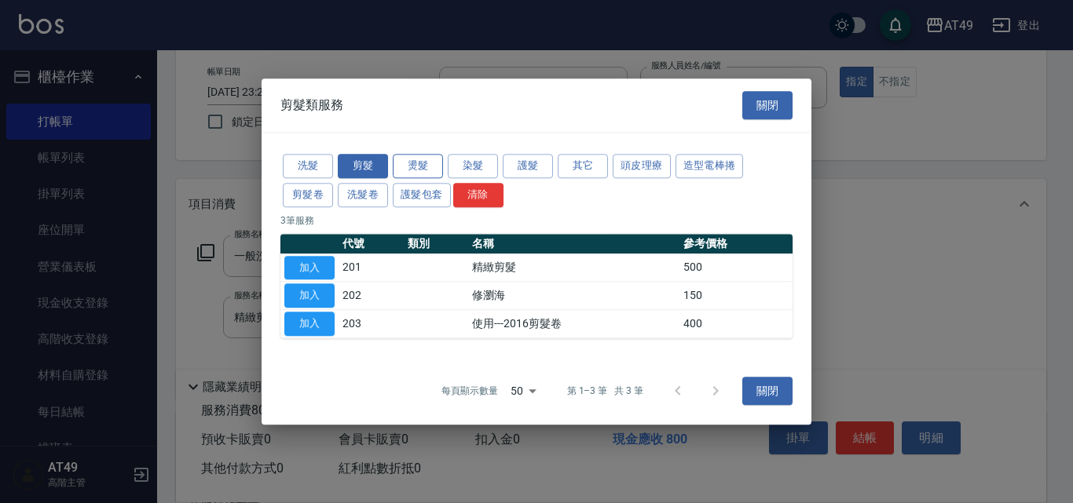
click at [423, 166] on button "燙髮" at bounding box center [418, 166] width 50 height 24
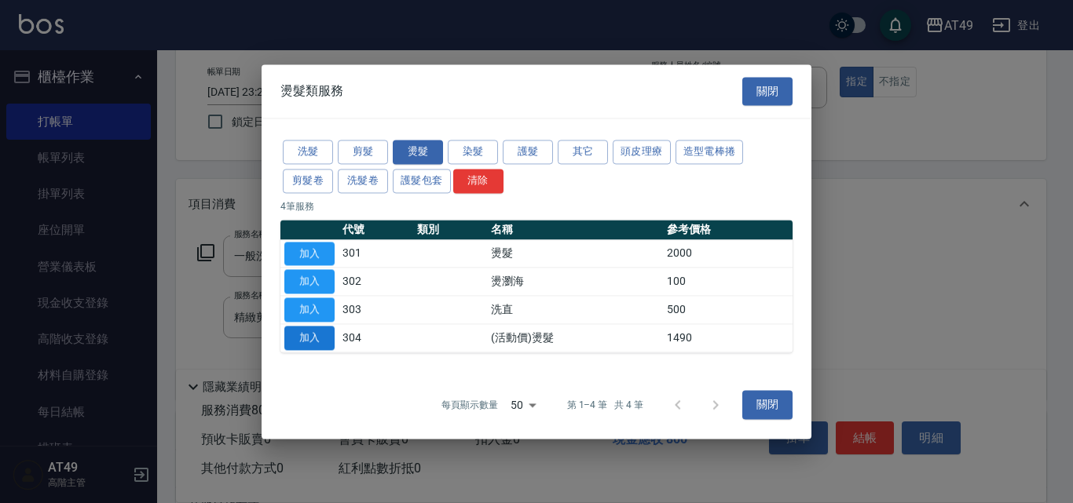
click at [314, 332] on button "加入" at bounding box center [309, 338] width 50 height 24
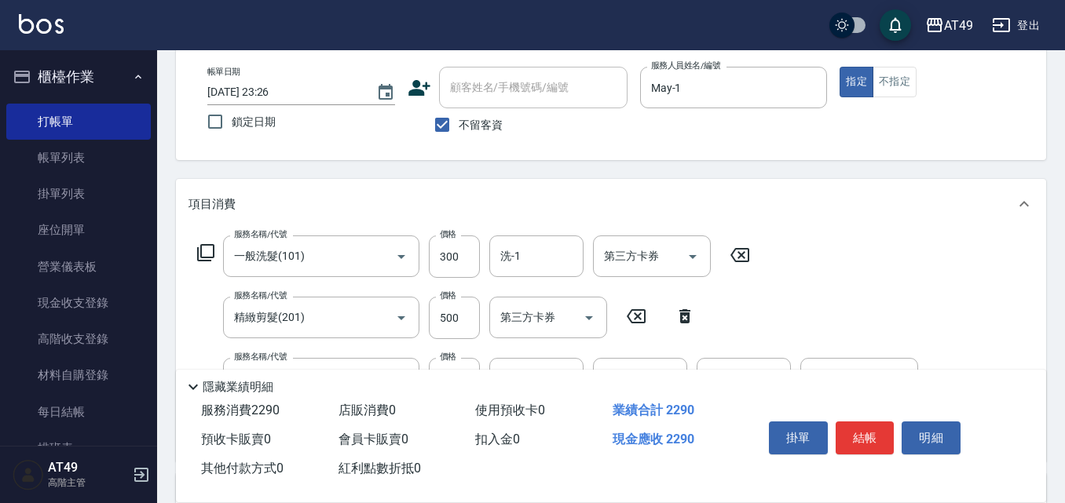
click at [204, 249] on icon at bounding box center [205, 252] width 19 height 19
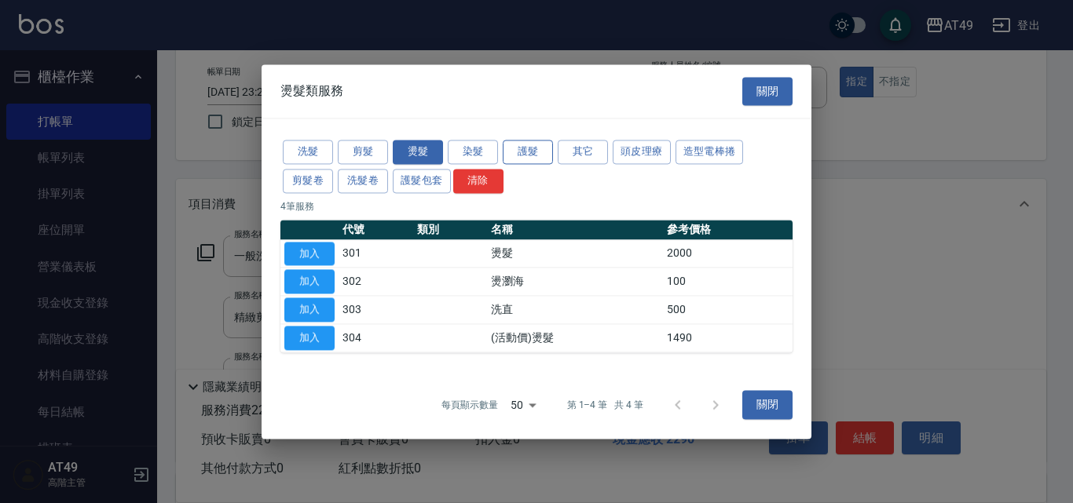
click at [541, 145] on button "護髮" at bounding box center [528, 152] width 50 height 24
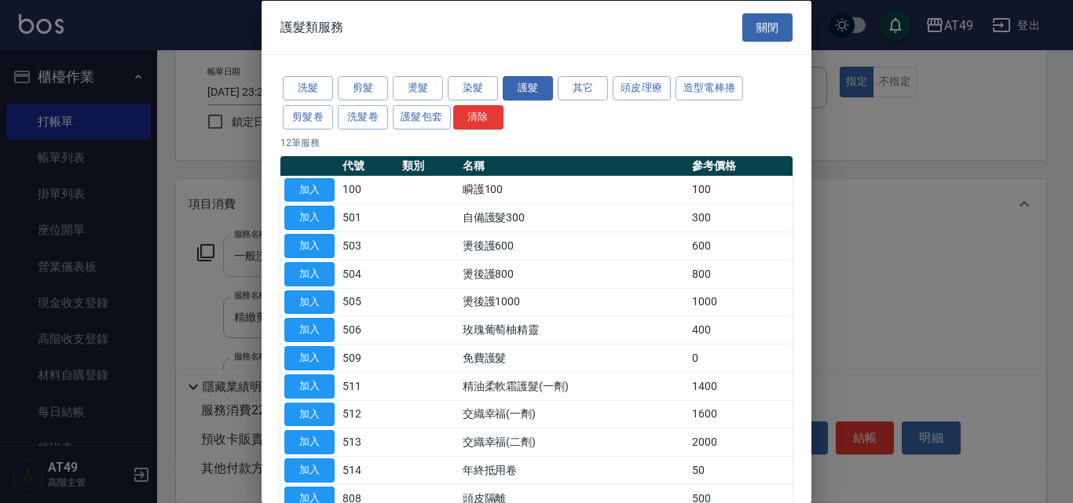
click at [327, 244] on button "加入" at bounding box center [309, 246] width 50 height 24
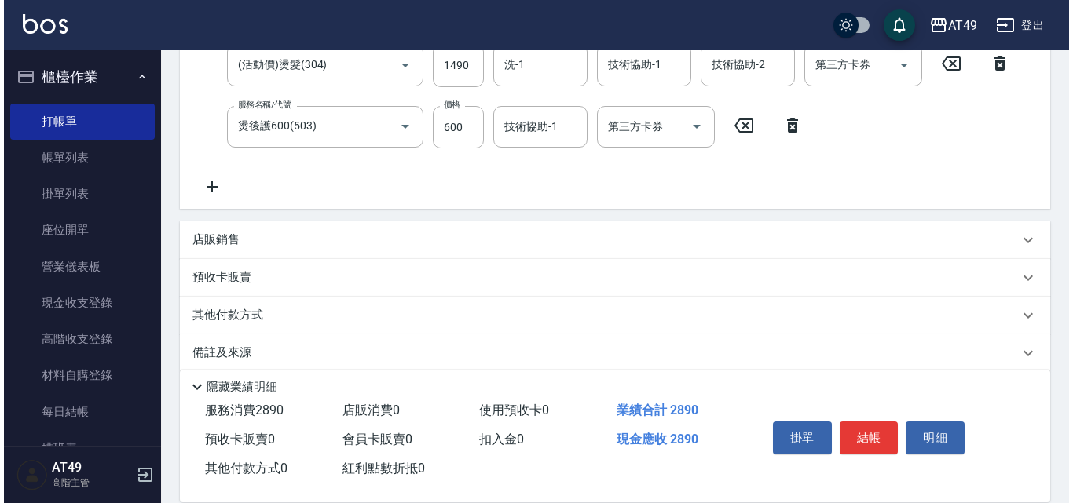
scroll to position [236, 0]
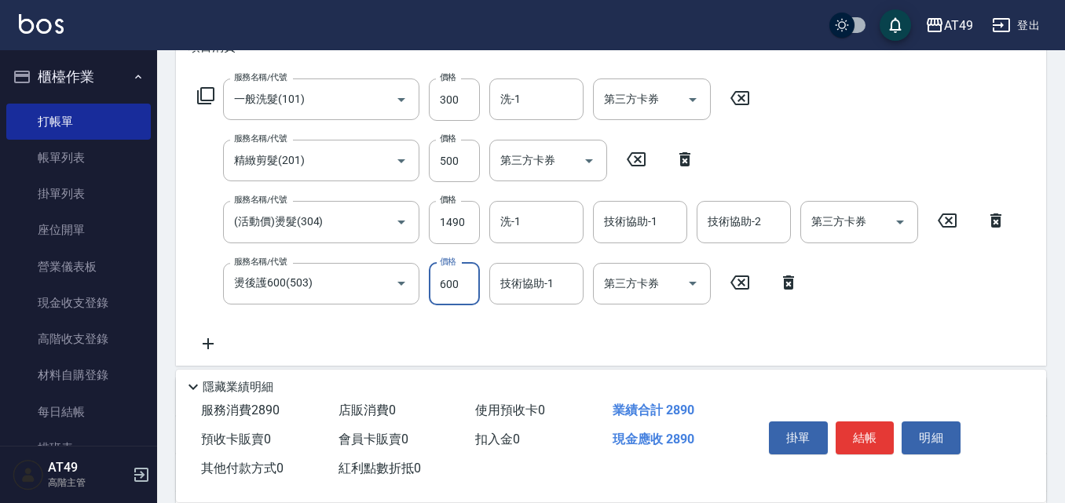
click at [444, 287] on input "600" at bounding box center [454, 284] width 51 height 42
type input "500"
click at [544, 101] on input "洗-1" at bounding box center [536, 99] width 80 height 27
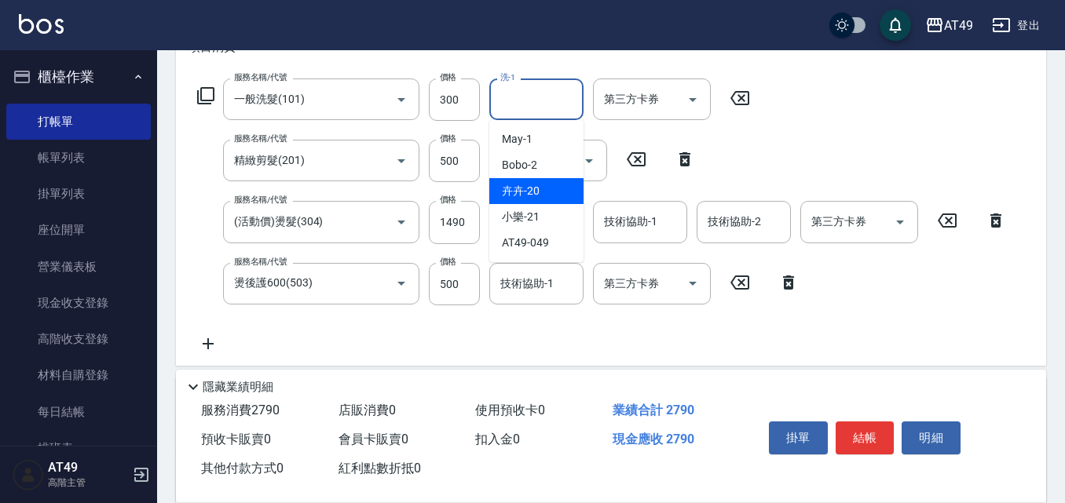
click at [560, 187] on div "卉卉 -20" at bounding box center [536, 191] width 94 height 26
type input "卉卉-20"
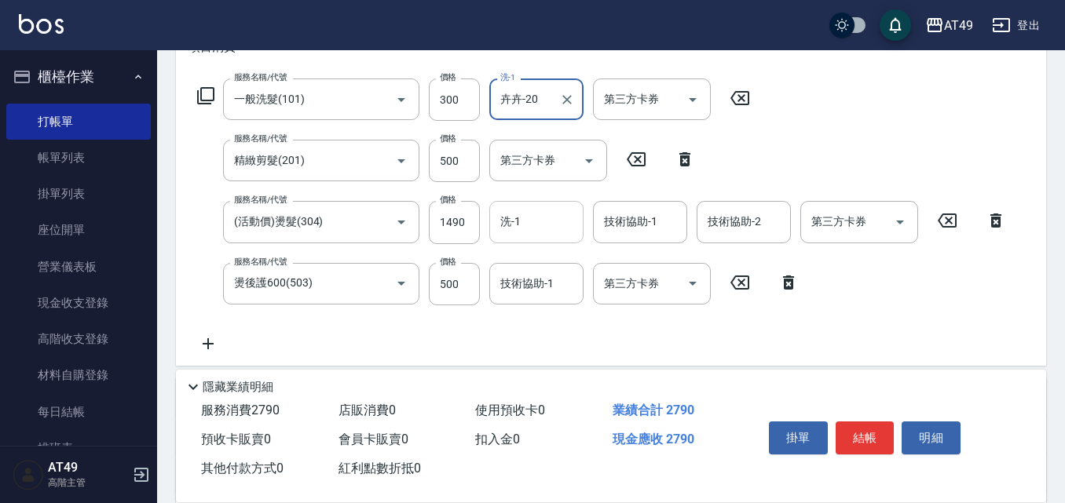
click at [549, 236] on input "洗-1" at bounding box center [536, 221] width 80 height 27
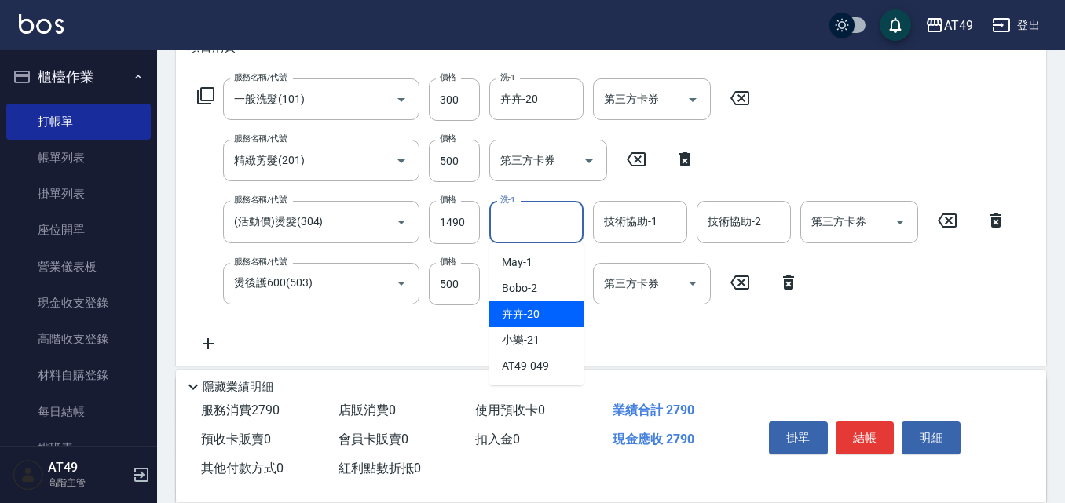
click at [539, 313] on span "卉卉 -20" at bounding box center [521, 314] width 38 height 16
type input "卉卉-20"
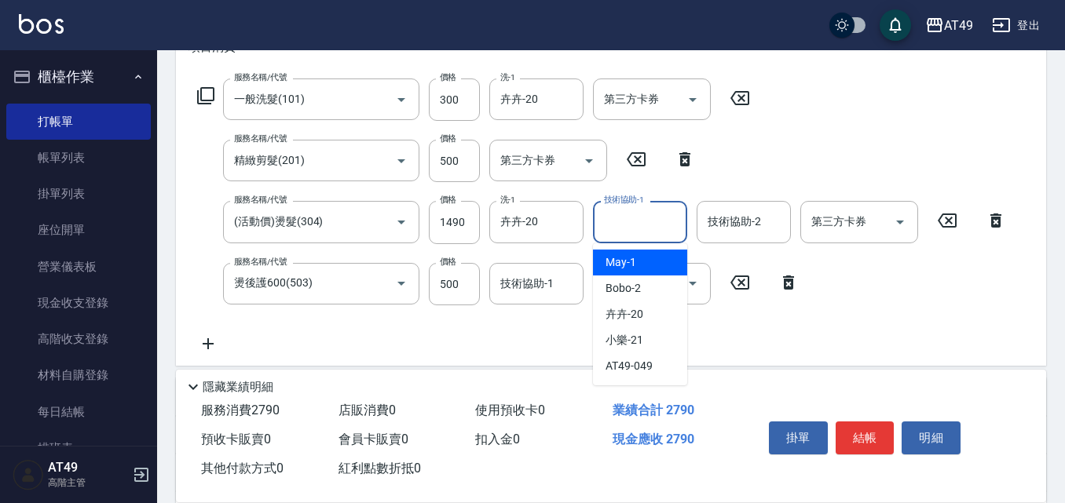
click at [617, 227] on div "技術協助-1 技術協助-1" at bounding box center [640, 222] width 94 height 42
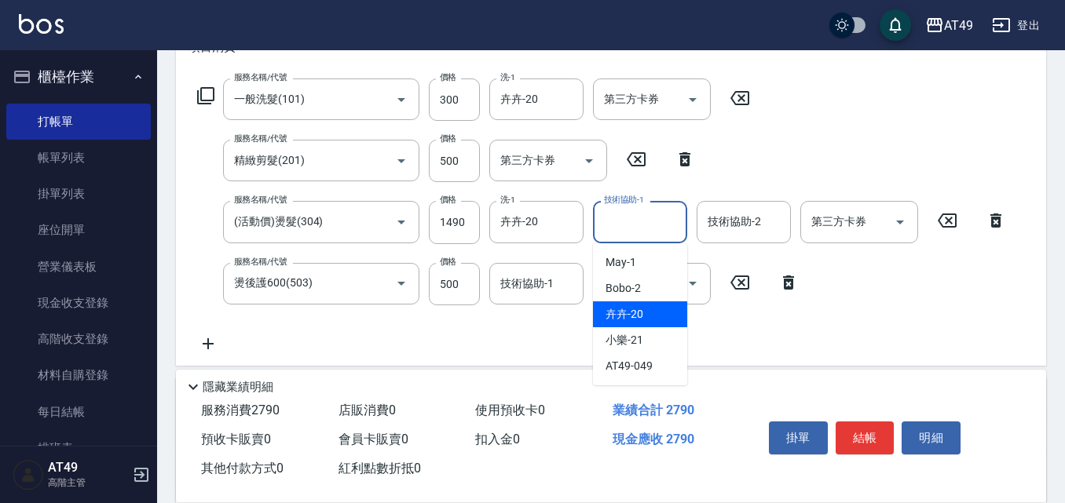
click at [625, 312] on span "卉卉 -20" at bounding box center [625, 314] width 38 height 16
type input "卉卉-20"
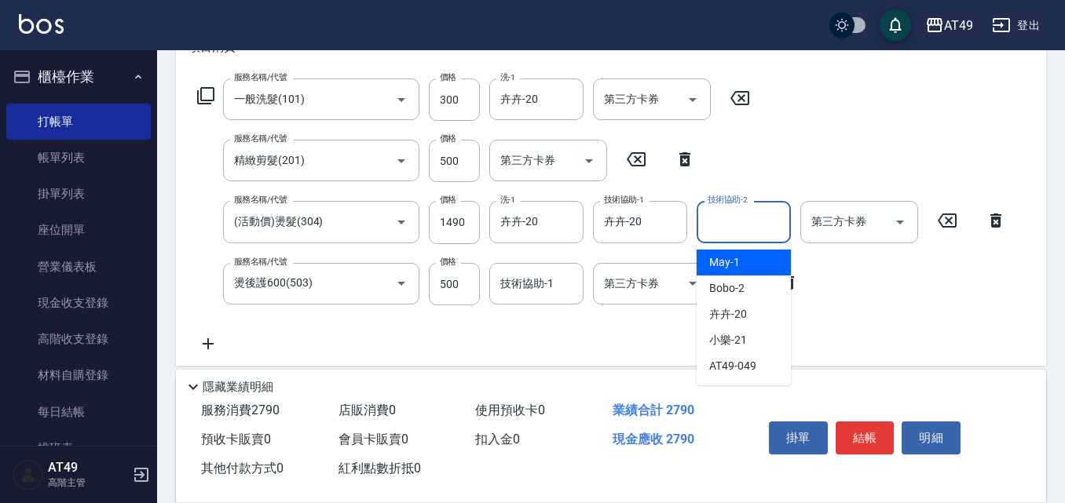
click at [741, 220] on div "技術協助-2 技術協助-2" at bounding box center [744, 222] width 94 height 42
click at [744, 266] on div "May -1" at bounding box center [744, 263] width 94 height 26
type input "May-1"
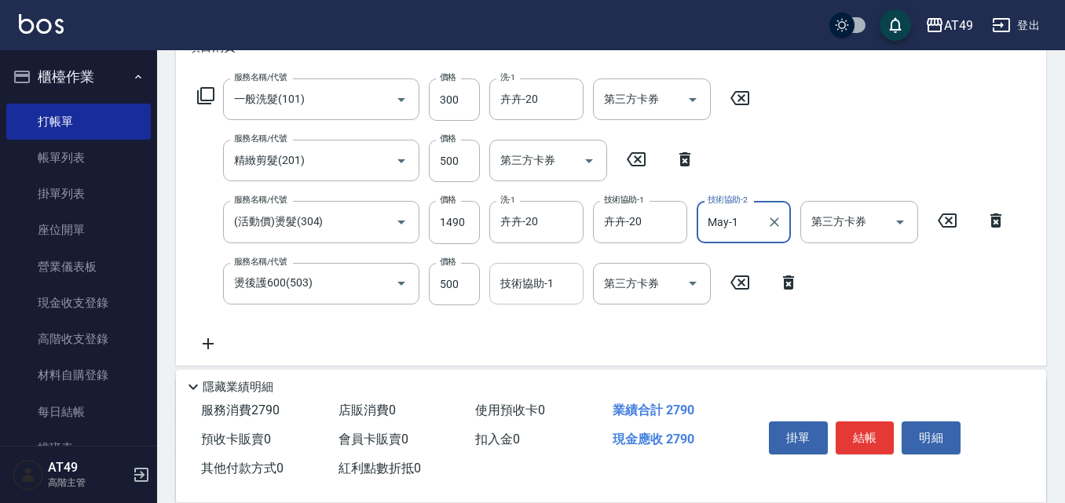
click at [548, 280] on div "技術協助-1 技術協助-1" at bounding box center [536, 284] width 94 height 42
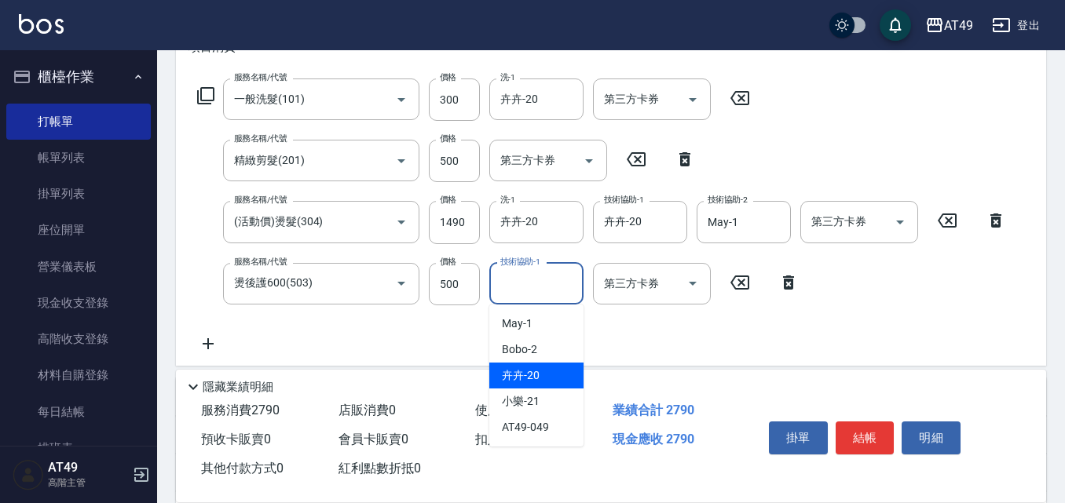
click at [543, 368] on div "卉卉 -20" at bounding box center [536, 376] width 94 height 26
type input "卉卉-20"
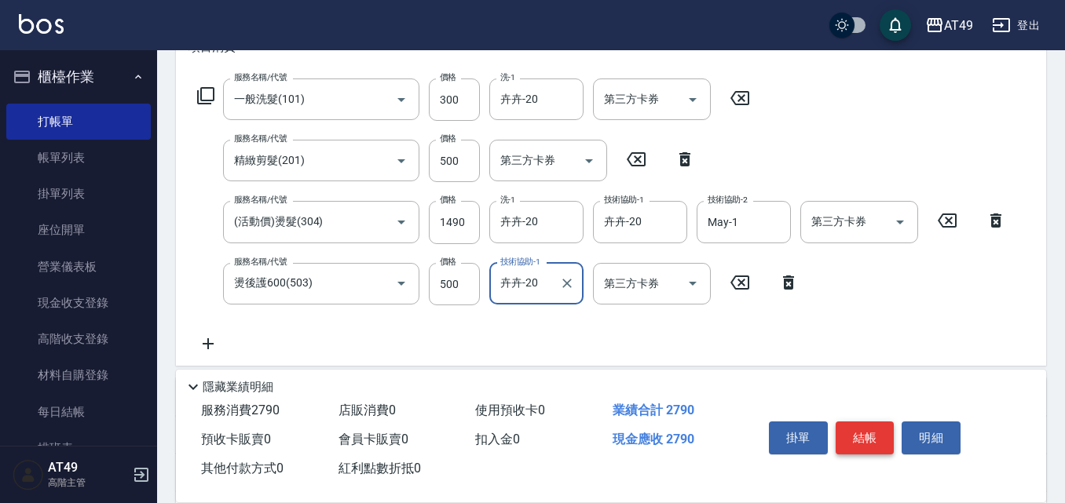
click at [874, 441] on button "結帳" at bounding box center [865, 438] width 59 height 33
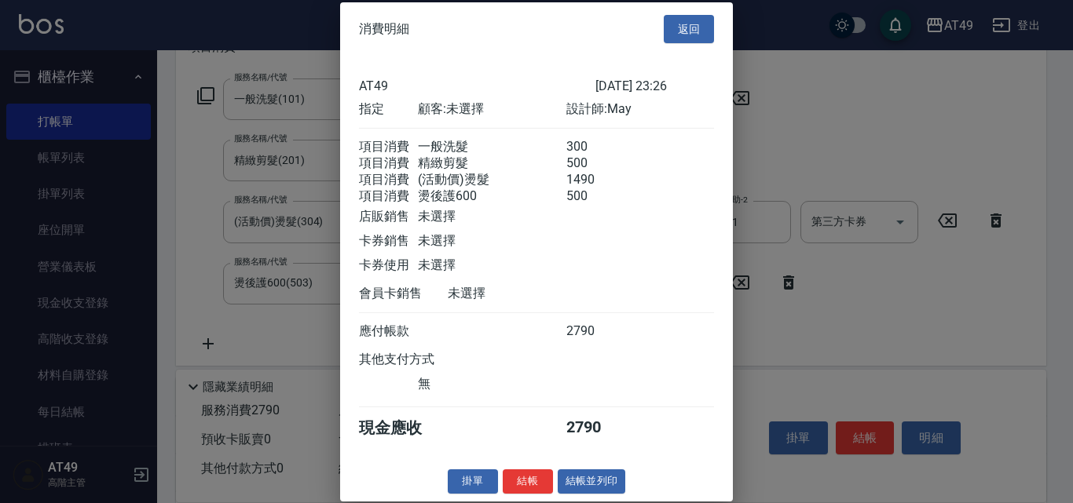
scroll to position [26, 0]
click at [532, 476] on button "結帳" at bounding box center [528, 482] width 50 height 24
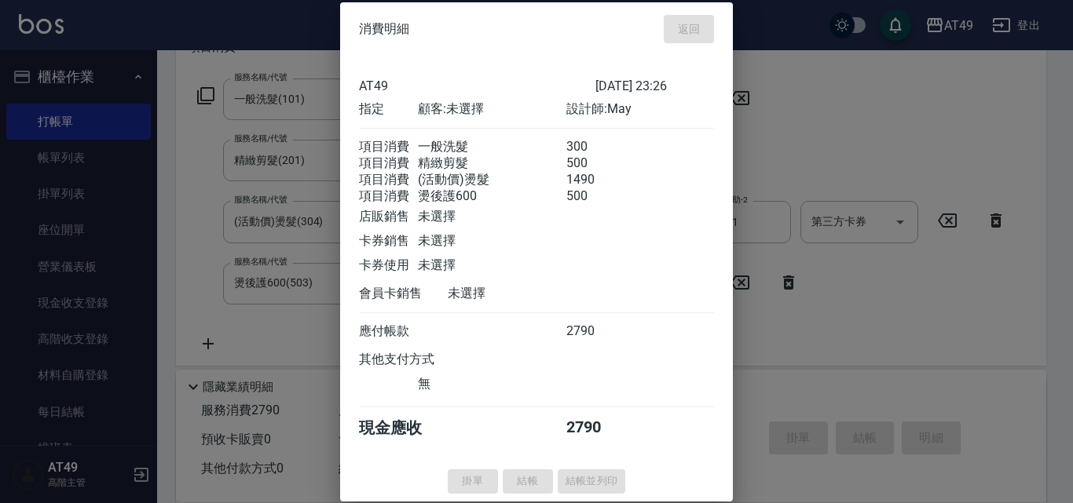
type input "[DATE] 23:27"
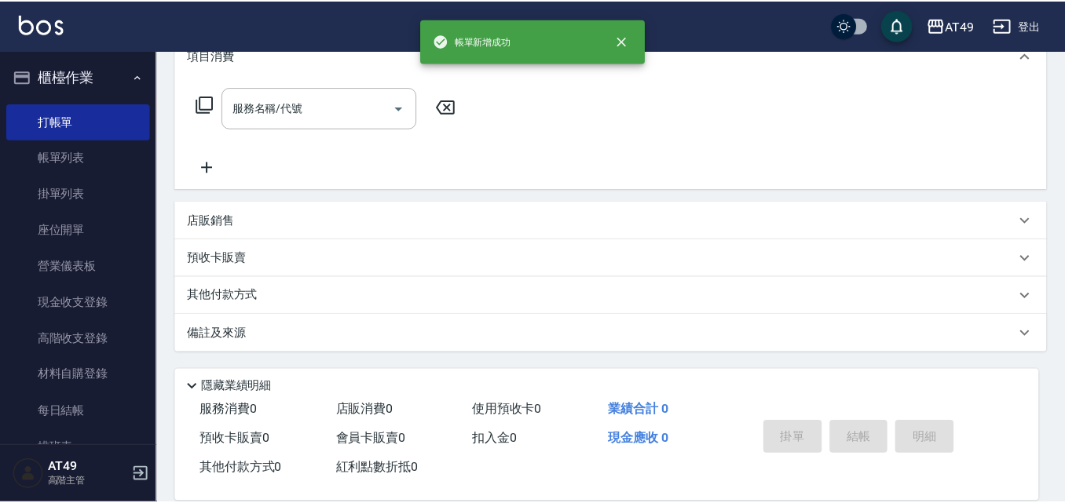
scroll to position [0, 0]
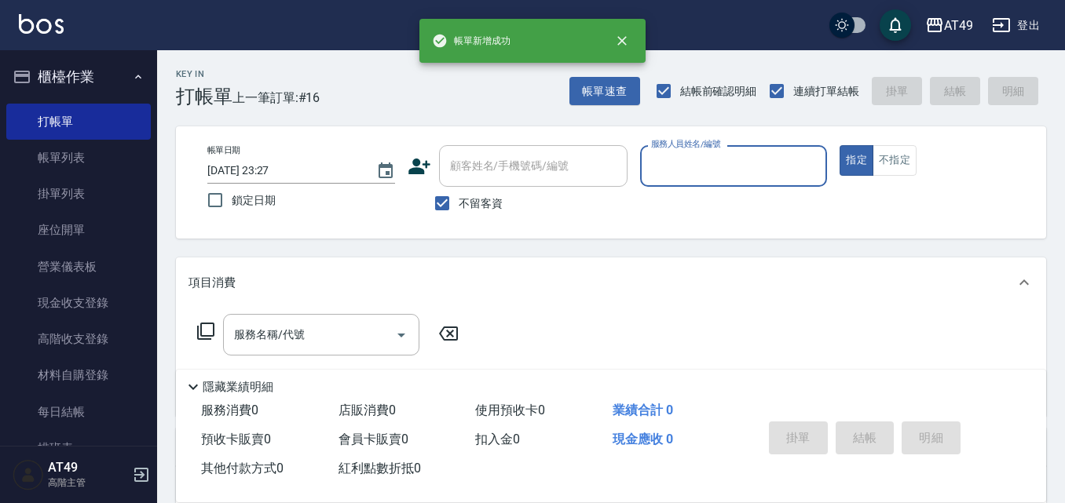
click at [691, 174] on input "服務人員姓名/編號" at bounding box center [734, 165] width 174 height 27
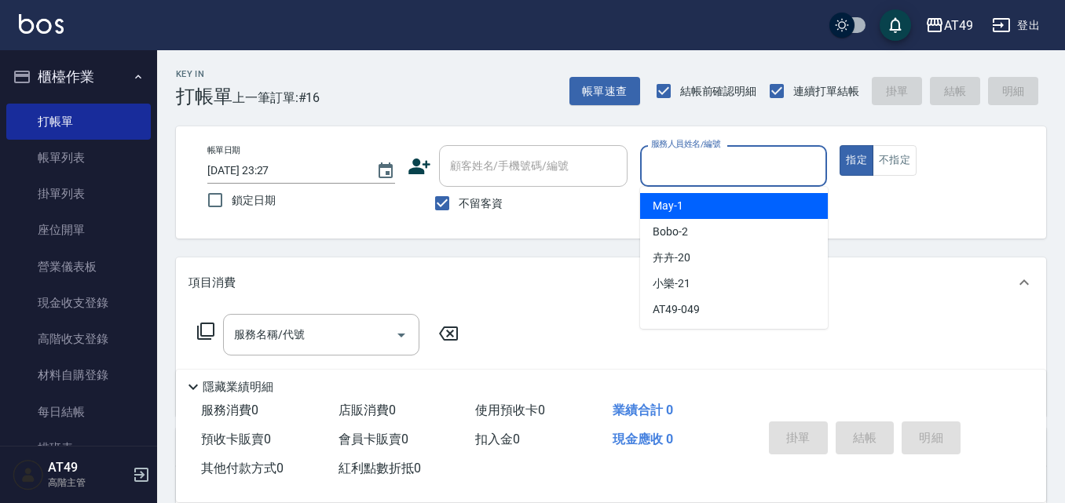
click at [671, 199] on span "May -1" at bounding box center [668, 206] width 31 height 16
type input "May-1"
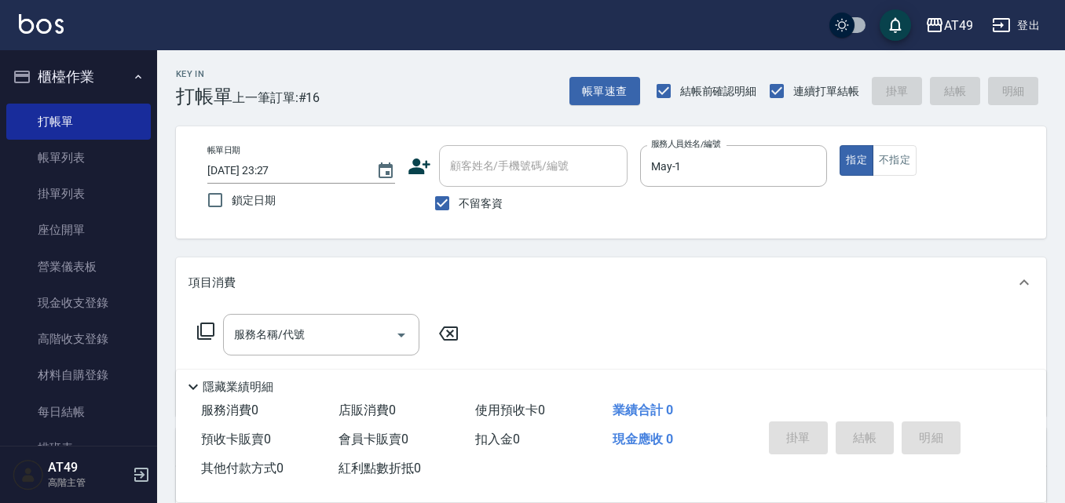
click at [211, 324] on icon at bounding box center [205, 331] width 17 height 17
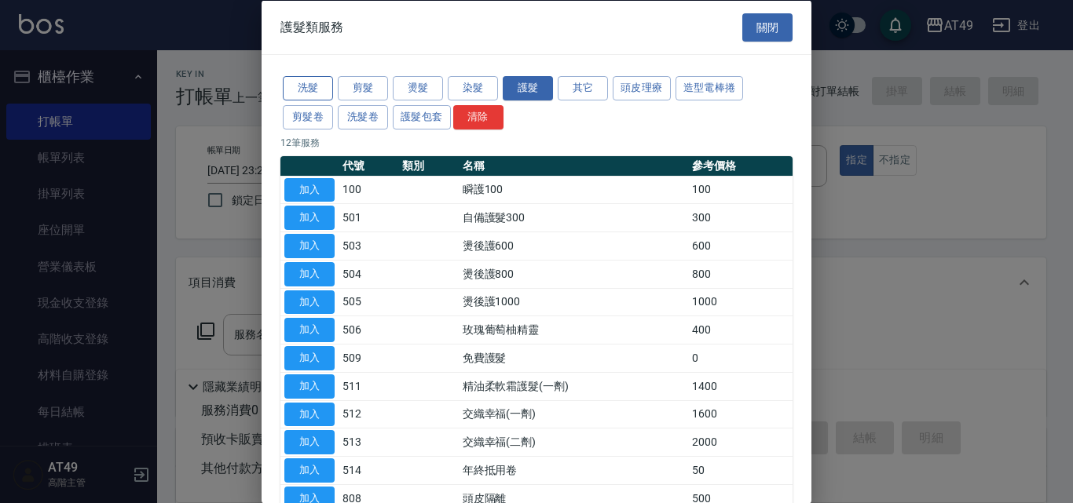
click at [306, 86] on button "洗髮" at bounding box center [308, 88] width 50 height 24
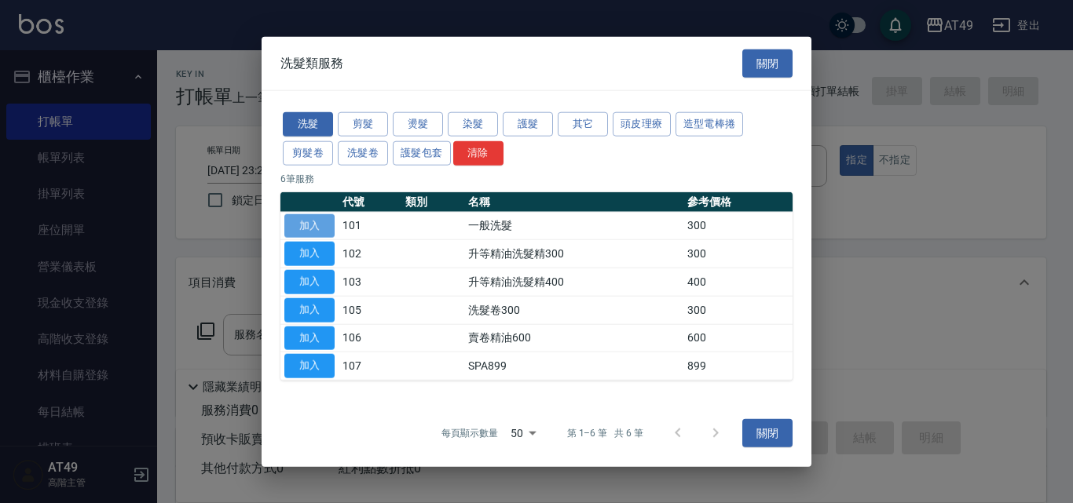
click at [328, 228] on button "加入" at bounding box center [309, 226] width 50 height 24
type input "一般洗髮(101)"
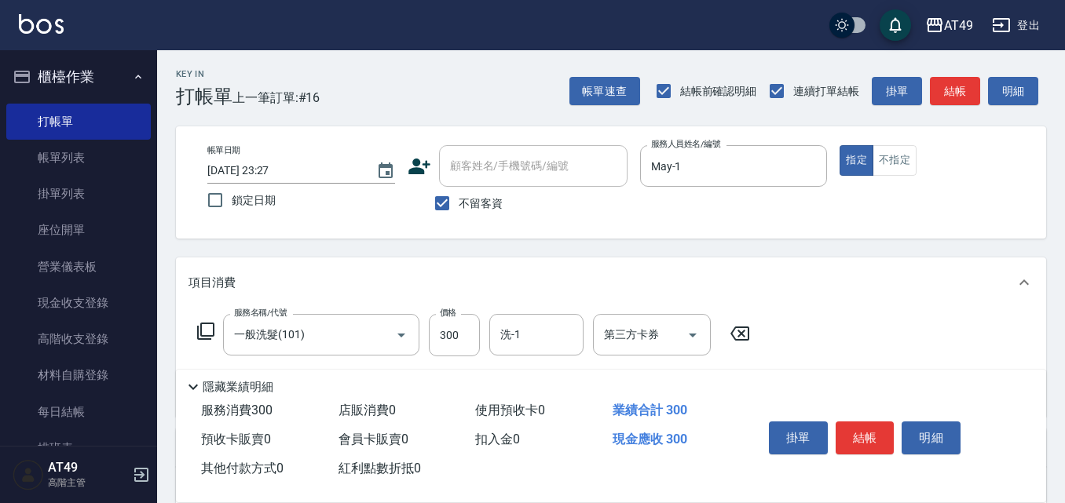
click at [205, 331] on icon at bounding box center [205, 331] width 19 height 19
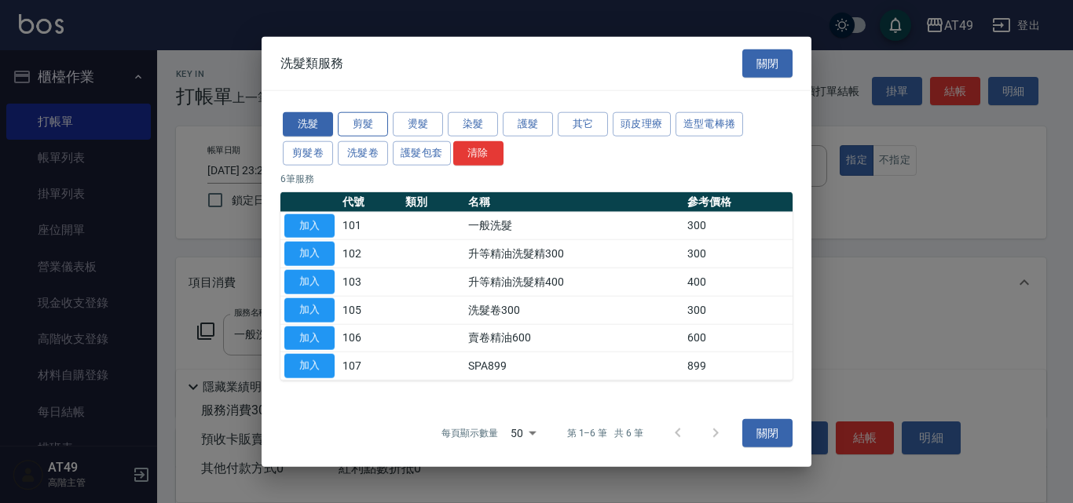
click at [362, 119] on button "剪髮" at bounding box center [363, 124] width 50 height 24
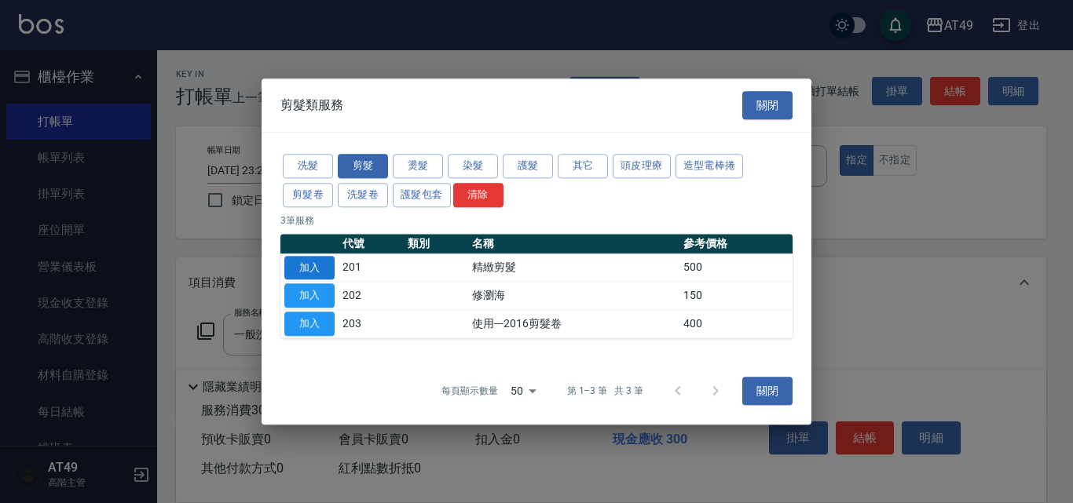
click at [317, 269] on button "加入" at bounding box center [309, 268] width 50 height 24
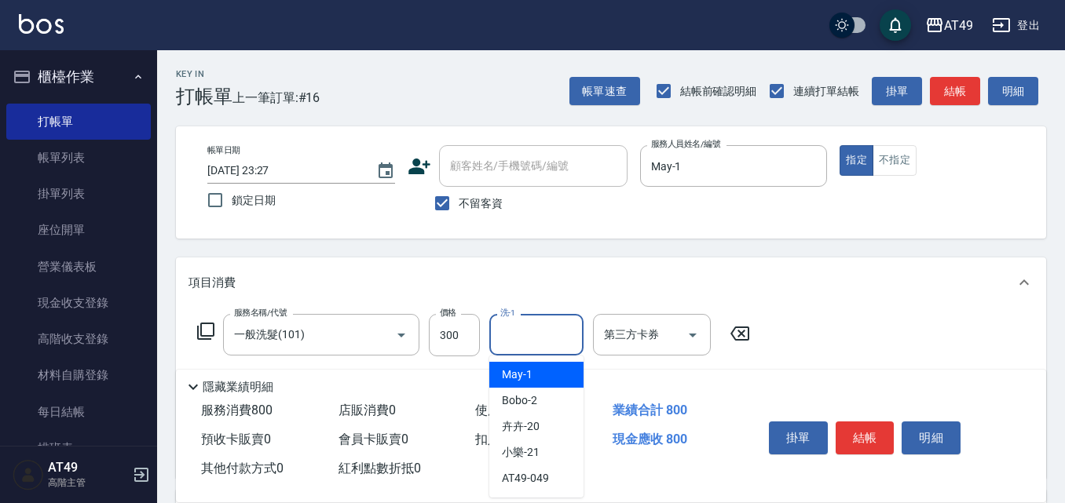
click at [536, 334] on input "洗-1" at bounding box center [536, 334] width 80 height 27
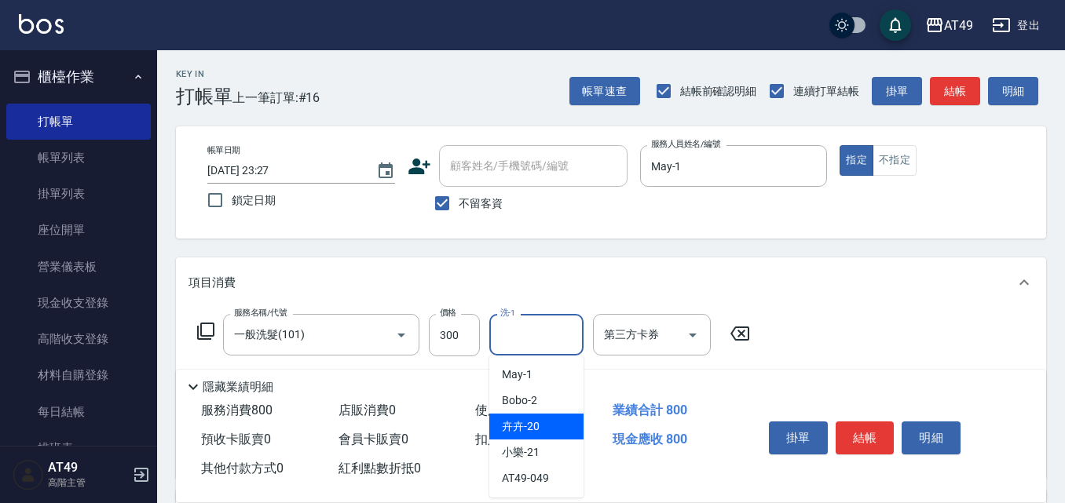
click at [558, 426] on div "卉卉 -20" at bounding box center [536, 427] width 94 height 26
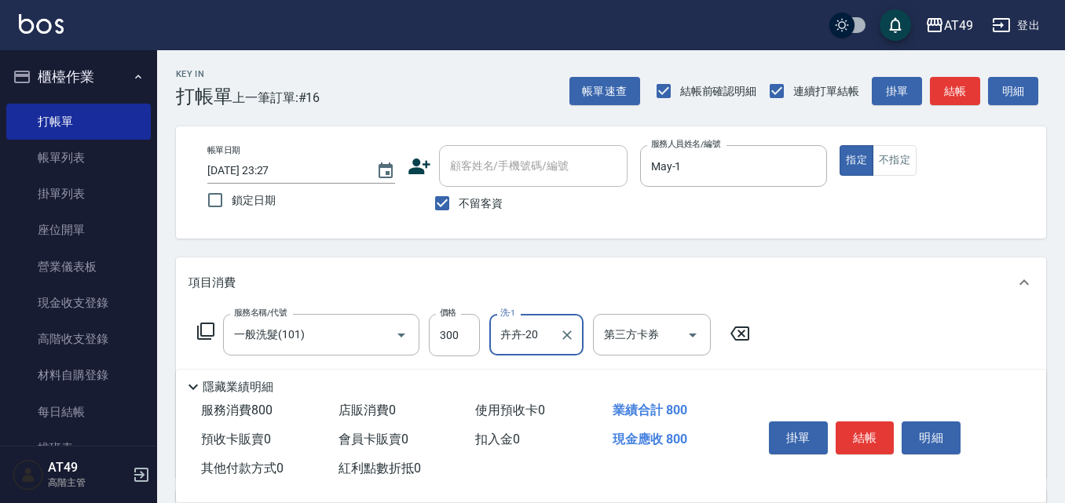
type input "卉卉-20"
click at [873, 431] on button "結帳" at bounding box center [865, 438] width 59 height 33
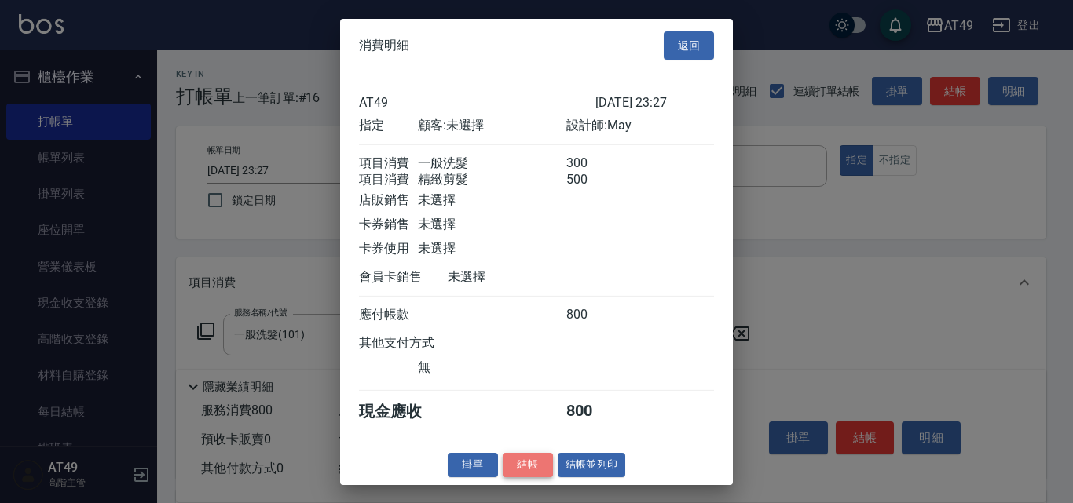
click at [522, 478] on button "結帳" at bounding box center [528, 465] width 50 height 24
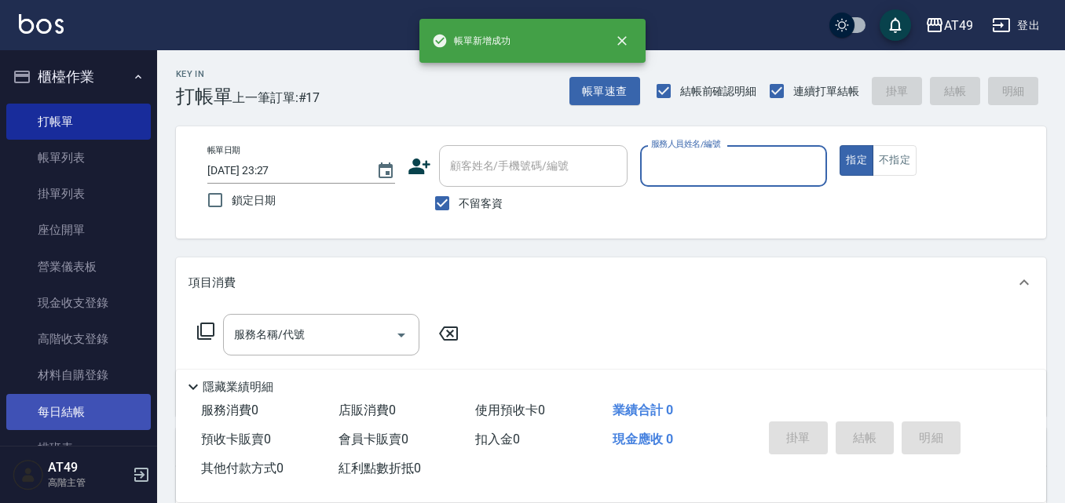
click at [119, 413] on link "每日結帳" at bounding box center [78, 412] width 145 height 36
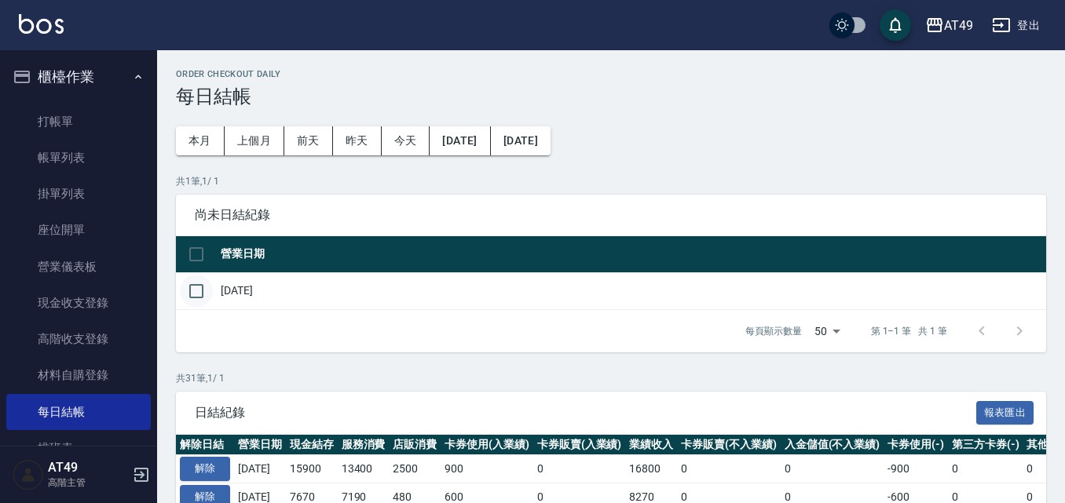
click at [207, 293] on input "checkbox" at bounding box center [196, 291] width 33 height 33
checkbox input "true"
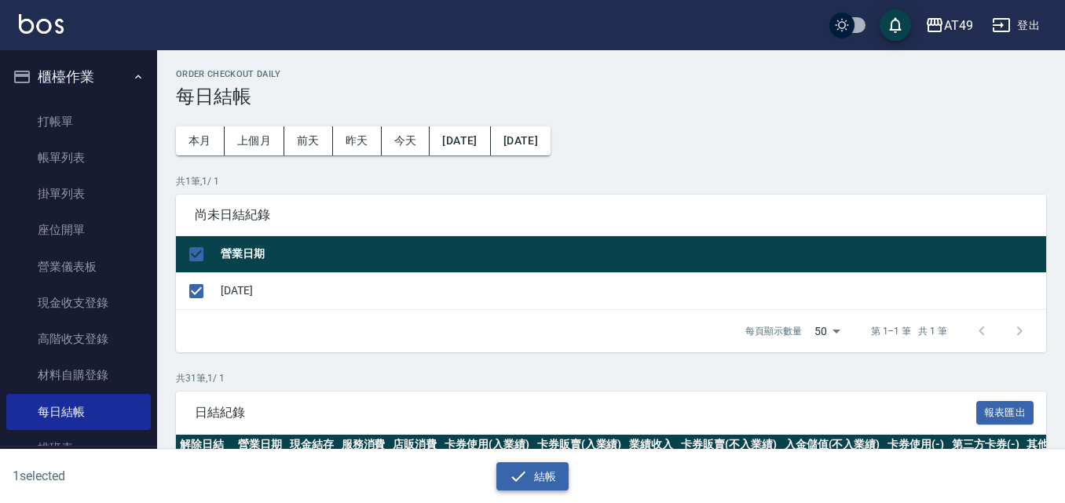
click at [524, 481] on icon "button" at bounding box center [518, 476] width 19 height 19
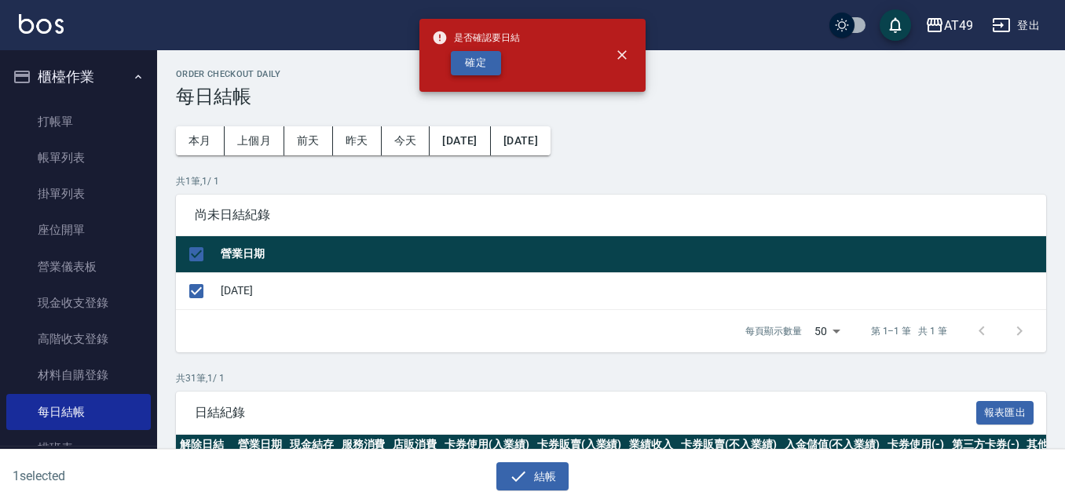
click at [457, 60] on button "確定" at bounding box center [476, 63] width 50 height 24
checkbox input "false"
